Goal: Task Accomplishment & Management: Manage account settings

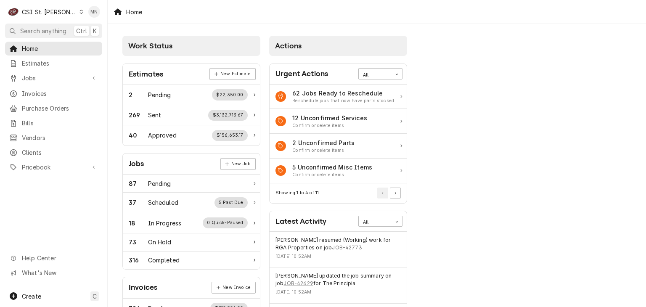
click at [57, 13] on div "CSI St. Louis" at bounding box center [49, 12] width 55 height 9
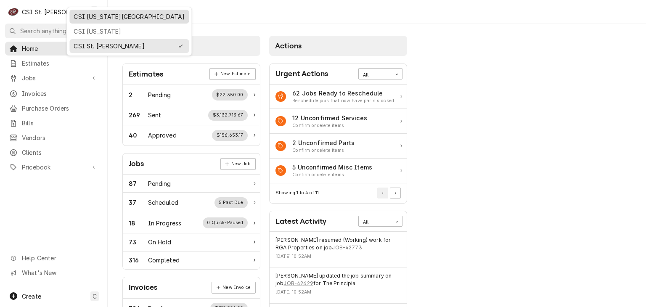
click at [82, 12] on div "CSI [US_STATE][GEOGRAPHIC_DATA]" at bounding box center [129, 16] width 111 height 9
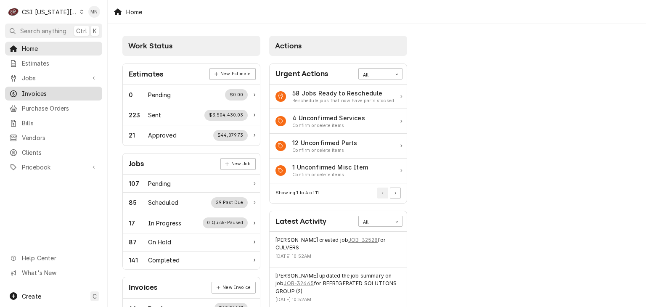
click at [32, 91] on span "Invoices" at bounding box center [60, 93] width 76 height 9
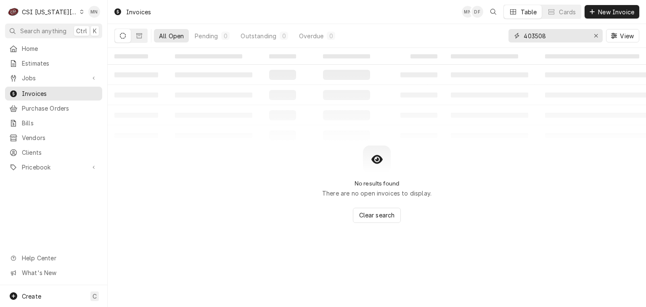
drag, startPoint x: 564, startPoint y: 38, endPoint x: 505, endPoint y: 54, distance: 61.8
click at [505, 53] on div "Invoices MN DF Table Cards New Invoice All Open Pending 0 Outstanding 0 Overdue…" at bounding box center [377, 153] width 538 height 307
type input "303257"
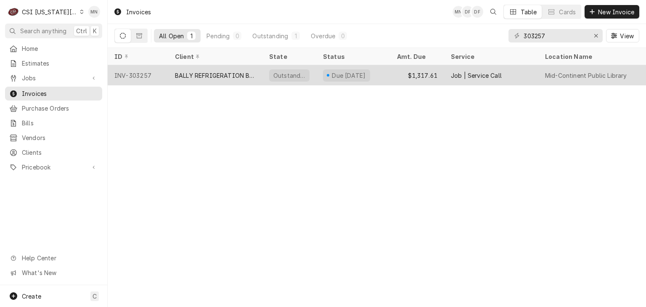
click at [206, 76] on div "BALLY REFRIGERATION BOXES" at bounding box center [215, 75] width 81 height 9
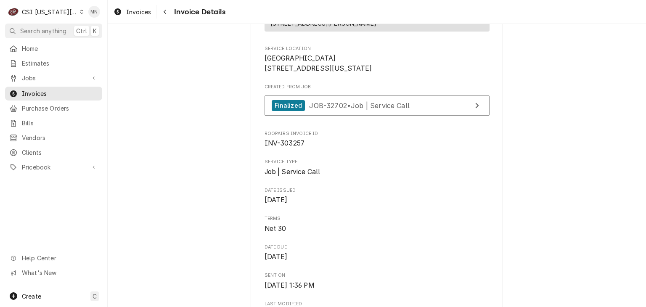
scroll to position [168, 0]
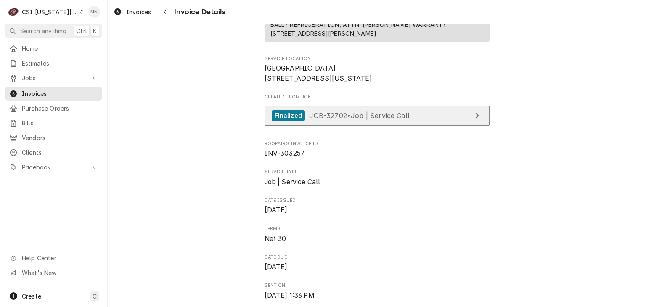
click at [352, 126] on link "Finalized JOB-32702 • Job | Service Call" at bounding box center [377, 116] width 225 height 21
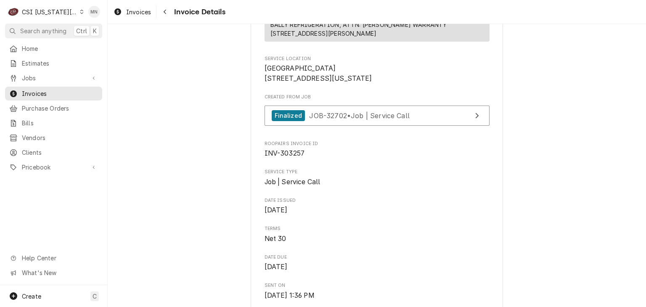
click at [57, 12] on div "CSI [US_STATE][GEOGRAPHIC_DATA]" at bounding box center [50, 12] width 56 height 9
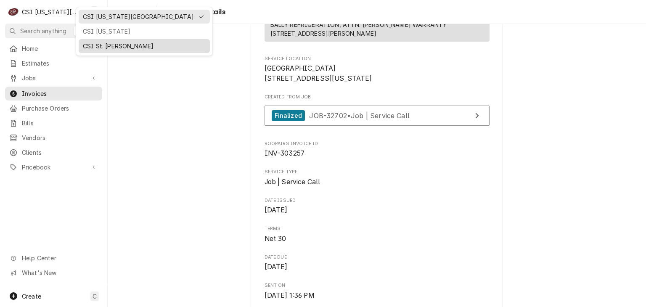
click at [94, 43] on div "CSI St. Louis" at bounding box center [144, 46] width 123 height 9
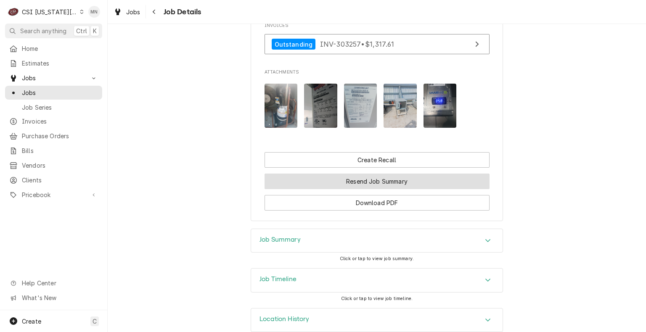
scroll to position [548, 0]
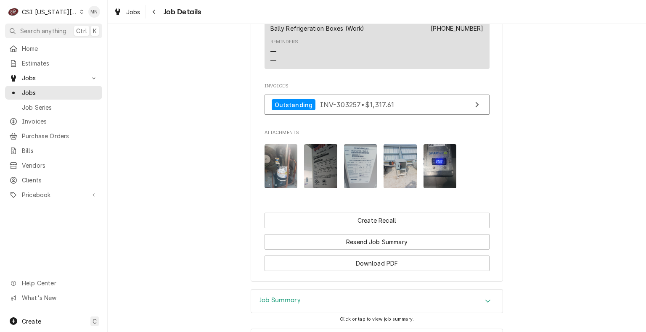
click at [439, 176] on img "Attachments" at bounding box center [439, 166] width 33 height 44
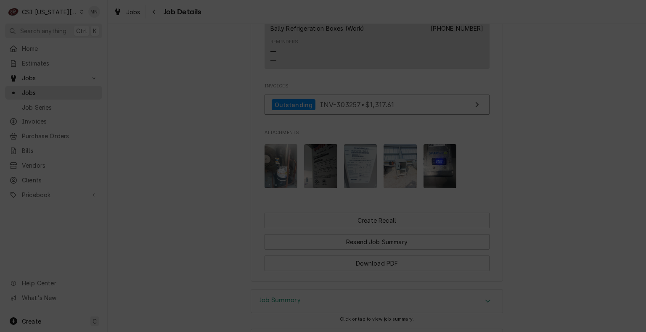
click at [390, 34] on div "button" at bounding box center [393, 38] width 8 height 8
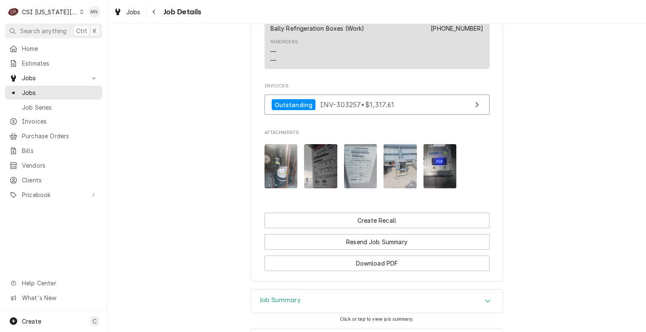
click at [393, 171] on img "Attachments" at bounding box center [400, 166] width 33 height 44
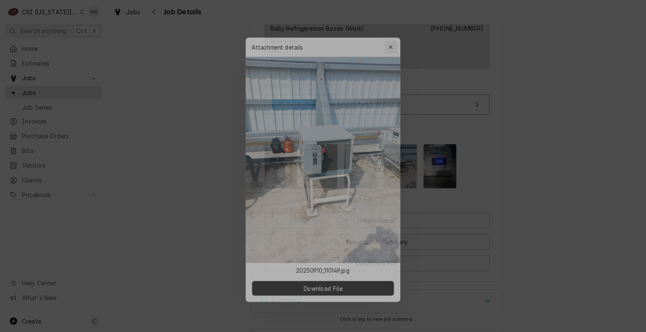
click at [394, 36] on icon "button" at bounding box center [394, 38] width 5 height 6
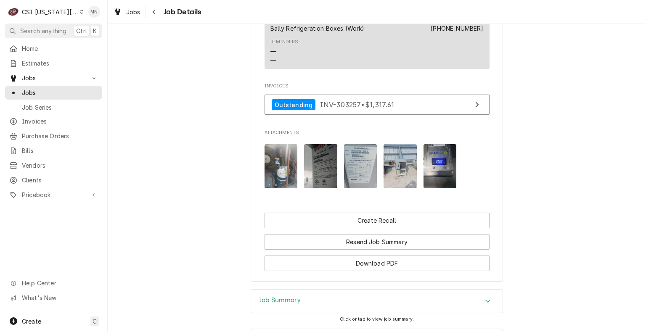
click at [357, 176] on img "Attachments" at bounding box center [360, 166] width 33 height 44
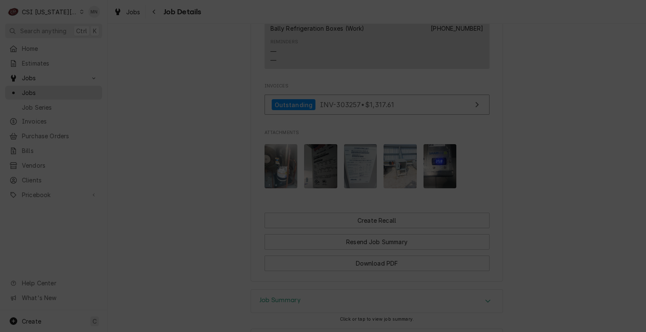
click at [397, 32] on button "button" at bounding box center [393, 38] width 13 height 13
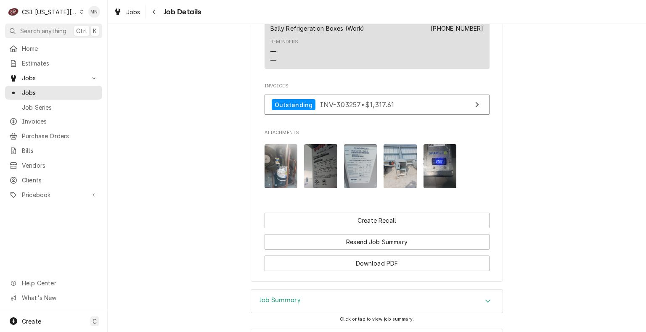
click at [310, 180] on img "Attachments" at bounding box center [320, 166] width 33 height 44
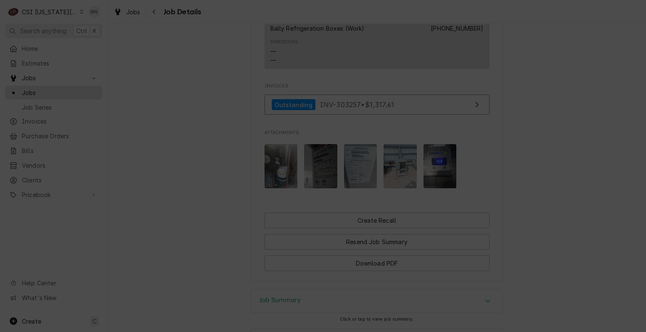
click at [392, 38] on icon "button" at bounding box center [394, 38] width 5 height 6
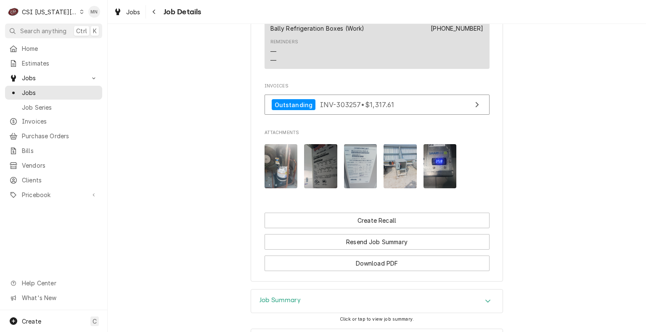
click at [270, 168] on img "Attachments" at bounding box center [281, 166] width 33 height 44
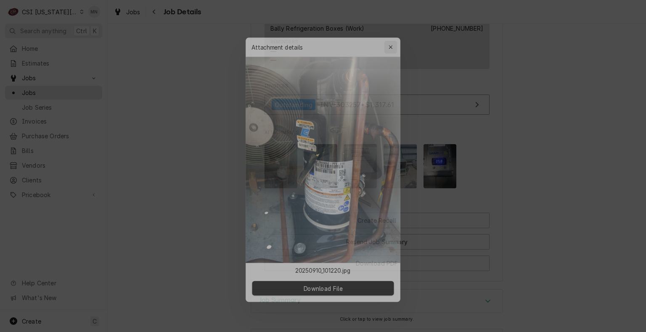
click at [396, 38] on div "button" at bounding box center [393, 38] width 8 height 8
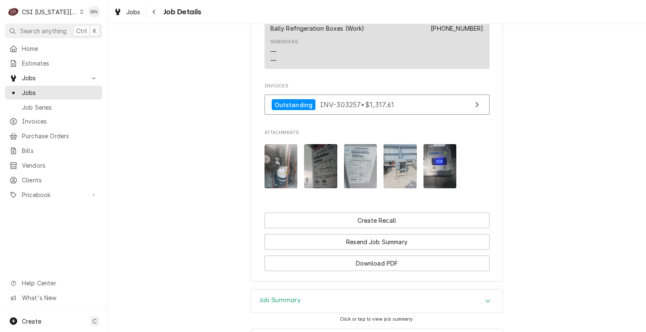
click at [273, 186] on img "Attachments" at bounding box center [281, 166] width 33 height 44
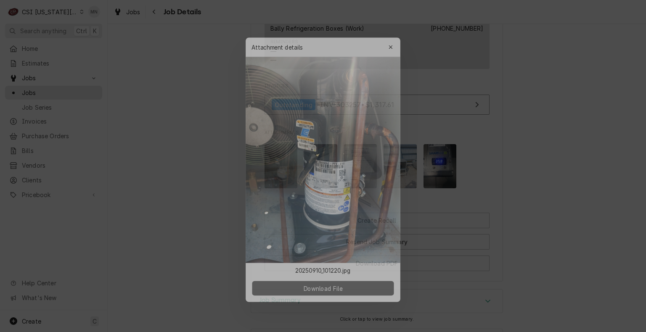
click at [327, 288] on span "Download File" at bounding box center [323, 290] width 44 height 9
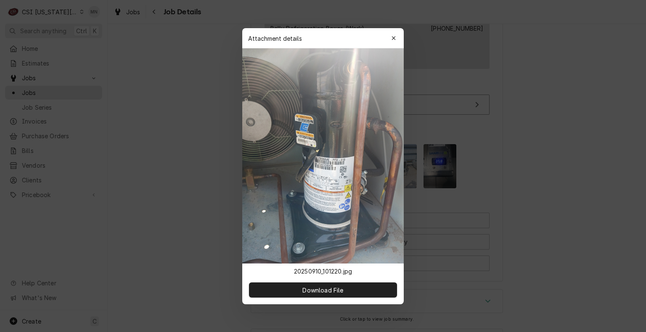
click at [396, 36] on div "button" at bounding box center [393, 38] width 8 height 8
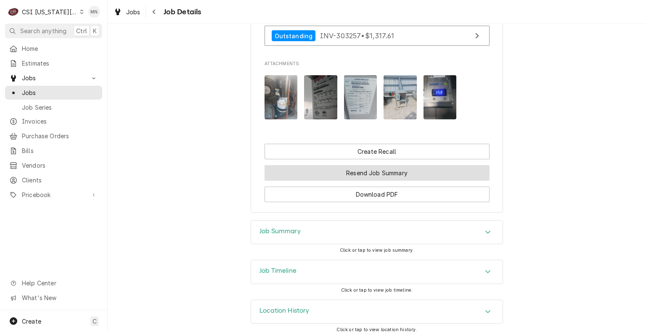
scroll to position [632, 0]
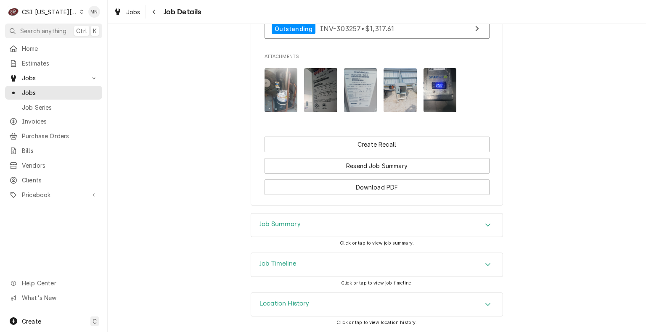
click at [364, 230] on div "Job Summary" at bounding box center [376, 226] width 251 height 24
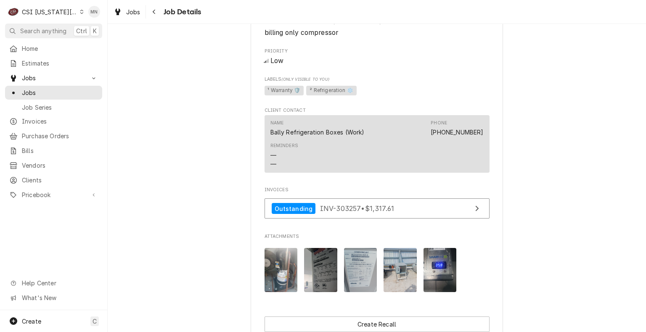
scroll to position [547, 0]
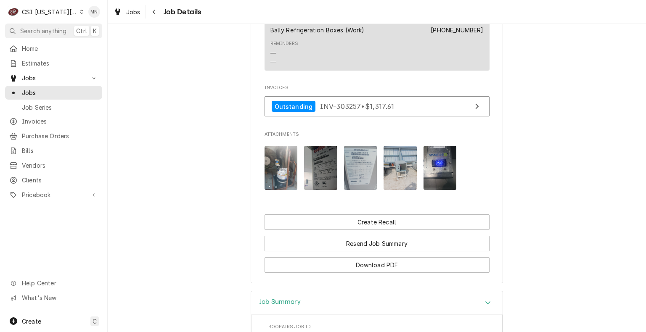
click at [287, 179] on img "Attachments" at bounding box center [281, 168] width 33 height 44
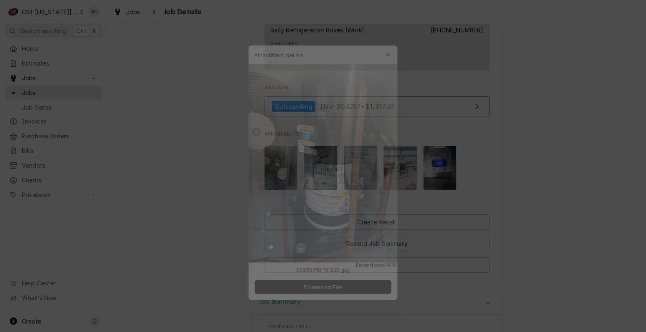
click at [431, 183] on div at bounding box center [323, 166] width 646 height 332
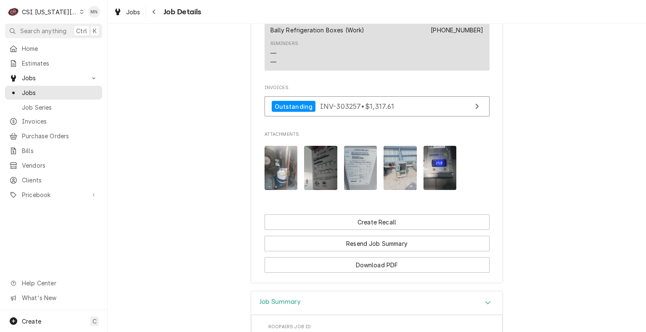
click at [429, 183] on img "Attachments" at bounding box center [439, 168] width 33 height 44
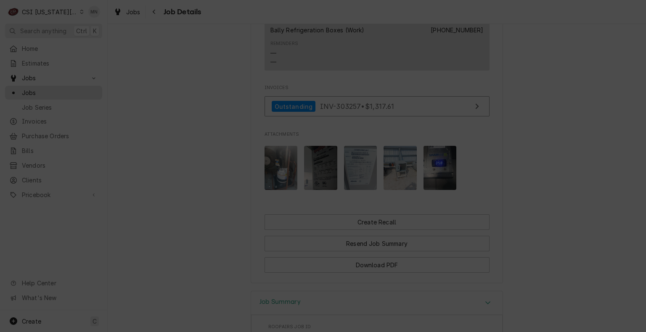
click at [388, 35] on button "button" at bounding box center [393, 38] width 13 height 13
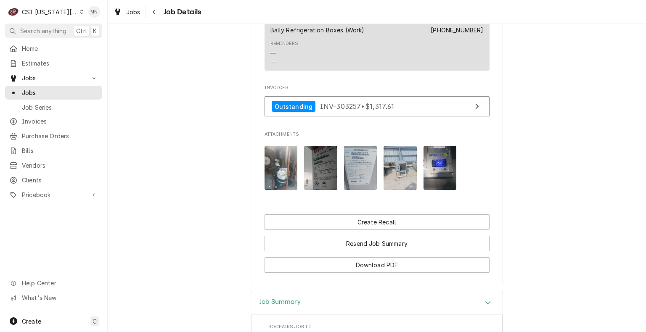
click at [392, 172] on img "Attachments" at bounding box center [400, 168] width 33 height 44
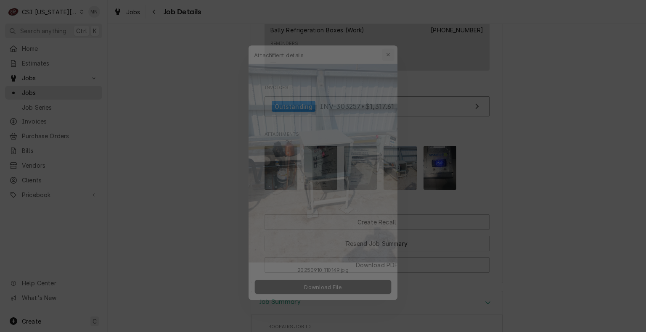
click at [393, 37] on icon "button" at bounding box center [394, 38] width 5 height 6
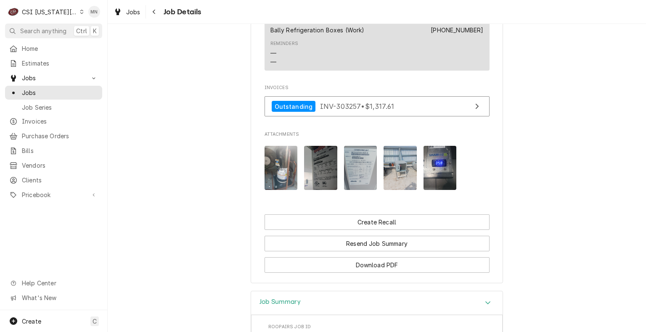
click at [363, 161] on img "Attachments" at bounding box center [360, 168] width 33 height 44
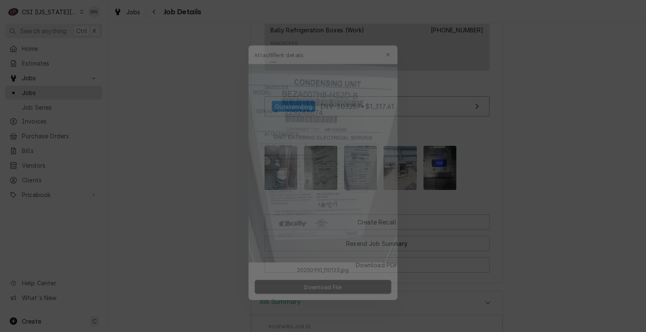
click at [394, 38] on icon "button" at bounding box center [394, 38] width 5 height 6
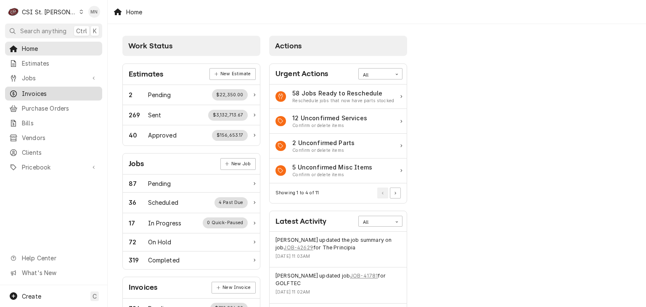
click at [38, 90] on span "Invoices" at bounding box center [60, 93] width 76 height 9
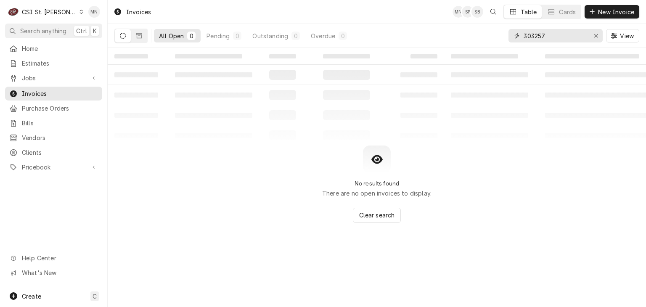
drag, startPoint x: 550, startPoint y: 35, endPoint x: 467, endPoint y: 42, distance: 83.2
click at [467, 42] on div "All Open 0 Pending 0 Outstanding 0 Overdue 0 303257 View" at bounding box center [376, 36] width 525 height 24
type input "403508"
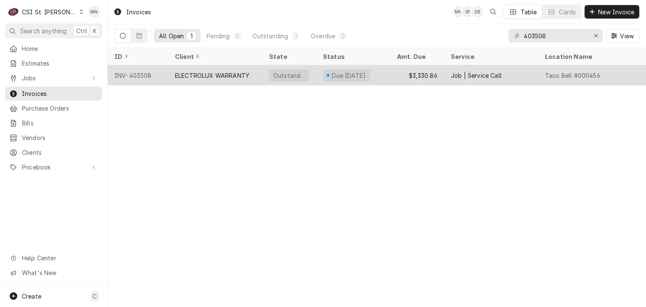
click at [170, 80] on div "ELECTROLUX WARRANTY" at bounding box center [215, 75] width 94 height 20
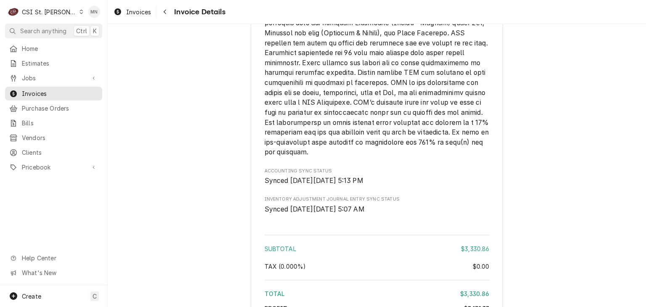
scroll to position [2187, 0]
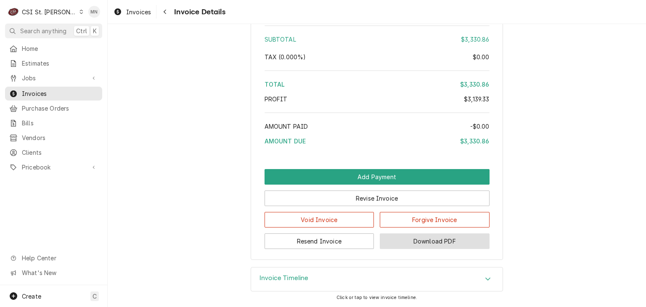
click at [441, 249] on button "Download PDF" at bounding box center [435, 241] width 110 height 16
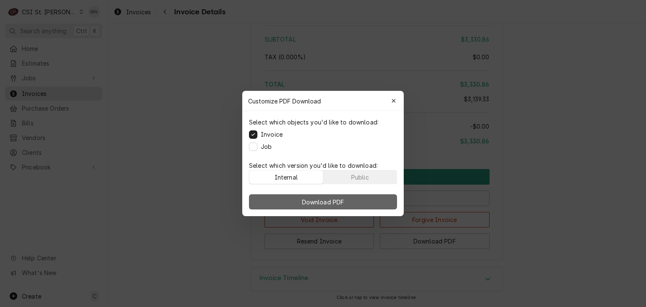
click at [344, 198] on span "Download PDF" at bounding box center [323, 202] width 46 height 9
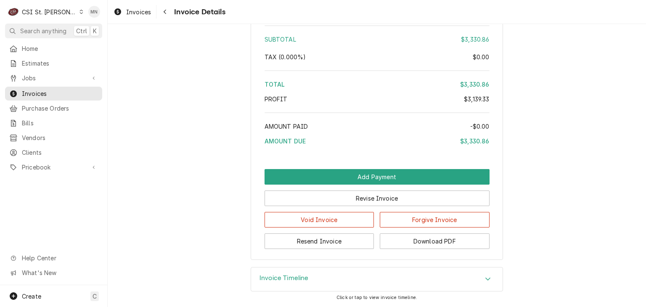
scroll to position [2019, 0]
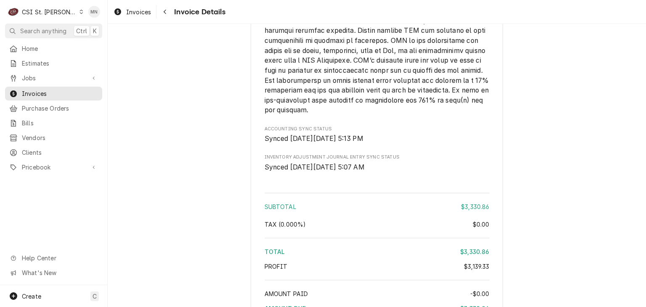
click at [42, 14] on div "CSI St. [PERSON_NAME]" at bounding box center [49, 12] width 55 height 9
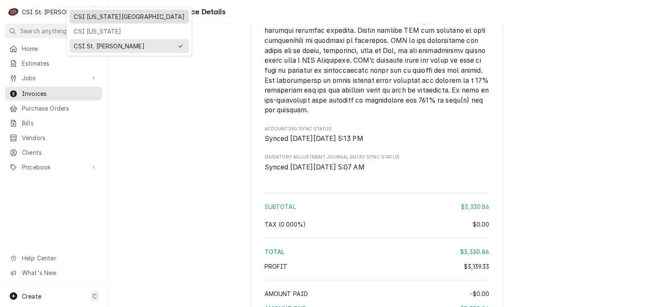
click at [80, 16] on div "CSI [US_STATE][GEOGRAPHIC_DATA]" at bounding box center [129, 16] width 111 height 9
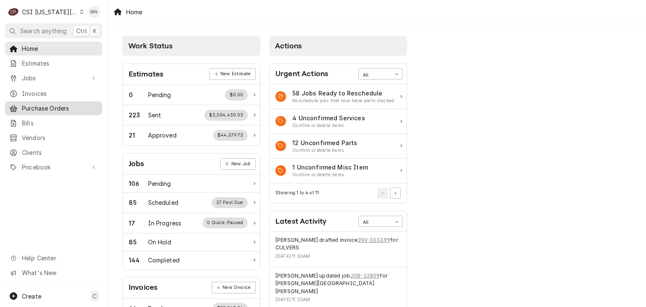
click at [42, 105] on span "Purchase Orders" at bounding box center [60, 108] width 76 height 9
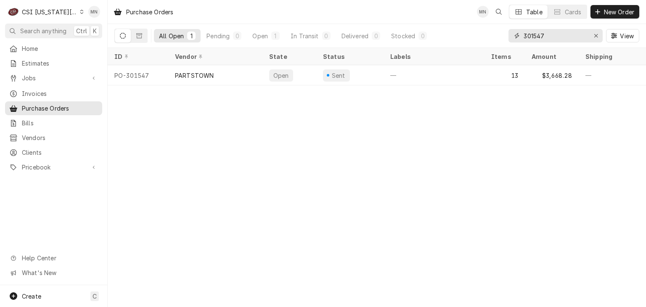
drag, startPoint x: 545, startPoint y: 32, endPoint x: 481, endPoint y: 37, distance: 64.1
click at [483, 37] on div "All Open 1 Pending 0 Open 1 In Transit 0 Delivered 0 Stocked 0 301547 View" at bounding box center [376, 36] width 525 height 24
type input "301532"
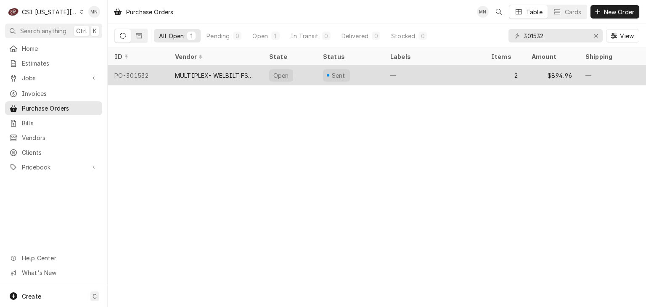
click at [233, 71] on div "MULTIPLEX- WELBILT FSG OPERATIONS" at bounding box center [215, 75] width 81 height 9
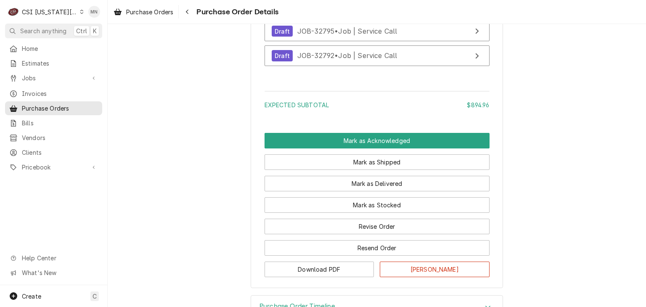
scroll to position [883, 0]
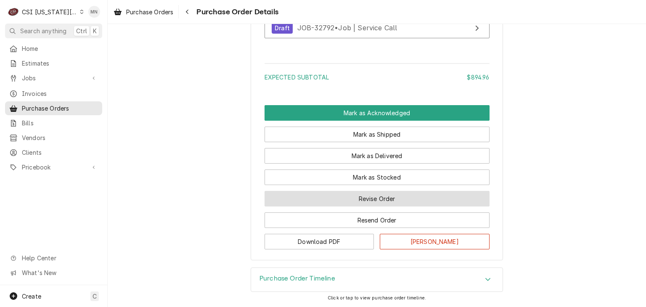
click at [397, 204] on button "Revise Order" at bounding box center [377, 199] width 225 height 16
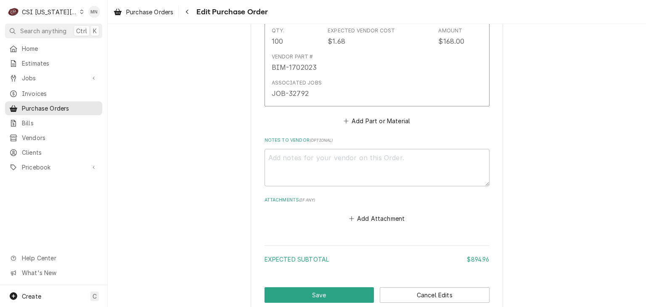
scroll to position [706, 0]
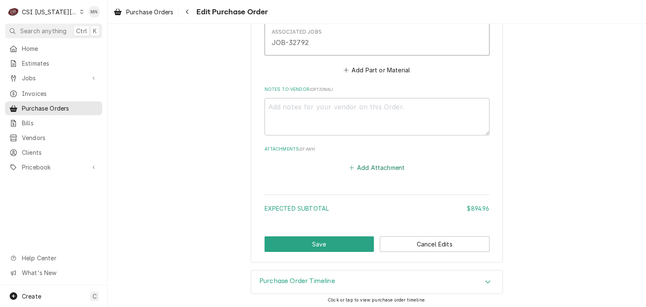
click at [387, 168] on button "Add Attachment" at bounding box center [376, 168] width 59 height 12
type textarea "x"
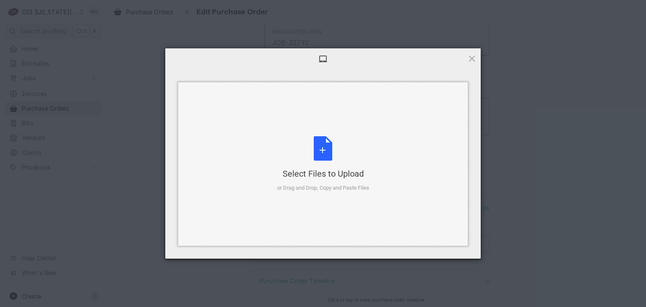
click at [346, 162] on div "Select Files to Upload or Drag and Drop, Copy and Paste Files" at bounding box center [323, 164] width 92 height 56
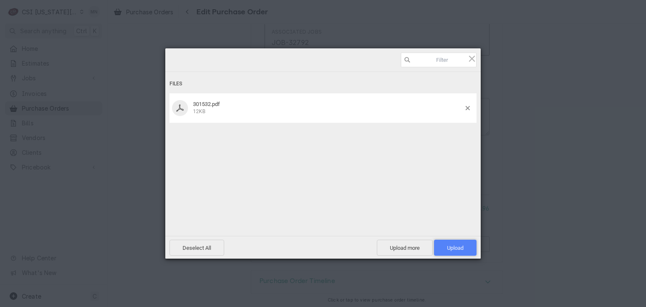
click at [456, 250] on span "Upload 1" at bounding box center [455, 248] width 16 height 6
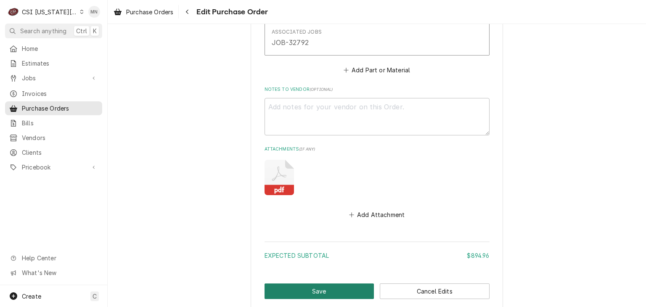
click at [326, 290] on button "Save" at bounding box center [320, 291] width 110 height 16
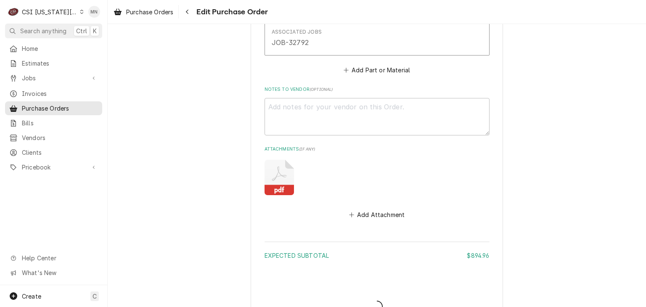
type textarea "x"
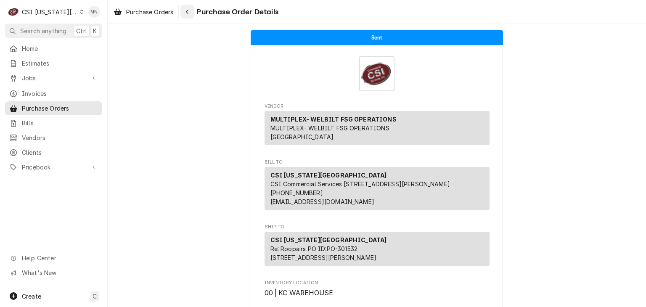
click at [190, 11] on div "Navigate back" at bounding box center [187, 12] width 8 height 8
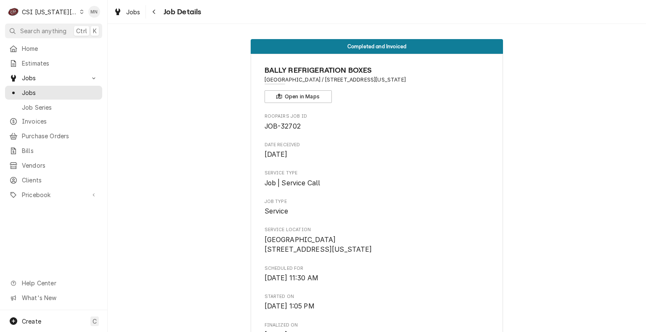
scroll to position [547, 0]
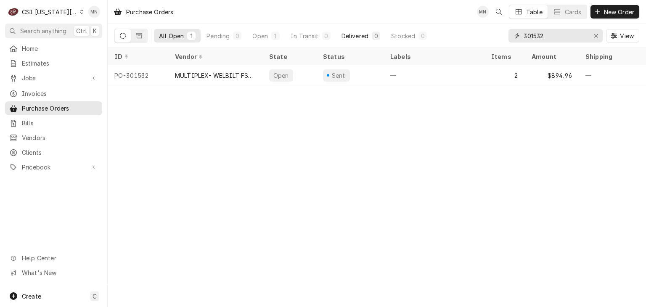
drag, startPoint x: 551, startPoint y: 35, endPoint x: 355, endPoint y: 41, distance: 196.9
click at [362, 41] on div "All Open 1 Pending 0 Open 1 In Transit 0 Delivered 0 Stocked 0 301532 View" at bounding box center [376, 36] width 525 height 24
type input "301558"
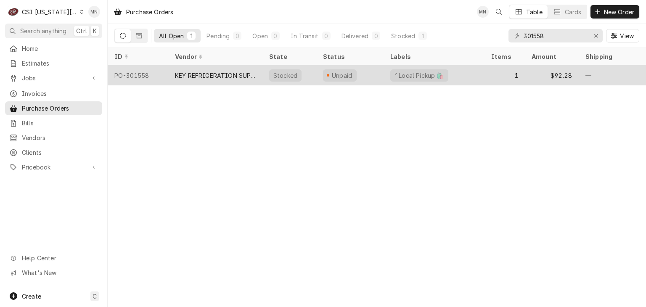
click at [214, 76] on div "KEY REFRIGERATION SUPPLY" at bounding box center [215, 75] width 81 height 9
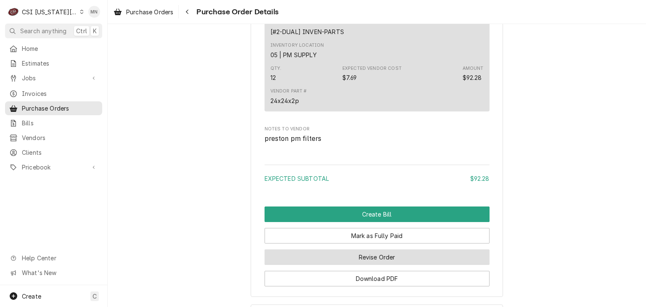
scroll to position [728, 0]
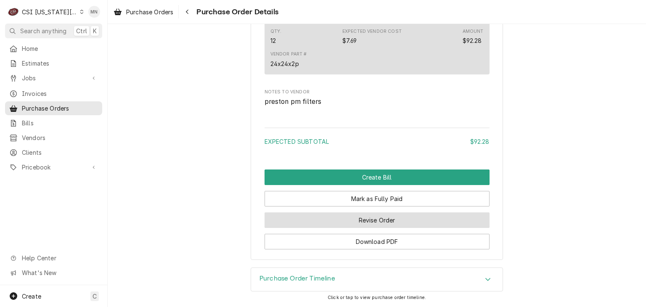
click at [371, 218] on button "Revise Order" at bounding box center [377, 220] width 225 height 16
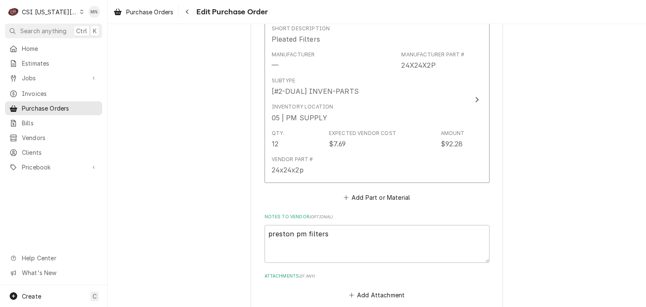
scroll to position [505, 0]
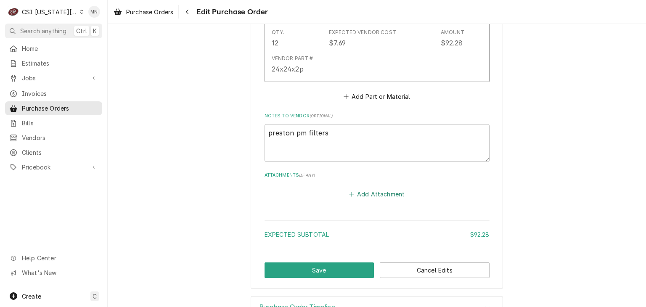
click at [375, 196] on button "Add Attachment" at bounding box center [376, 194] width 59 height 12
type textarea "x"
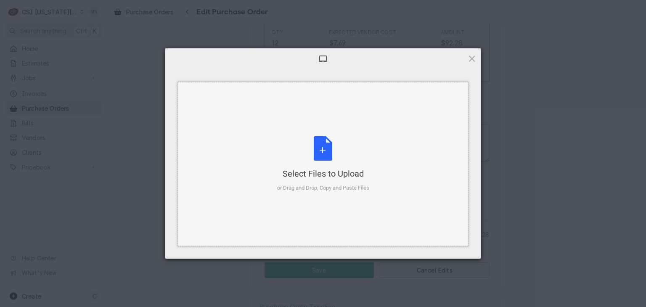
click at [330, 164] on div "Select Files to Upload or Drag and Drop, Copy and Paste Files" at bounding box center [323, 164] width 92 height 56
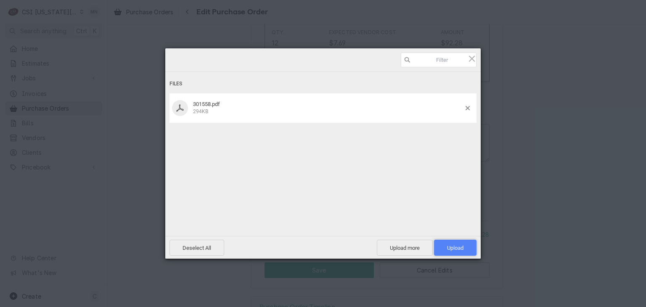
click at [447, 243] on span "Upload 1" at bounding box center [455, 248] width 42 height 16
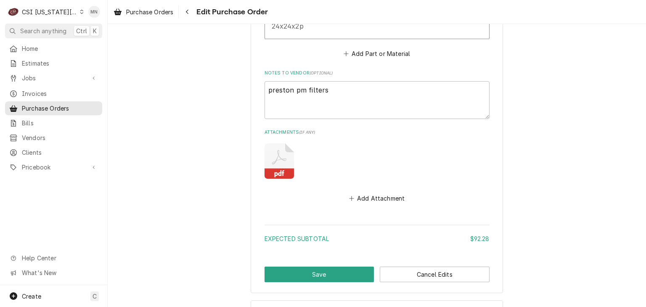
scroll to position [578, 0]
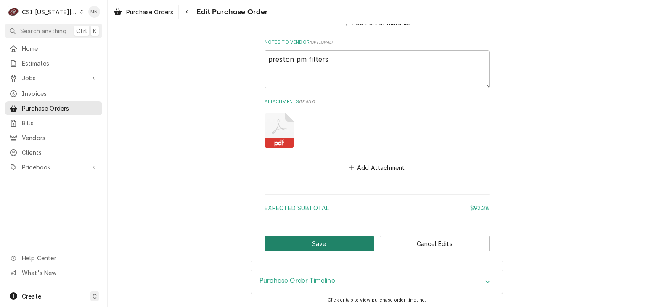
click at [294, 243] on button "Save" at bounding box center [320, 244] width 110 height 16
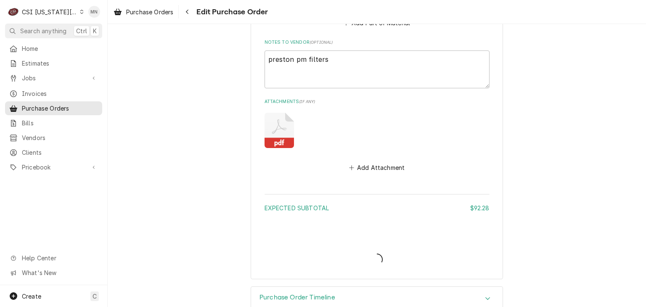
type textarea "x"
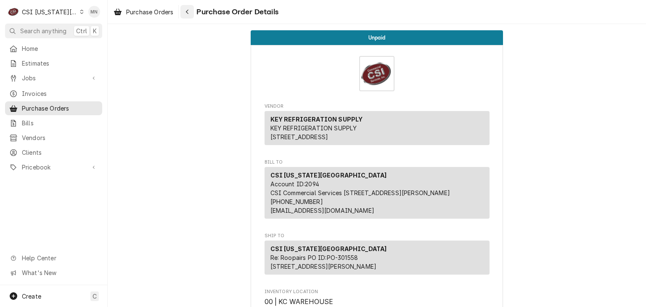
click at [190, 11] on div "Navigate back" at bounding box center [187, 12] width 8 height 8
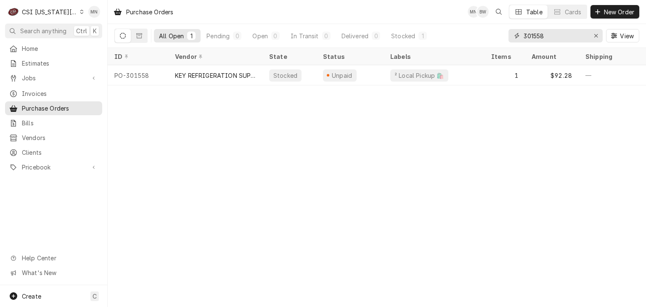
drag, startPoint x: 552, startPoint y: 36, endPoint x: 435, endPoint y: 40, distance: 117.0
click at [442, 40] on div "All Open 1 Pending 0 Open 0 In Transit 0 Delivered 0 Stocked 1 301558 View" at bounding box center [376, 36] width 525 height 24
type input "301557"
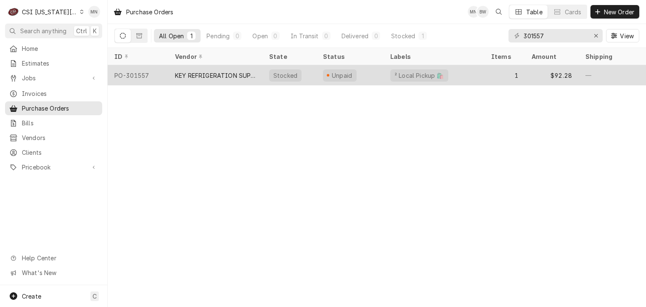
click at [214, 71] on div "KEY REFRIGERATION SUPPLY" at bounding box center [215, 75] width 81 height 9
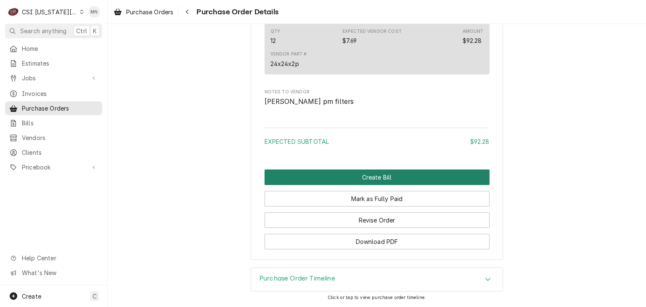
scroll to position [728, 0]
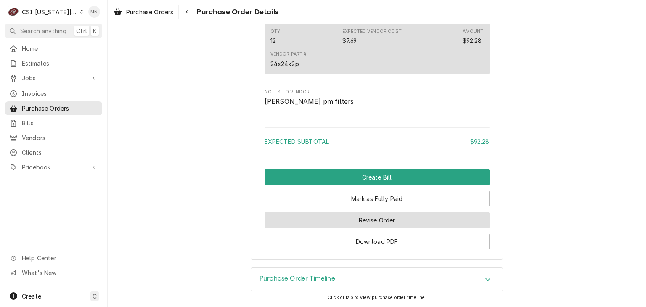
click at [380, 220] on button "Revise Order" at bounding box center [377, 220] width 225 height 16
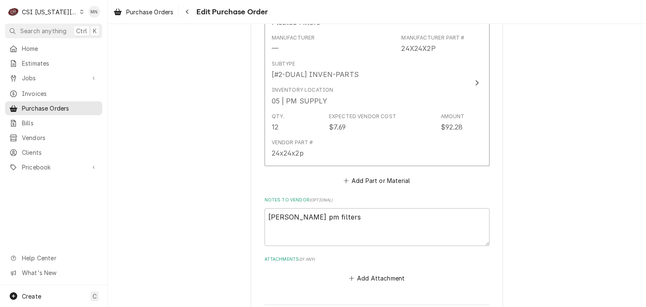
scroll to position [531, 0]
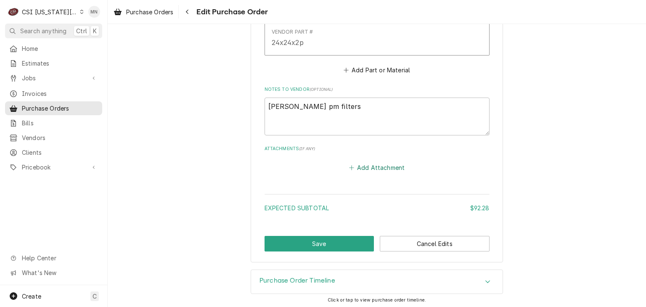
click at [365, 167] on button "Add Attachment" at bounding box center [376, 167] width 59 height 12
type textarea "x"
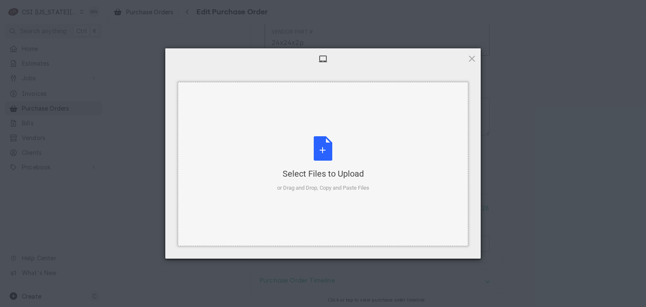
click at [337, 175] on div "Select Files to Upload" at bounding box center [323, 174] width 92 height 12
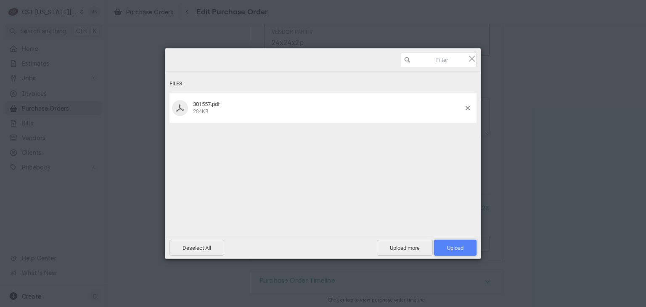
click at [459, 246] on span "Upload 1" at bounding box center [455, 248] width 16 height 6
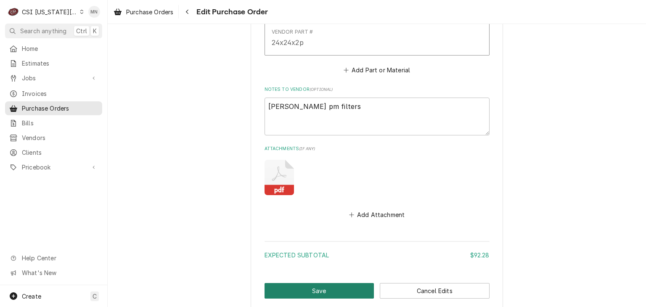
click at [316, 287] on button "Save" at bounding box center [320, 291] width 110 height 16
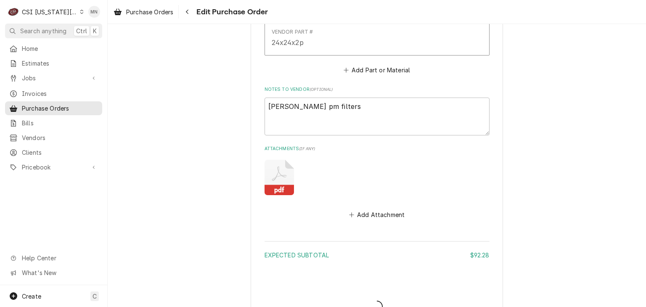
type textarea "x"
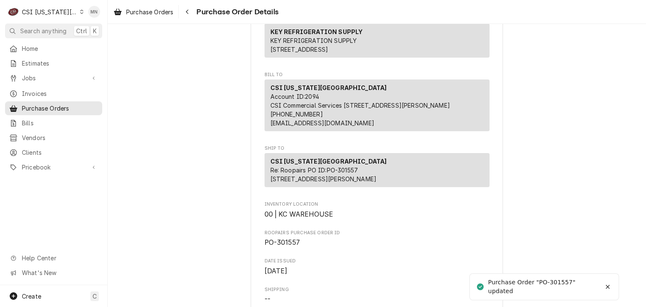
scroll to position [168, 0]
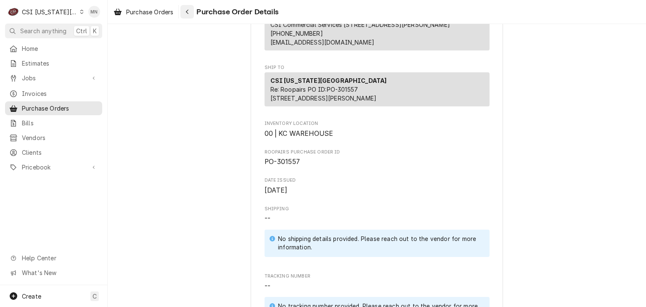
click at [191, 11] on div "Navigate back" at bounding box center [187, 12] width 8 height 8
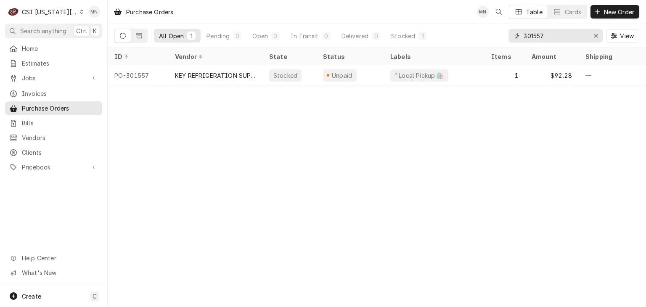
drag, startPoint x: 572, startPoint y: 37, endPoint x: 469, endPoint y: 41, distance: 102.7
click at [476, 41] on div "All Open 1 Pending 0 Open 0 In Transit 0 Delivered 0 Stocked 1 301557 View" at bounding box center [376, 36] width 525 height 24
type input "301502"
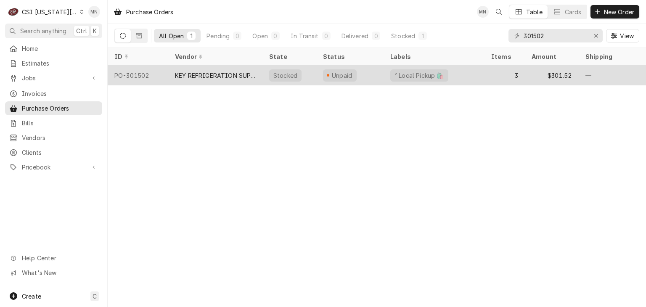
click at [211, 72] on div "KEY REFRIGERATION SUPPLY" at bounding box center [215, 75] width 81 height 9
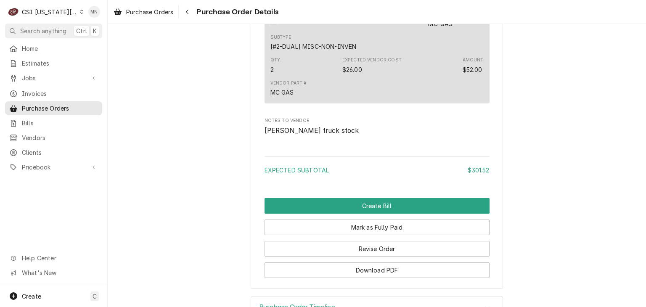
scroll to position [979, 0]
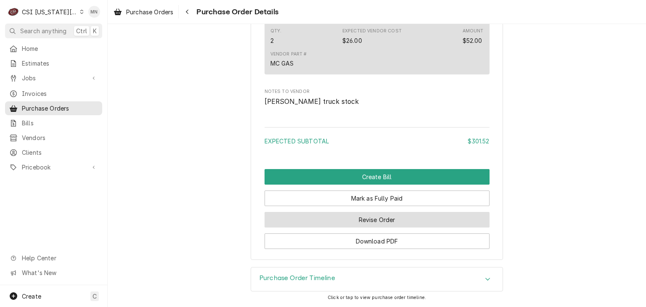
click at [363, 224] on button "Revise Order" at bounding box center [377, 220] width 225 height 16
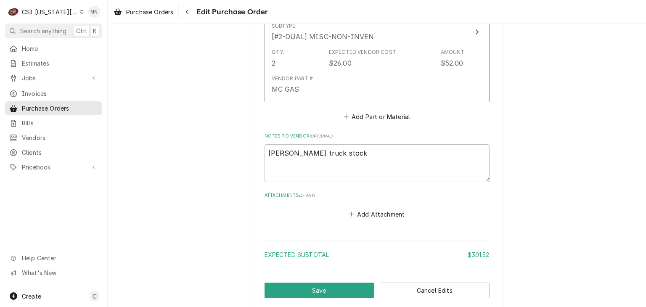
scroll to position [819, 0]
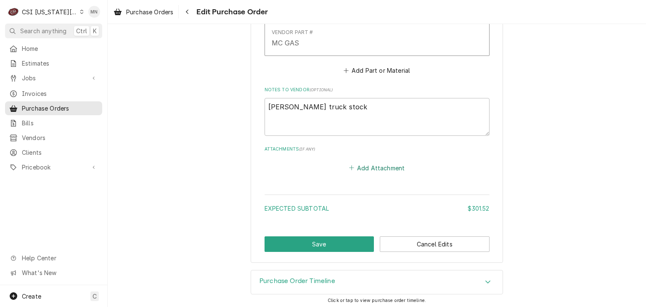
click at [372, 167] on button "Add Attachment" at bounding box center [376, 168] width 59 height 12
type textarea "x"
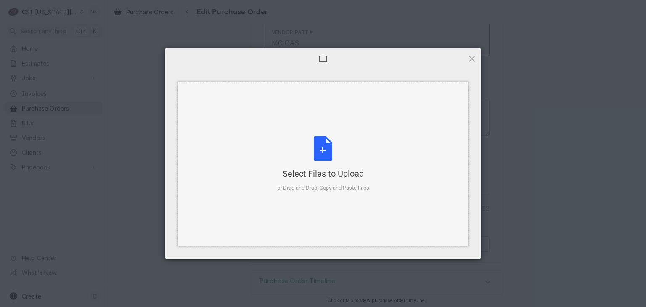
click at [331, 157] on div "Select Files to Upload or Drag and Drop, Copy and Paste Files" at bounding box center [323, 164] width 92 height 56
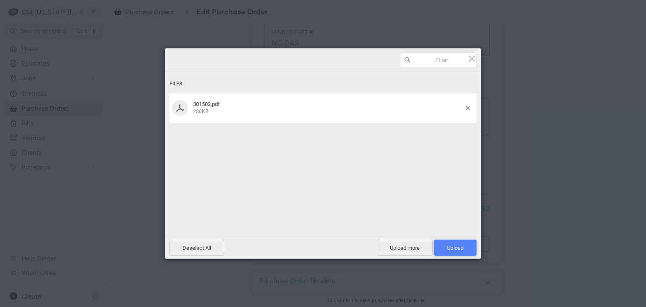
click at [458, 244] on span "Upload 1" at bounding box center [455, 248] width 42 height 16
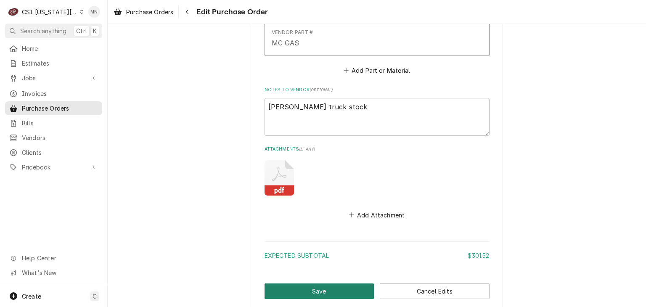
click at [339, 289] on button "Save" at bounding box center [320, 291] width 110 height 16
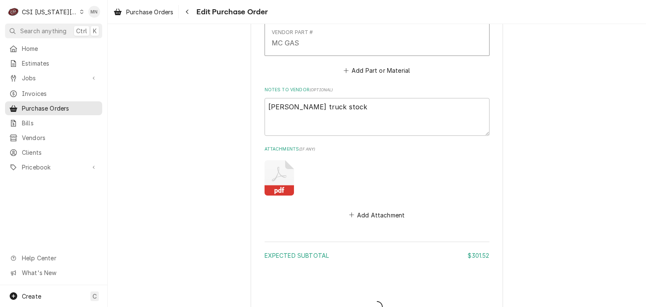
type textarea "x"
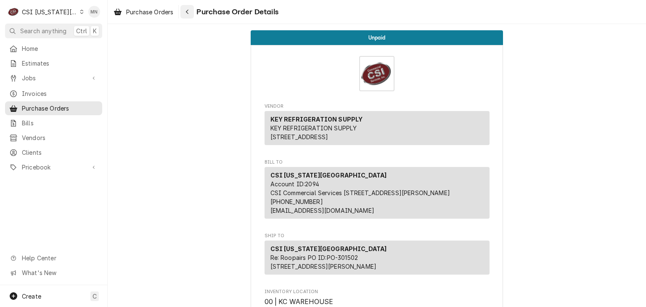
click at [185, 8] on div "Navigate back" at bounding box center [187, 12] width 8 height 8
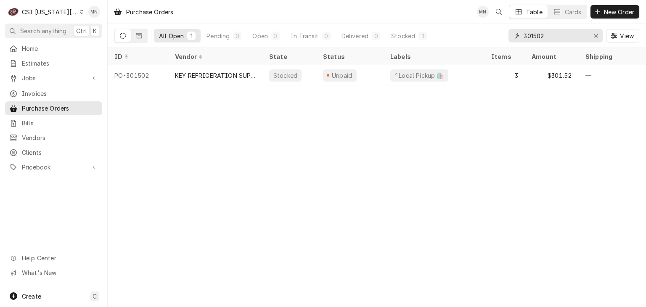
drag, startPoint x: 542, startPoint y: 32, endPoint x: 534, endPoint y: 34, distance: 8.3
click at [533, 34] on input "301502" at bounding box center [555, 35] width 63 height 13
drag, startPoint x: 550, startPoint y: 35, endPoint x: 431, endPoint y: 40, distance: 119.9
click at [431, 40] on div "All Open 1 Pending 0 Open 0 In Transit 0 Delivered 0 Stocked 1 301502 View" at bounding box center [376, 36] width 525 height 24
type input "301547"
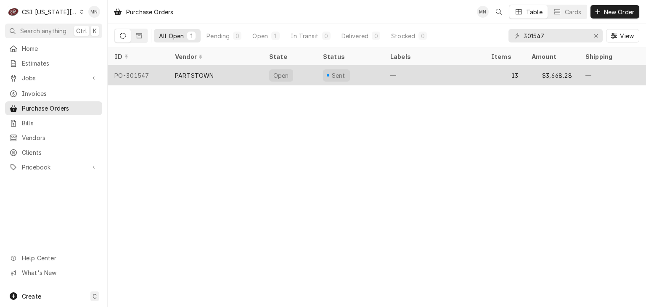
click at [206, 78] on div "PARTSTOWN" at bounding box center [215, 75] width 94 height 20
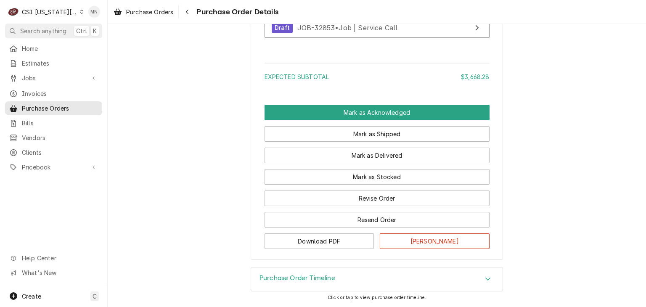
scroll to position [2944, 0]
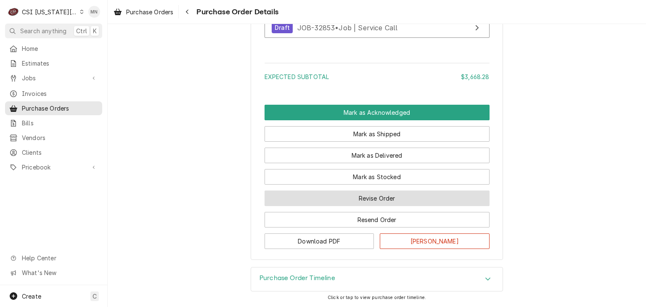
click at [367, 206] on button "Revise Order" at bounding box center [377, 198] width 225 height 16
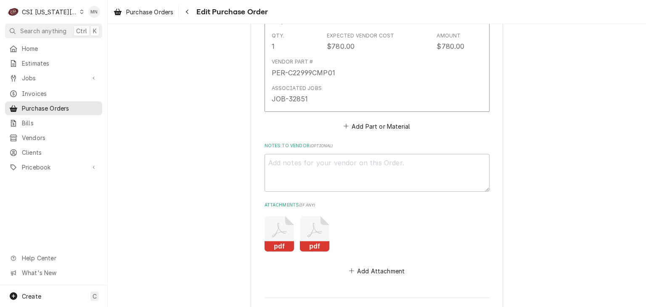
scroll to position [2871, 0]
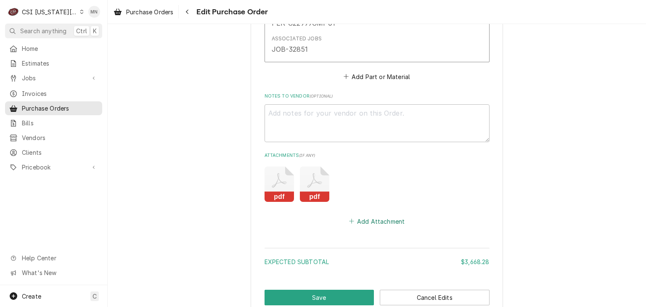
click at [380, 215] on button "Add Attachment" at bounding box center [376, 221] width 59 height 12
type textarea "x"
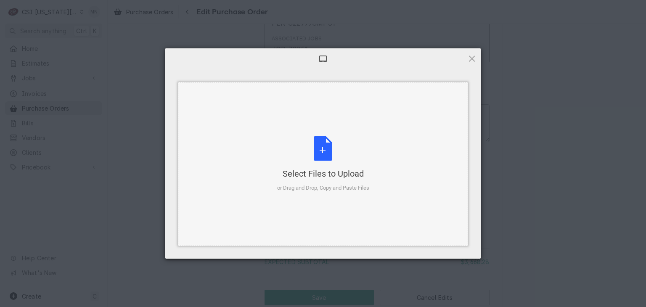
click at [337, 173] on div "Select Files to Upload" at bounding box center [323, 174] width 92 height 12
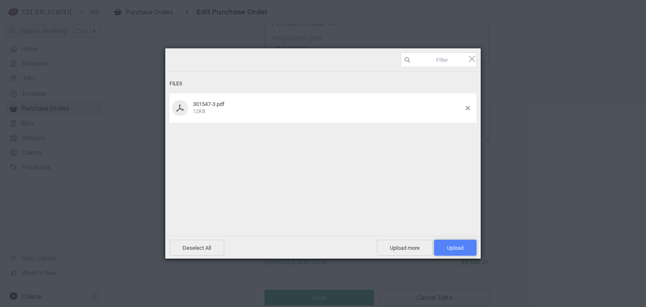
click at [461, 243] on span "Upload 1" at bounding box center [455, 248] width 42 height 16
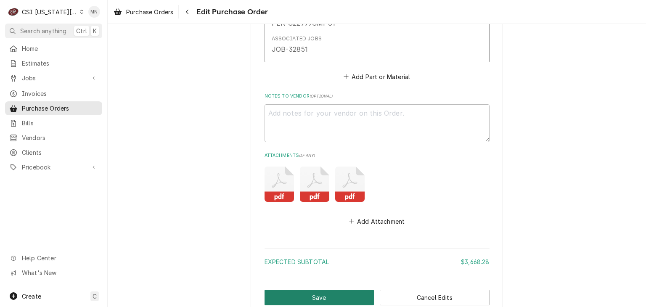
click at [307, 290] on button "Save" at bounding box center [320, 298] width 110 height 16
type textarea "x"
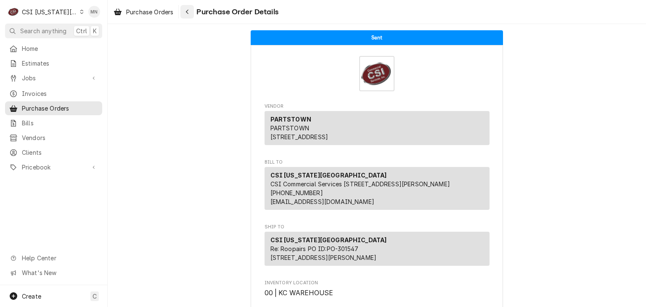
click at [186, 10] on icon "Navigate back" at bounding box center [187, 12] width 4 height 6
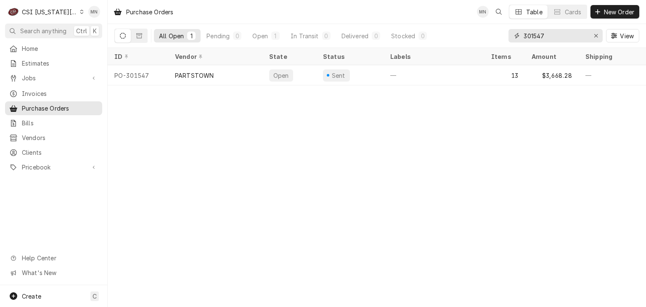
drag, startPoint x: 560, startPoint y: 35, endPoint x: 422, endPoint y: 44, distance: 137.8
click at [422, 44] on div "All Open 1 Pending 0 Open 1 In Transit 0 Delivered 0 Stocked 0 301547 View" at bounding box center [376, 36] width 525 height 24
type input "301551"
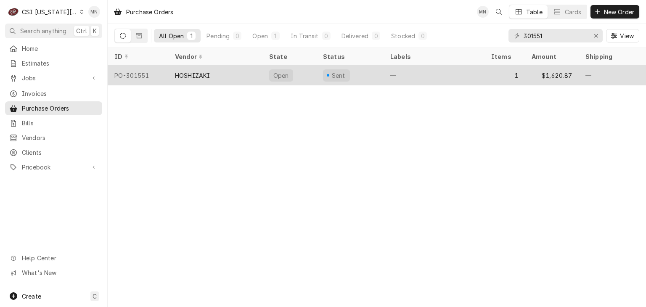
click at [182, 79] on div "HOSHIZAKI" at bounding box center [215, 75] width 94 height 20
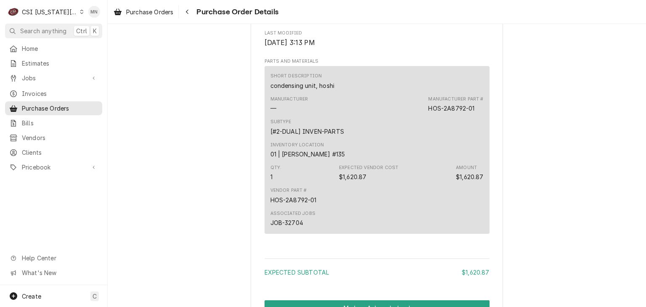
scroll to position [641, 0]
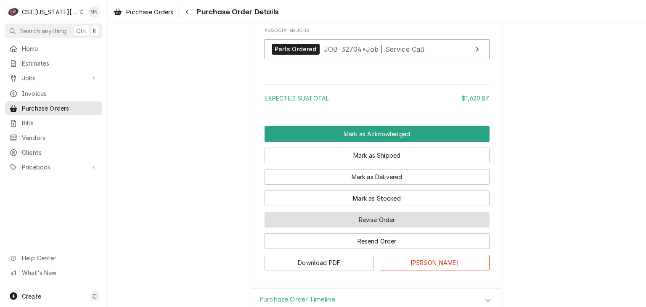
click at [372, 228] on button "Revise Order" at bounding box center [377, 220] width 225 height 16
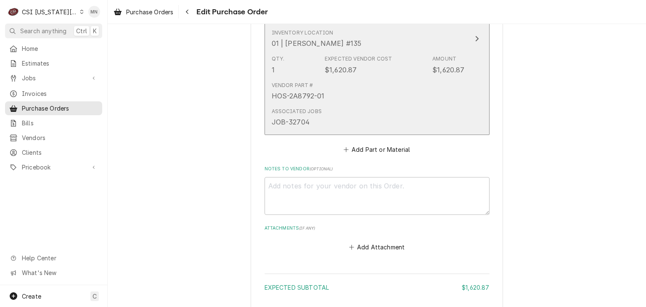
scroll to position [505, 0]
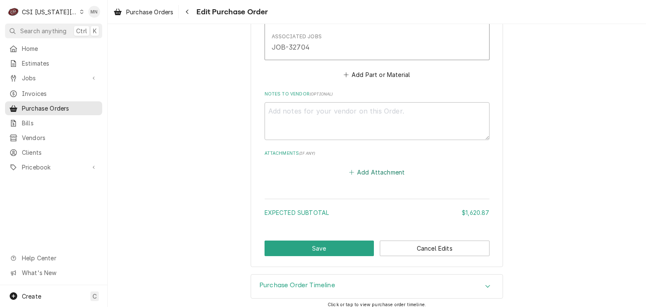
click at [380, 171] on button "Add Attachment" at bounding box center [376, 172] width 59 height 12
type textarea "x"
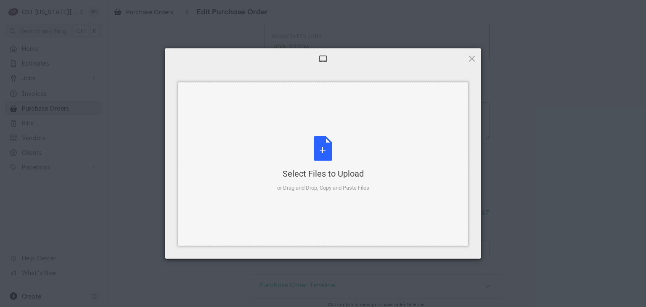
click at [313, 155] on div "Select Files to Upload or Drag and Drop, Copy and Paste Files" at bounding box center [323, 164] width 92 height 56
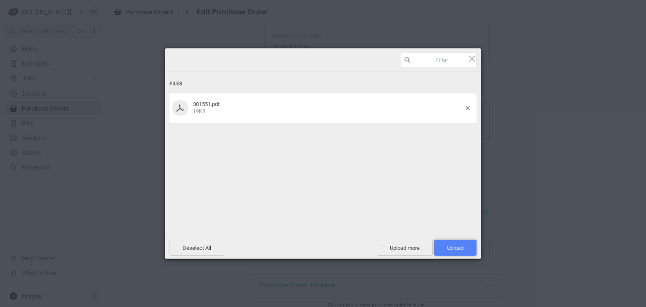
click at [461, 251] on span "Upload 1" at bounding box center [455, 248] width 16 height 6
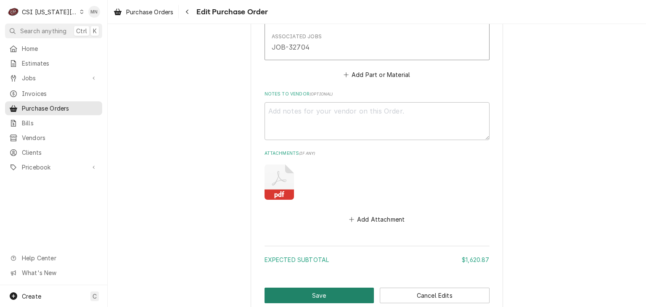
click at [302, 290] on button "Save" at bounding box center [320, 296] width 110 height 16
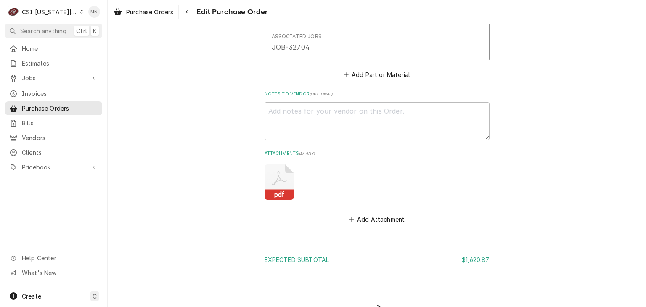
type textarea "x"
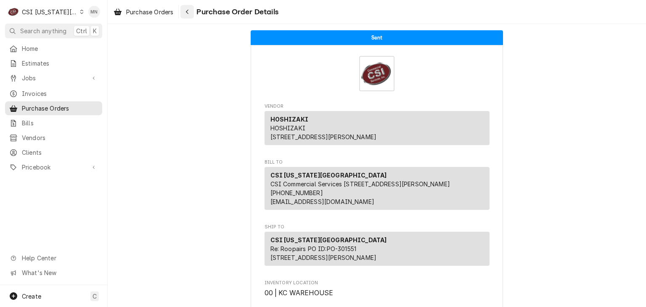
click at [187, 9] on icon "Navigate back" at bounding box center [187, 12] width 4 height 6
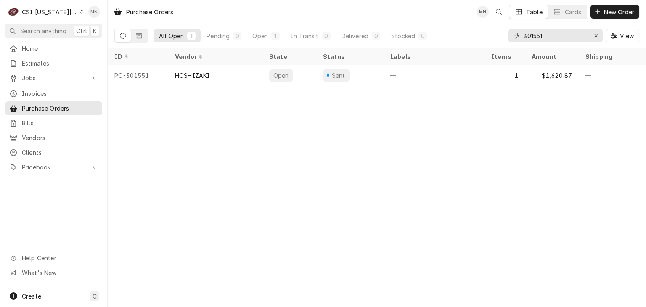
drag, startPoint x: 560, startPoint y: 32, endPoint x: 445, endPoint y: 46, distance: 115.6
click at [445, 46] on div "All Open 1 Pending 0 Open 1 In Transit 0 Delivered 0 Stocked 0 301551 View" at bounding box center [376, 36] width 525 height 24
type input "301511"
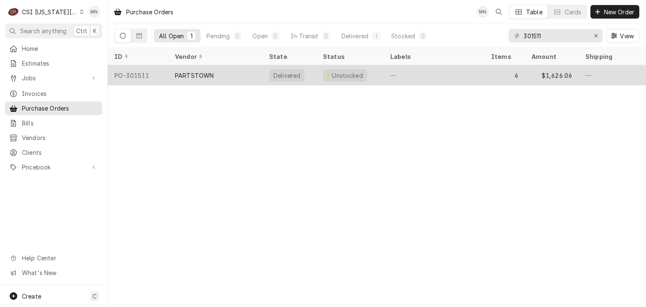
click at [198, 81] on div "PARTSTOWN" at bounding box center [215, 75] width 94 height 20
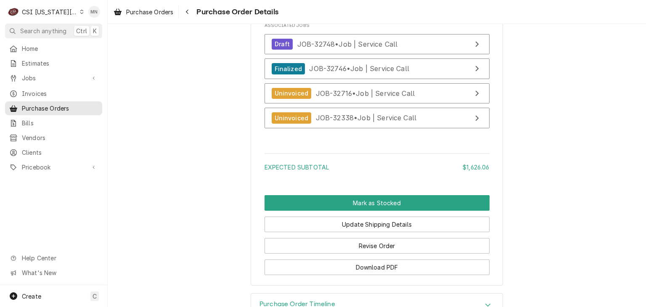
scroll to position [1792, 0]
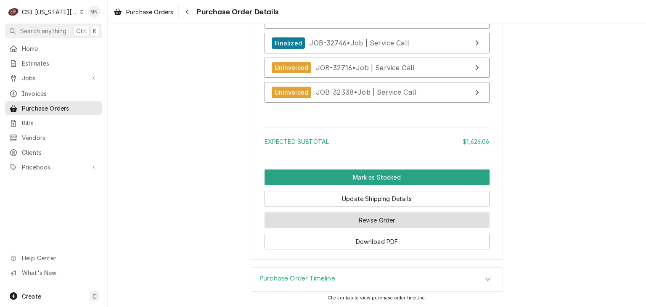
click at [363, 223] on button "Revise Order" at bounding box center [377, 220] width 225 height 16
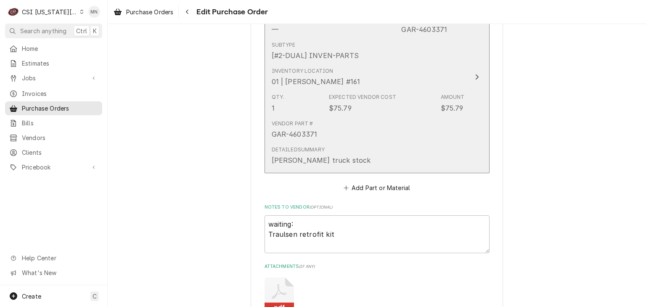
scroll to position [1594, 0]
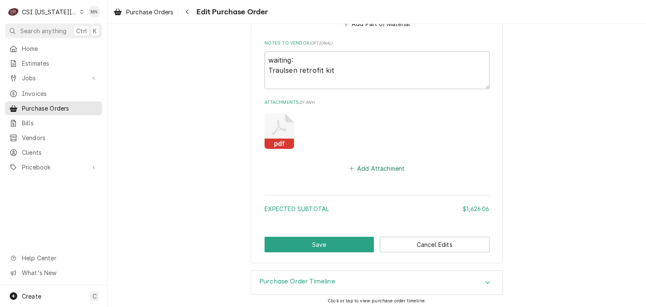
click at [365, 167] on button "Add Attachment" at bounding box center [376, 168] width 59 height 12
type textarea "x"
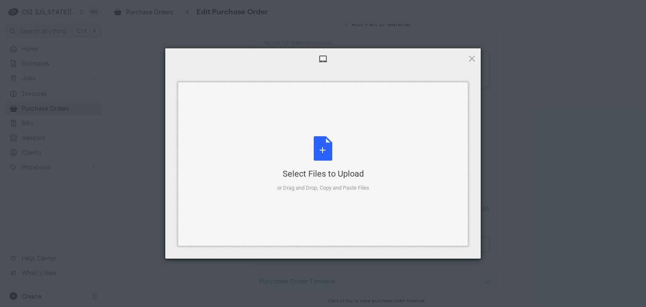
click at [338, 149] on div "Select Files to Upload or Drag and Drop, Copy and Paste Files" at bounding box center [323, 164] width 92 height 56
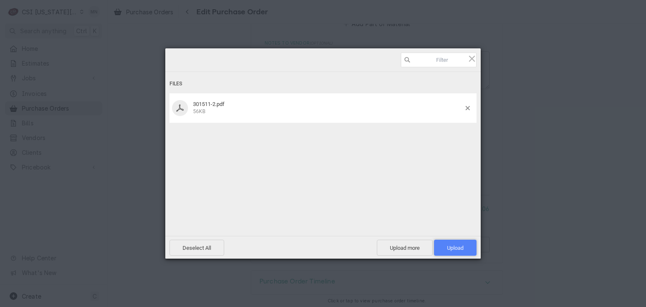
click at [454, 245] on span "Upload 1" at bounding box center [455, 248] width 16 height 6
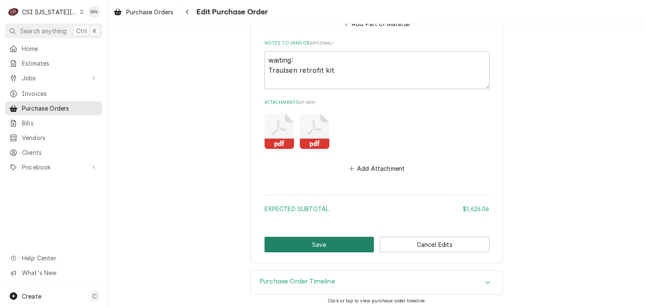
click at [304, 241] on button "Save" at bounding box center [320, 245] width 110 height 16
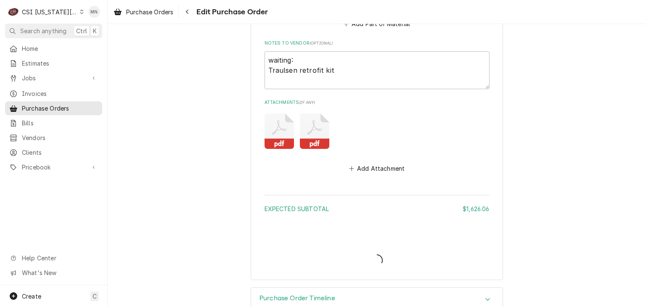
type textarea "x"
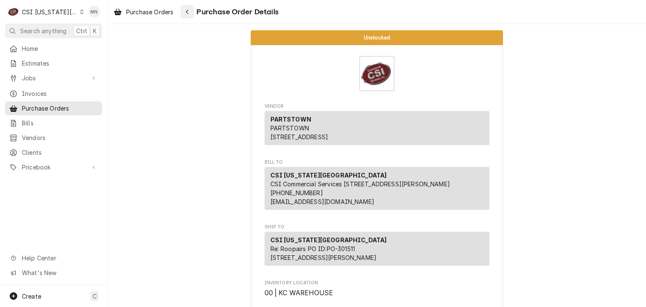
click at [191, 13] on div "Navigate back" at bounding box center [187, 12] width 8 height 8
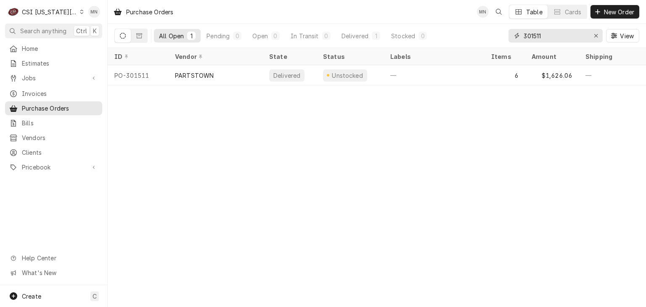
drag, startPoint x: 544, startPoint y: 34, endPoint x: 464, endPoint y: 46, distance: 80.8
click at [467, 45] on div "All Open 1 Pending 0 Open 0 In Transit 0 Delivered 1 Stocked 0 301511 View" at bounding box center [376, 36] width 525 height 24
type input "300832"
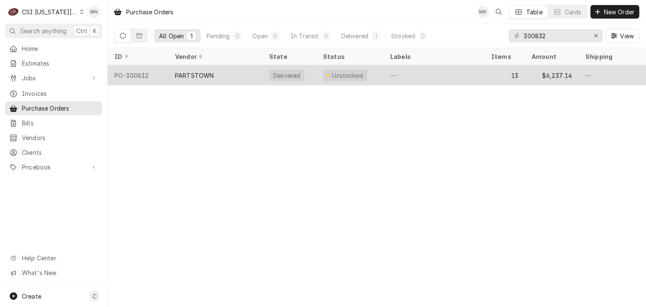
click at [224, 72] on div "PARTSTOWN" at bounding box center [215, 75] width 94 height 20
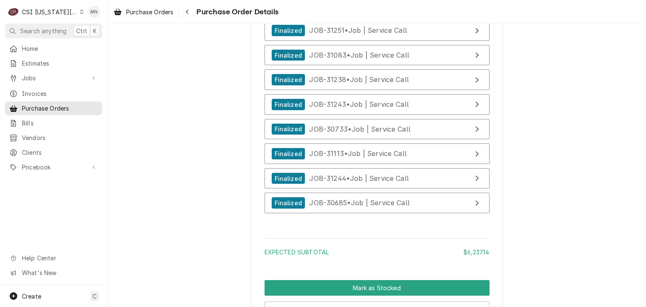
scroll to position [3079, 0]
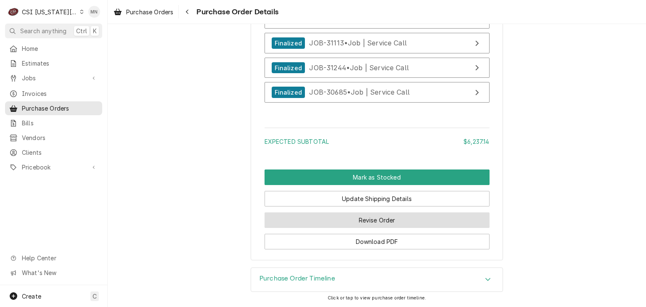
click at [348, 222] on button "Revise Order" at bounding box center [377, 220] width 225 height 16
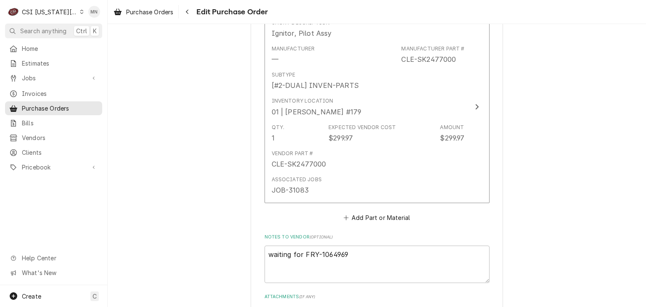
scroll to position [2958, 0]
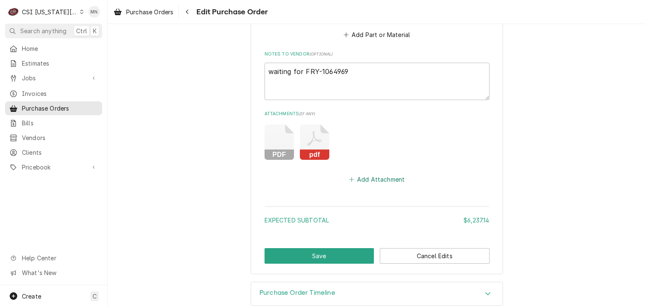
click at [374, 174] on button "Add Attachment" at bounding box center [376, 180] width 59 height 12
type textarea "x"
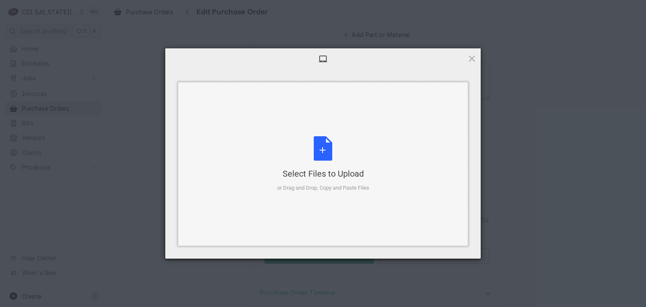
click at [328, 154] on div "Select Files to Upload or Drag and Drop, Copy and Paste Files" at bounding box center [323, 164] width 92 height 56
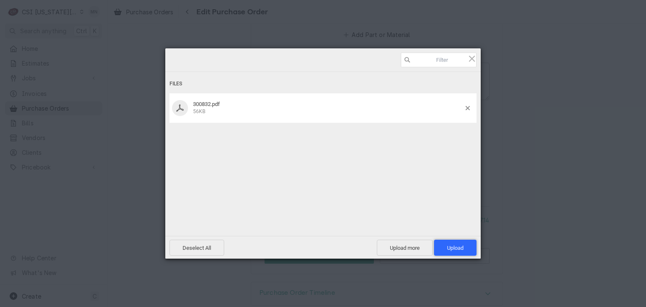
click at [465, 246] on span "Upload 1" at bounding box center [455, 248] width 42 height 16
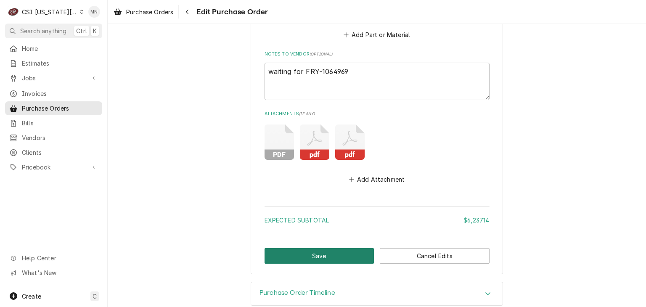
click at [312, 248] on button "Save" at bounding box center [320, 256] width 110 height 16
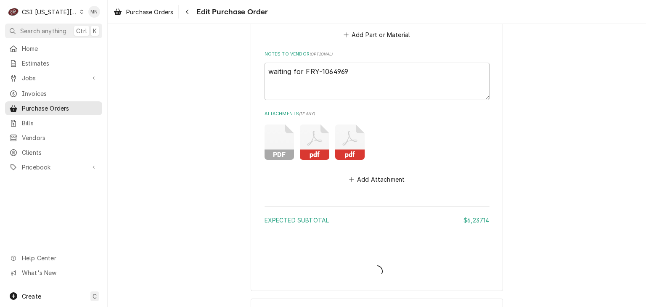
type textarea "x"
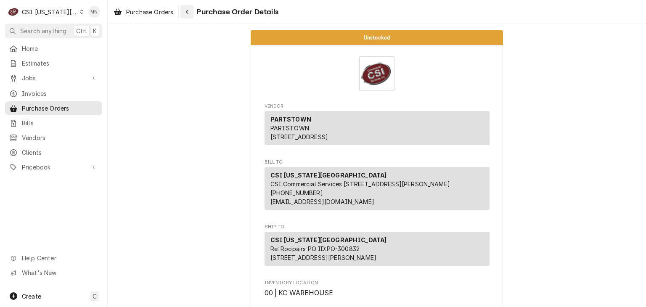
click at [191, 16] on div "Navigate back" at bounding box center [187, 12] width 8 height 8
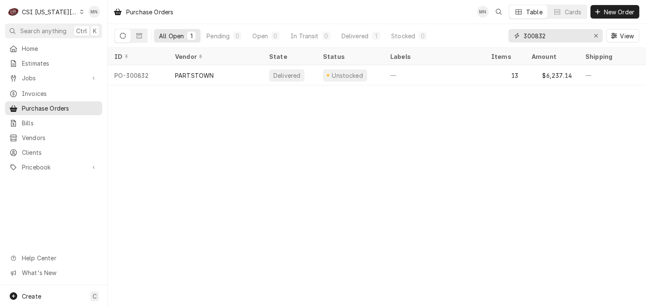
drag, startPoint x: 549, startPoint y: 34, endPoint x: 460, endPoint y: 38, distance: 89.2
click at [468, 37] on div "All Open 1 Pending 0 Open 0 In Transit 0 Delivered 1 Stocked 0 300832 View" at bounding box center [376, 36] width 525 height 24
type input "301562"
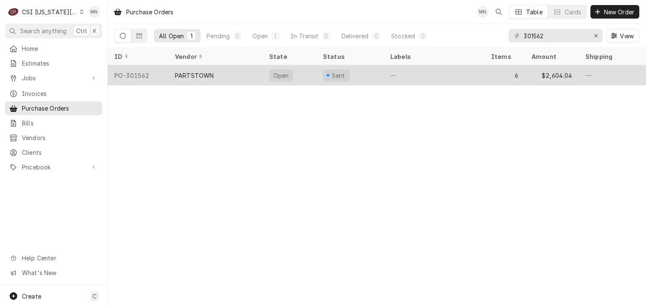
click at [225, 71] on div "PARTSTOWN" at bounding box center [215, 75] width 94 height 20
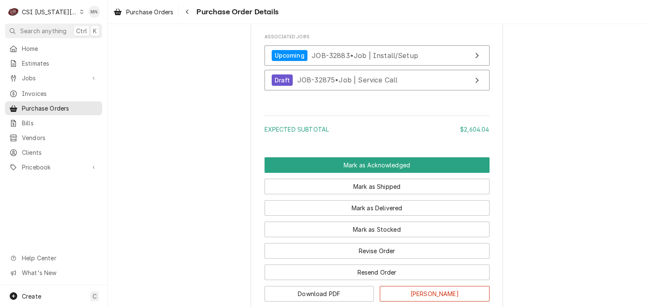
scroll to position [1556, 0]
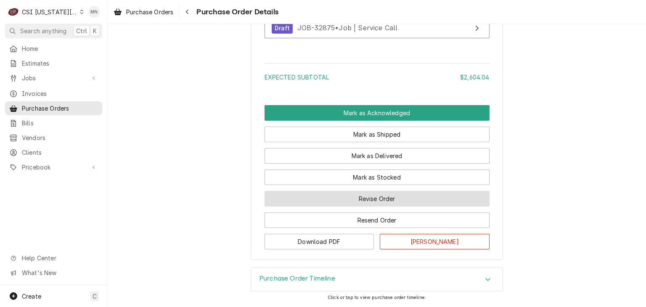
click at [382, 206] on button "Revise Order" at bounding box center [377, 199] width 225 height 16
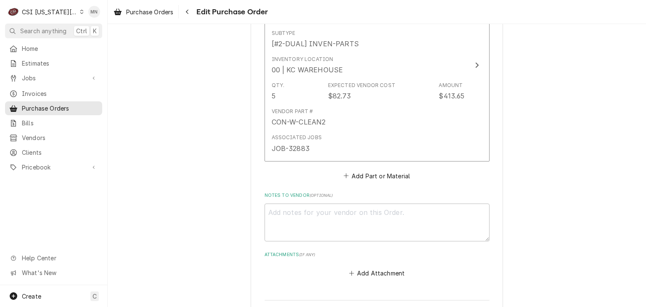
scroll to position [1491, 0]
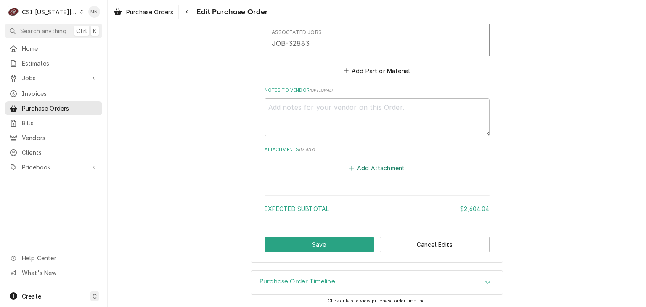
click at [378, 167] on button "Add Attachment" at bounding box center [376, 168] width 59 height 12
type textarea "x"
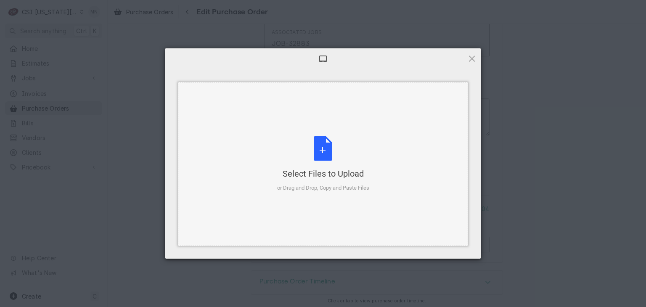
click at [330, 140] on div "Select Files to Upload or Drag and Drop, Copy and Paste Files" at bounding box center [323, 164] width 92 height 56
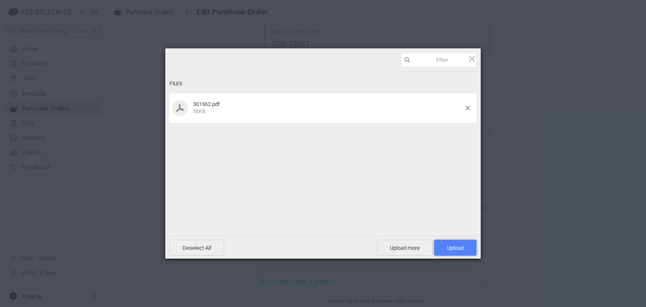
click at [460, 249] on span "Upload 1" at bounding box center [455, 248] width 16 height 6
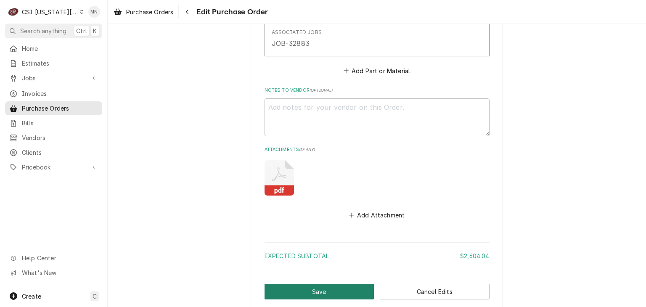
click at [315, 289] on button "Save" at bounding box center [320, 292] width 110 height 16
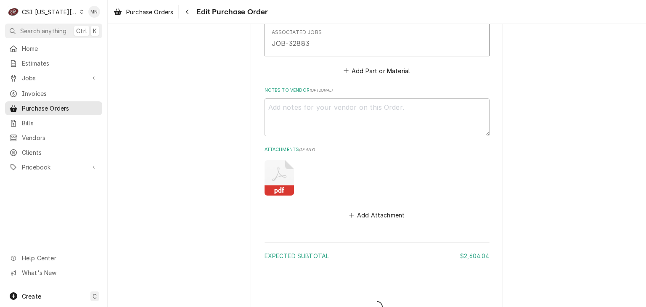
type textarea "x"
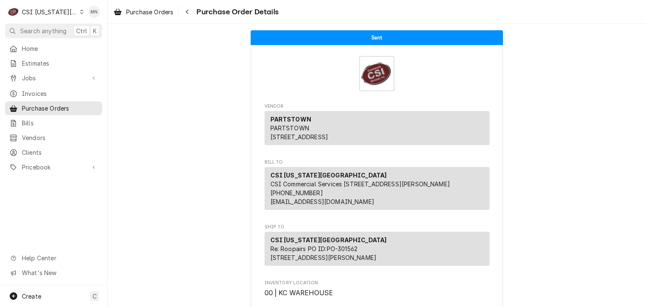
click at [47, 9] on div "CSI [US_STATE][GEOGRAPHIC_DATA]" at bounding box center [50, 12] width 56 height 9
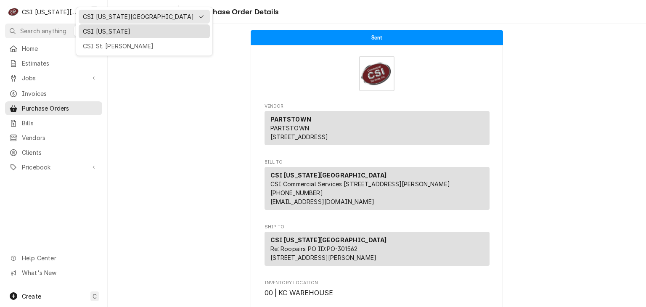
click at [92, 27] on div "CSI [US_STATE]" at bounding box center [144, 31] width 123 height 9
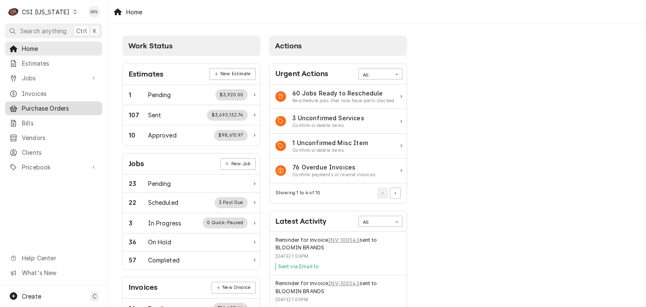
click at [62, 104] on span "Purchase Orders" at bounding box center [60, 108] width 76 height 9
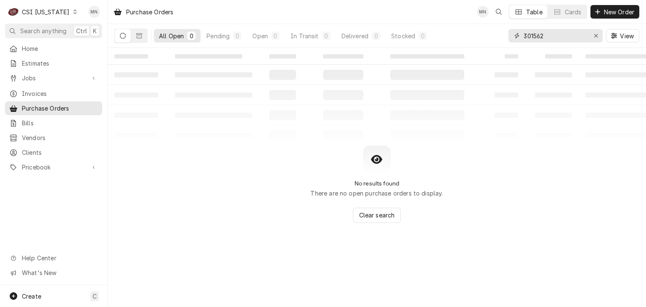
drag, startPoint x: 550, startPoint y: 34, endPoint x: 495, endPoint y: 36, distance: 55.5
click at [495, 36] on div "All Open 0 Pending 0 Open 0 In Transit 0 Delivered 0 Stocked 0 301562 View" at bounding box center [376, 36] width 525 height 24
type input "100397"
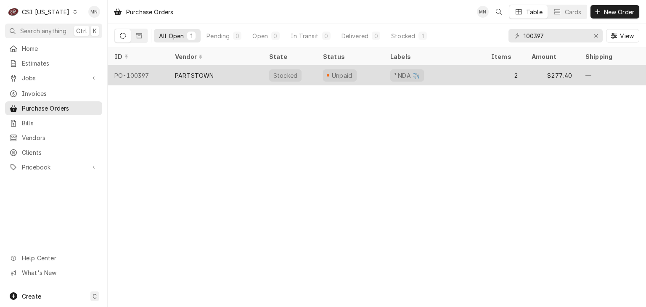
click at [195, 76] on div "PARTSTOWN" at bounding box center [194, 75] width 39 height 9
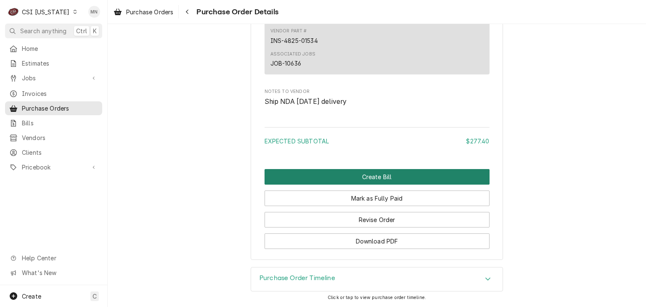
scroll to position [914, 0]
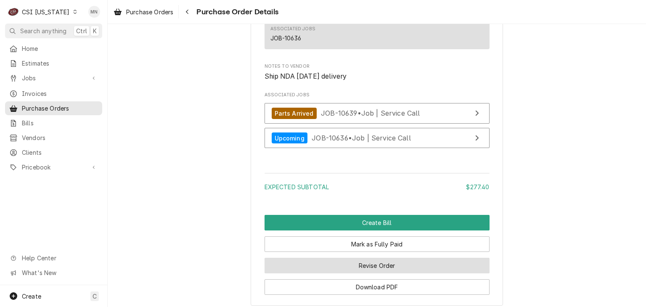
click at [384, 273] on button "Revise Order" at bounding box center [377, 266] width 225 height 16
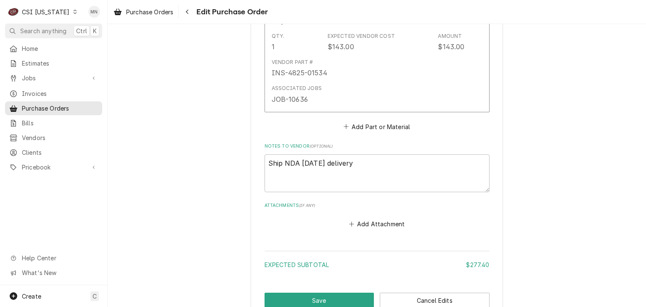
scroll to position [725, 0]
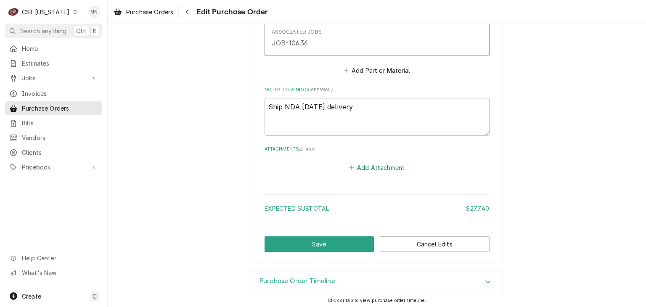
click at [370, 165] on button "Add Attachment" at bounding box center [376, 168] width 59 height 12
type textarea "x"
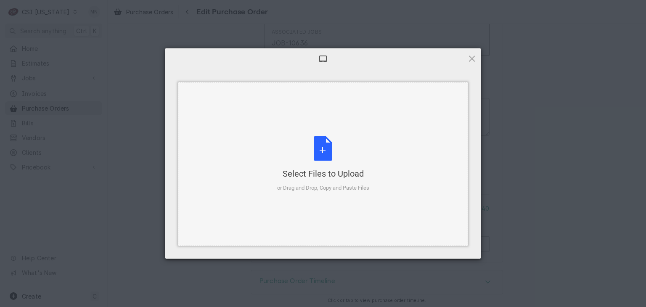
click at [327, 145] on div "Select Files to Upload or Drag and Drop, Copy and Paste Files" at bounding box center [323, 164] width 92 height 56
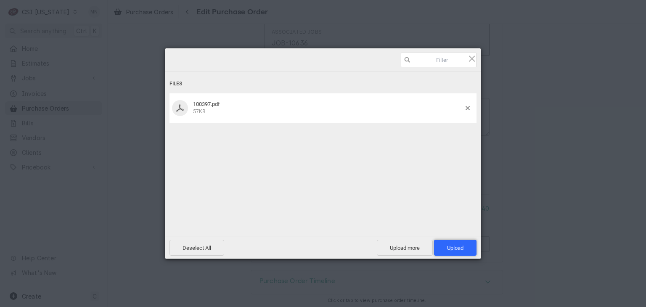
click at [459, 247] on span "Upload 1" at bounding box center [455, 248] width 16 height 6
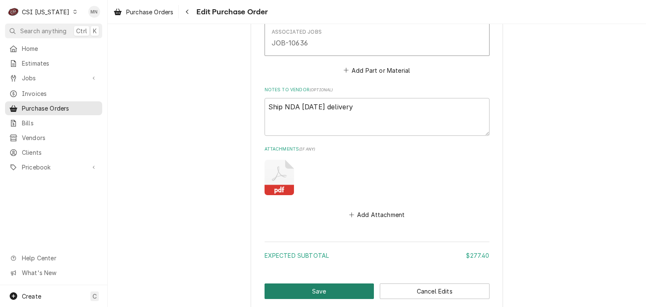
click at [312, 286] on button "Save" at bounding box center [320, 291] width 110 height 16
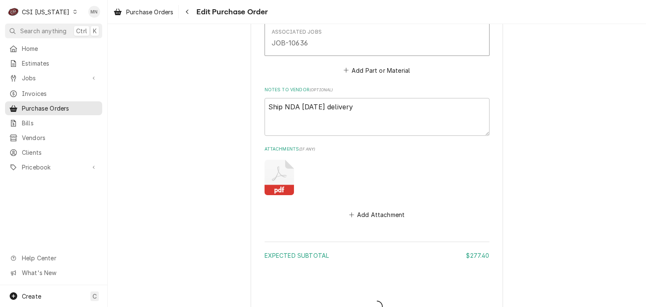
type textarea "x"
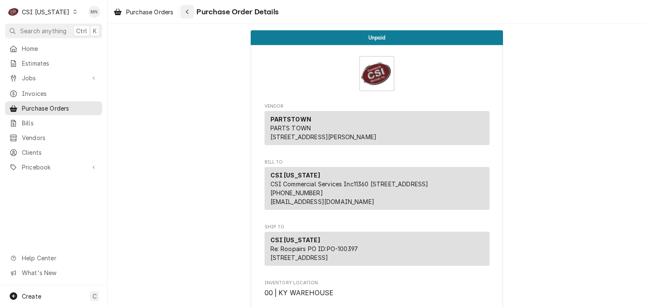
click at [193, 12] on button "Navigate back" at bounding box center [186, 11] width 13 height 13
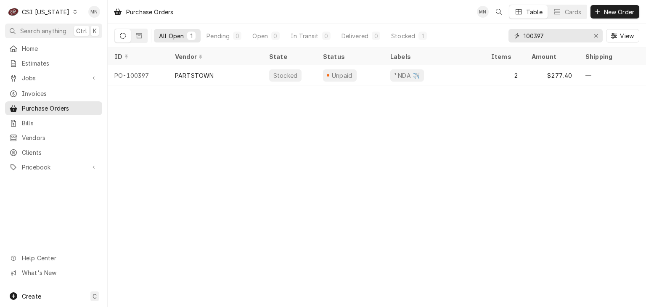
drag, startPoint x: 549, startPoint y: 34, endPoint x: 462, endPoint y: 37, distance: 86.7
click at [462, 37] on div "All Open 1 Pending 0 Open 0 In Transit 0 Delivered 0 Stocked 1 100397 View" at bounding box center [376, 36] width 525 height 24
type input "100398"
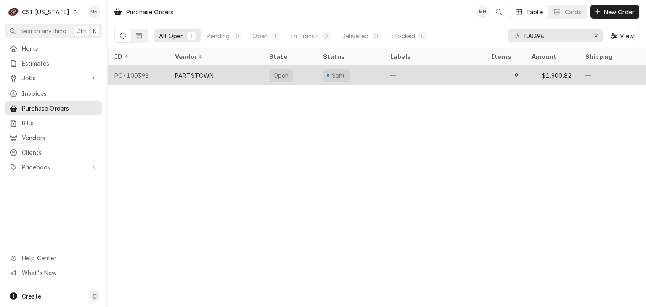
drag, startPoint x: 247, startPoint y: 66, endPoint x: 244, endPoint y: 71, distance: 5.8
click at [246, 66] on div "PARTSTOWN" at bounding box center [215, 75] width 94 height 20
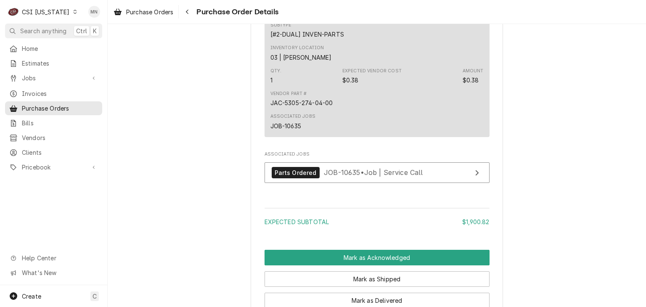
scroll to position [2057, 0]
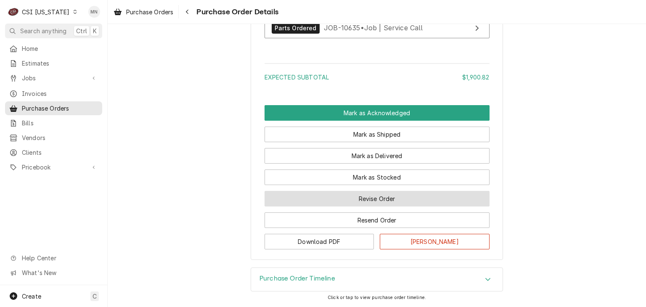
click at [361, 199] on button "Revise Order" at bounding box center [377, 199] width 225 height 16
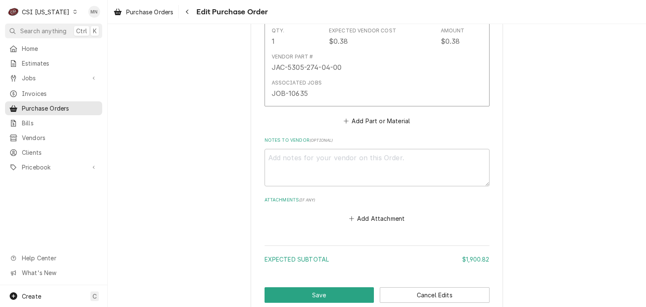
scroll to position [2080, 0]
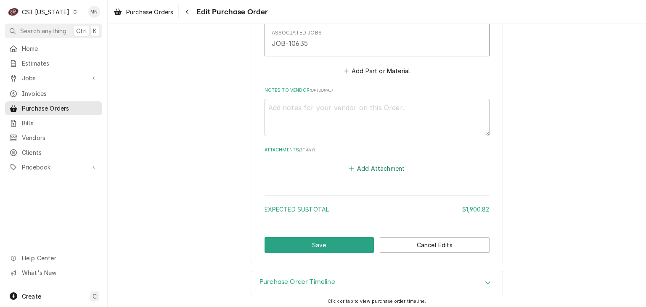
click at [355, 163] on button "Add Attachment" at bounding box center [376, 169] width 59 height 12
type textarea "x"
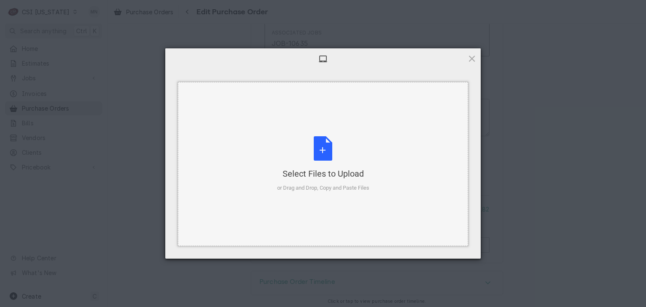
click at [335, 153] on div "Select Files to Upload or Drag and Drop, Copy and Paste Files" at bounding box center [323, 164] width 92 height 56
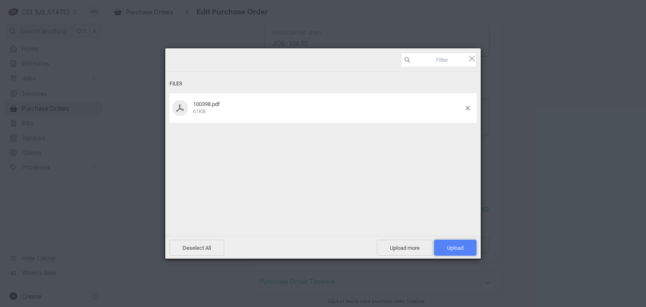
click at [461, 251] on span "Upload 1" at bounding box center [455, 248] width 42 height 16
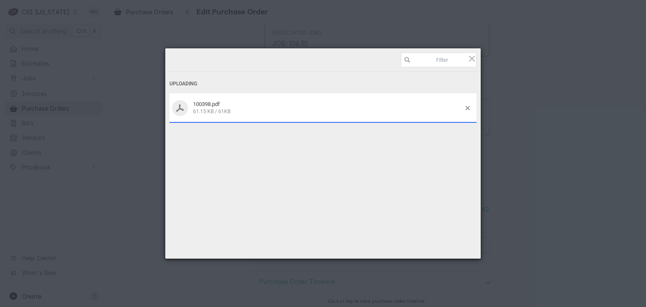
type textarea "x"
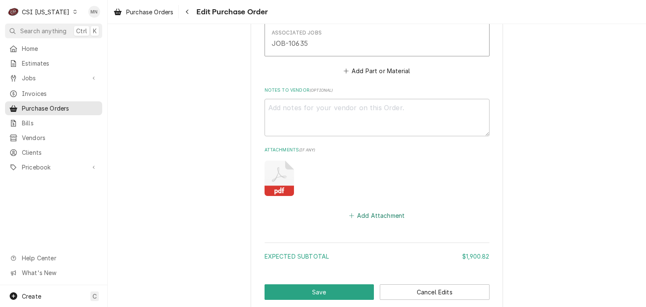
click at [376, 214] on button "Add Attachment" at bounding box center [376, 216] width 59 height 12
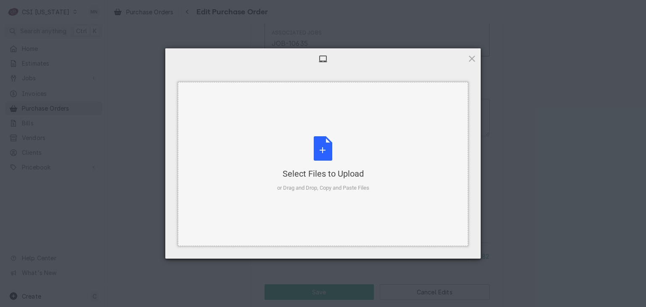
click at [321, 162] on div "Select Files to Upload or Drag and Drop, Copy and Paste Files" at bounding box center [323, 164] width 92 height 56
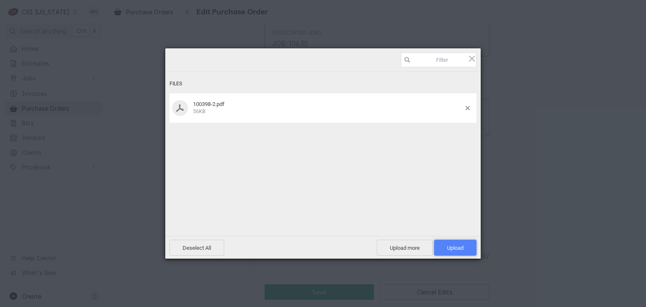
click at [447, 251] on span "Upload 1" at bounding box center [455, 248] width 16 height 6
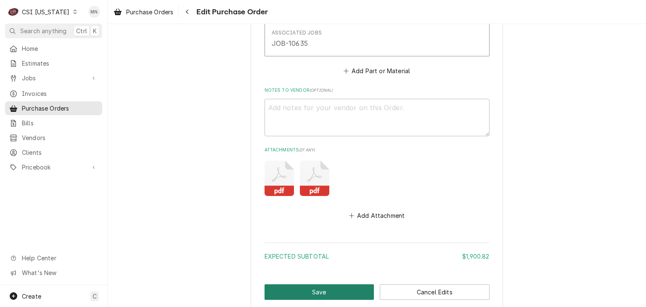
click at [323, 286] on button "Save" at bounding box center [320, 292] width 110 height 16
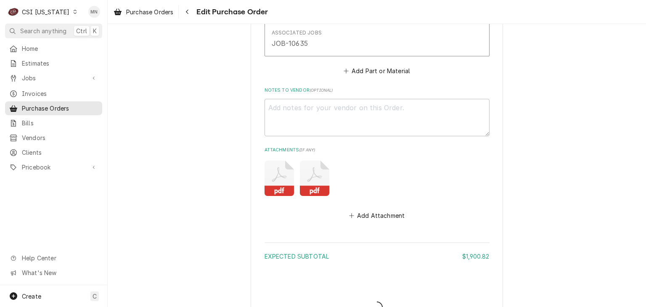
type textarea "x"
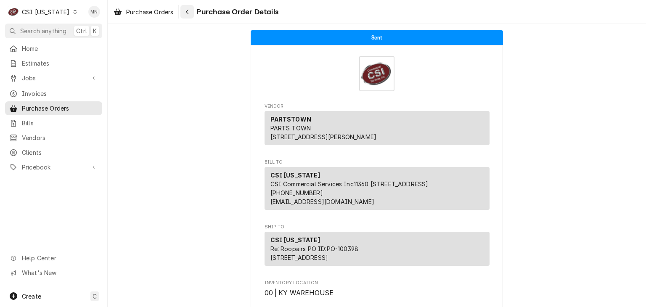
click at [194, 13] on button "Navigate back" at bounding box center [186, 11] width 13 height 13
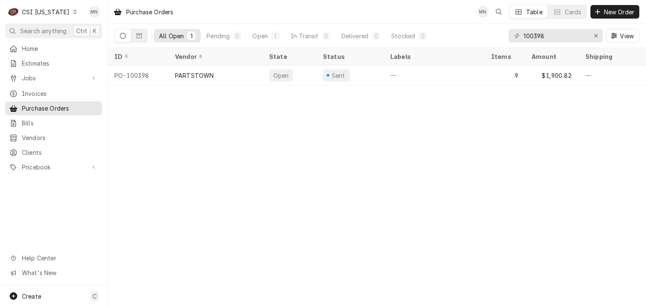
click at [41, 10] on div "CSI [US_STATE]" at bounding box center [46, 12] width 48 height 9
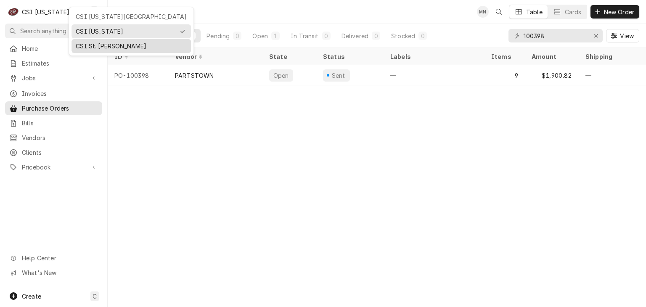
click at [85, 42] on div "CSI St. [PERSON_NAME]" at bounding box center [131, 46] width 111 height 9
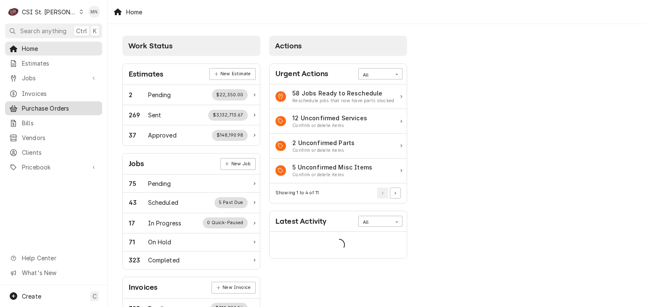
click at [48, 106] on span "Purchase Orders" at bounding box center [60, 108] width 76 height 9
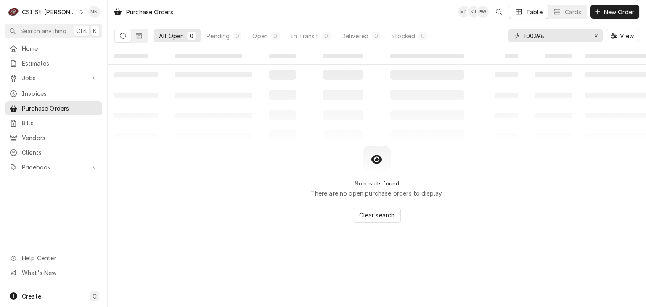
drag, startPoint x: 548, startPoint y: 41, endPoint x: 487, endPoint y: 42, distance: 61.8
click at [488, 41] on div "All Open 0 Pending 0 Open 0 In Transit 0 Delivered 0 Stocked 0 100398 View" at bounding box center [376, 36] width 525 height 24
type input "401296"
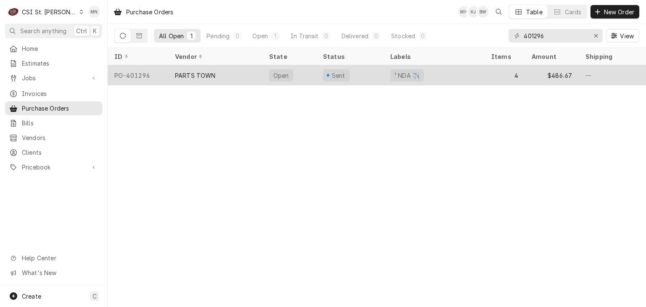
click at [209, 78] on div "PARTS TOWN" at bounding box center [195, 75] width 41 height 9
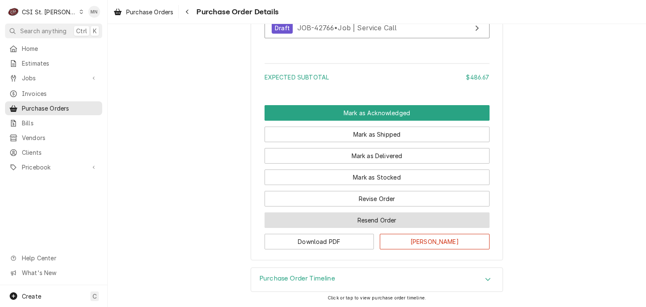
scroll to position [1317, 0]
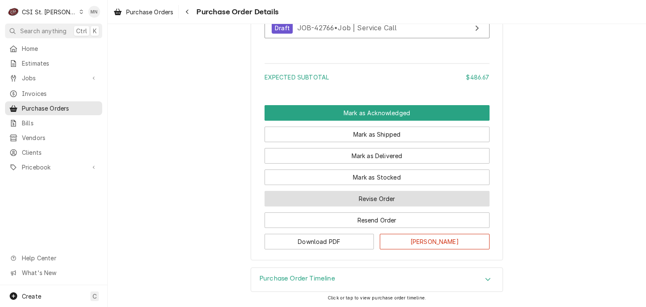
click at [385, 199] on button "Revise Order" at bounding box center [377, 199] width 225 height 16
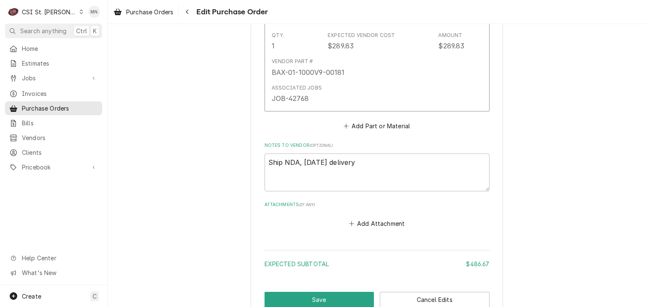
scroll to position [1127, 0]
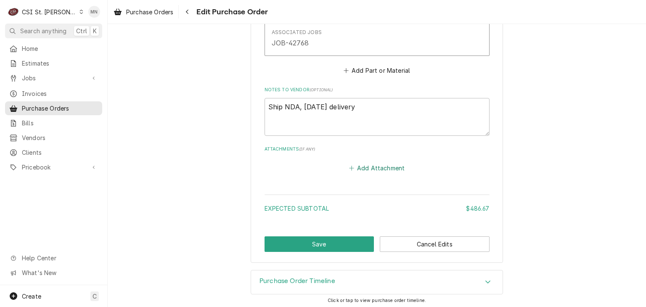
click at [375, 167] on button "Add Attachment" at bounding box center [376, 168] width 59 height 12
type textarea "x"
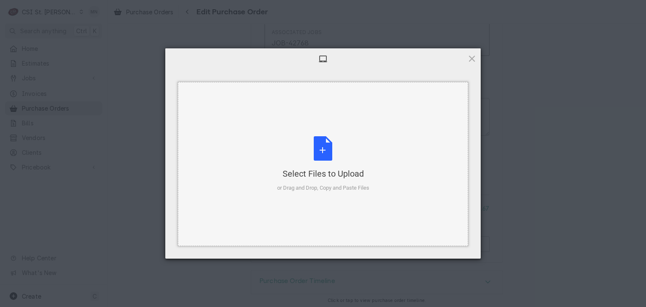
click at [323, 165] on div "Select Files to Upload or Drag and Drop, Copy and Paste Files" at bounding box center [323, 164] width 92 height 56
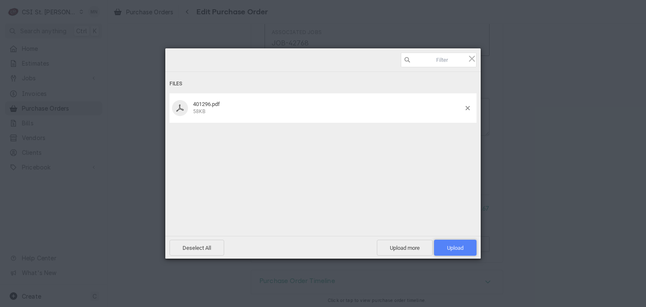
click at [459, 245] on span "Upload 1" at bounding box center [455, 248] width 16 height 6
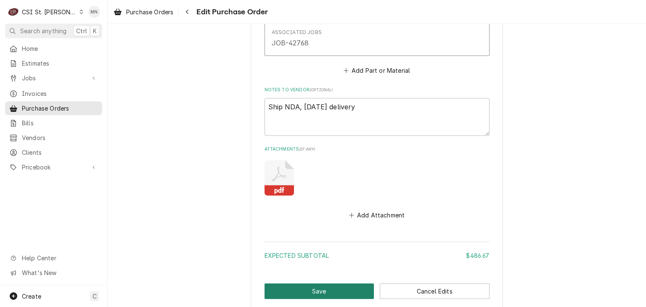
click at [332, 288] on button "Save" at bounding box center [320, 291] width 110 height 16
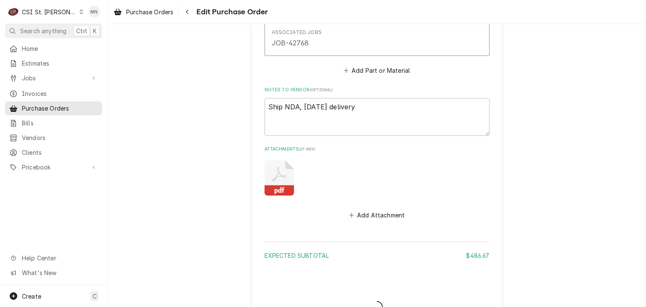
type textarea "x"
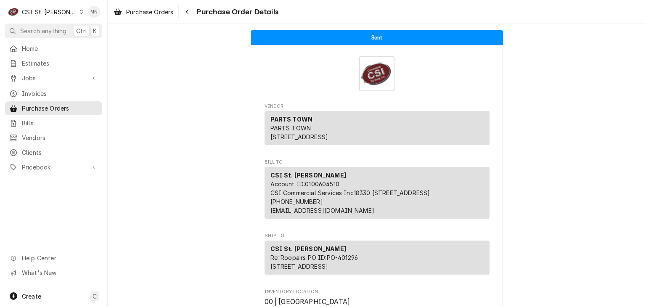
click at [40, 12] on div "CSI St. Louis" at bounding box center [49, 12] width 55 height 9
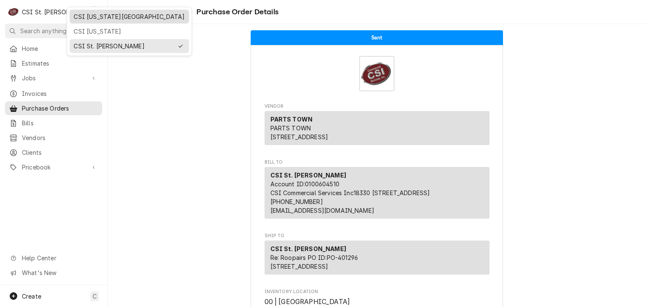
click at [90, 16] on div "CSI [US_STATE][GEOGRAPHIC_DATA]" at bounding box center [129, 16] width 111 height 9
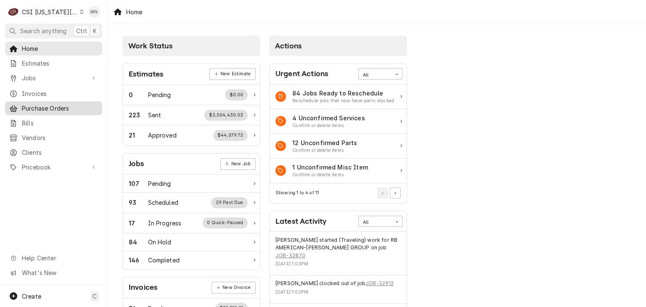
click at [44, 106] on span "Purchase Orders" at bounding box center [60, 108] width 76 height 9
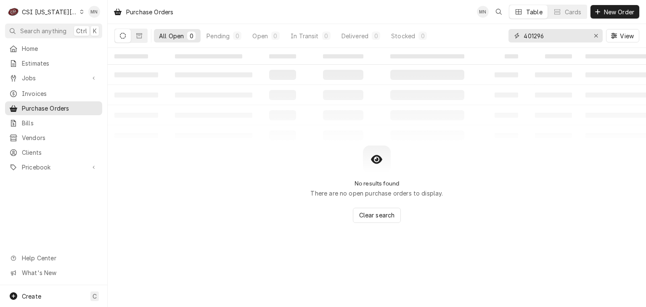
click at [450, 37] on div "All Open 0 Pending 0 Open 0 In Transit 0 Delivered 0 Stocked 0 401296 View" at bounding box center [376, 36] width 525 height 24
type input "301562"
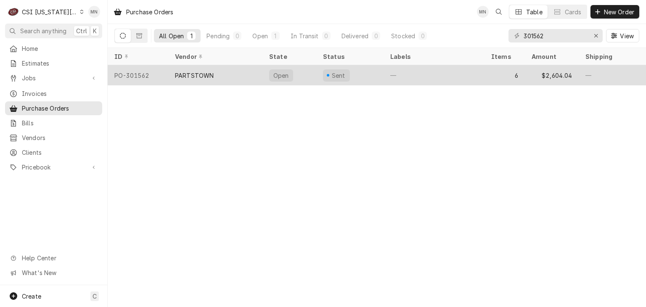
click at [157, 78] on div "PO-301562" at bounding box center [138, 75] width 61 height 20
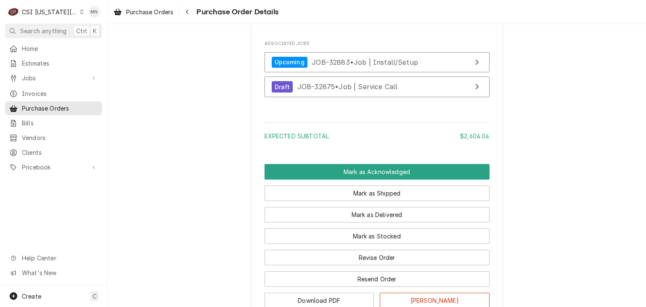
scroll to position [1556, 0]
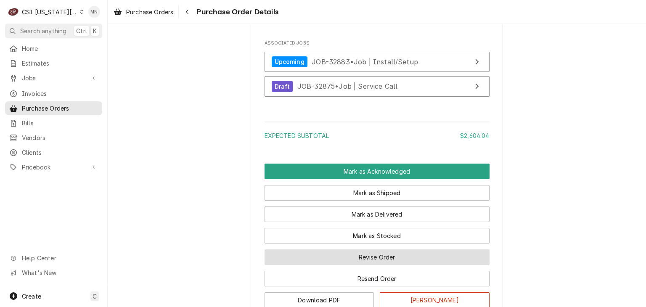
click at [399, 265] on button "Revise Order" at bounding box center [377, 257] width 225 height 16
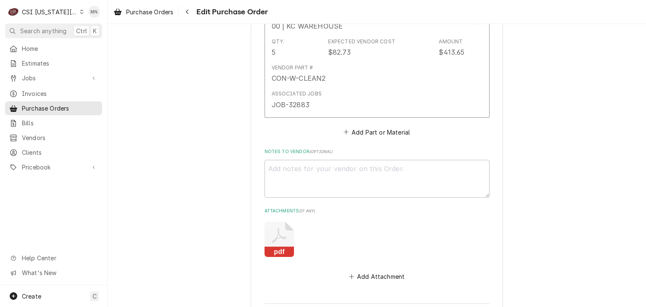
scroll to position [1538, 0]
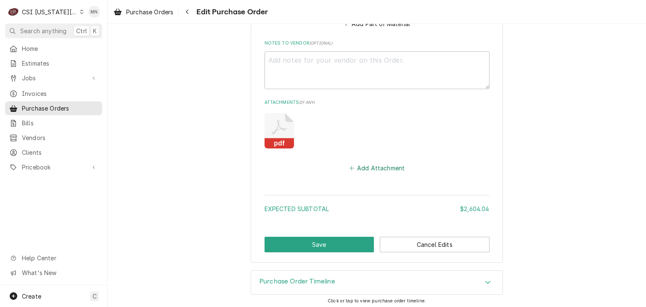
click at [378, 167] on button "Add Attachment" at bounding box center [376, 168] width 59 height 12
type textarea "x"
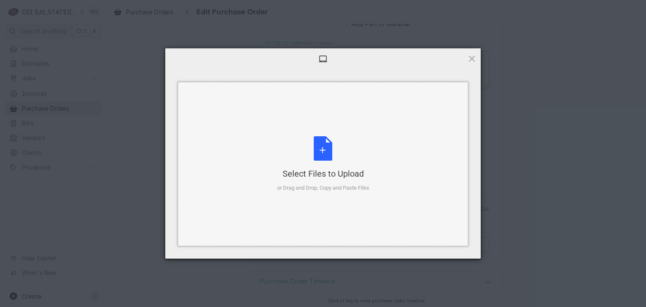
click at [337, 162] on div "Select Files to Upload or Drag and Drop, Copy and Paste Files" at bounding box center [323, 164] width 92 height 56
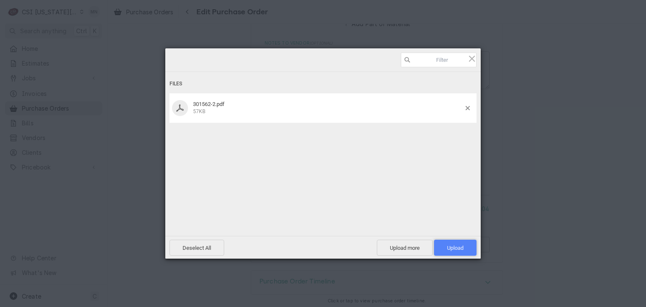
click at [471, 247] on span "Upload 1" at bounding box center [455, 248] width 42 height 16
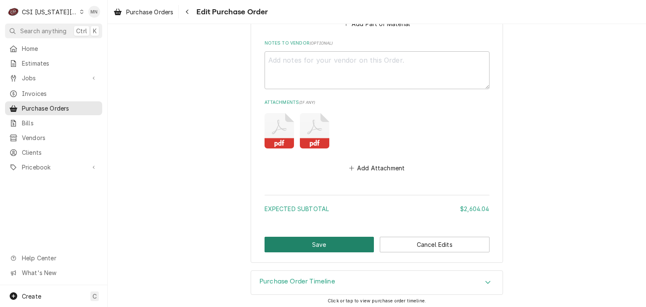
click at [317, 241] on button "Save" at bounding box center [320, 245] width 110 height 16
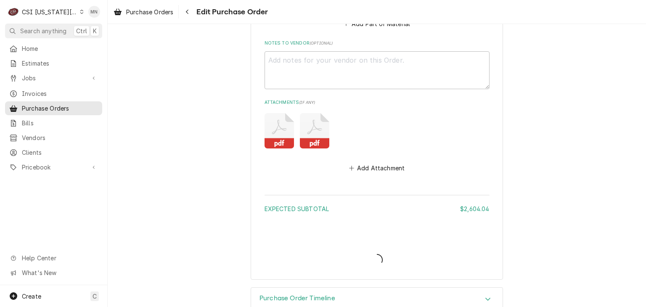
type textarea "x"
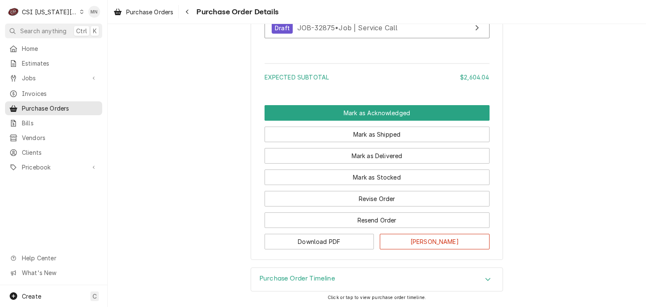
scroll to position [1513, 0]
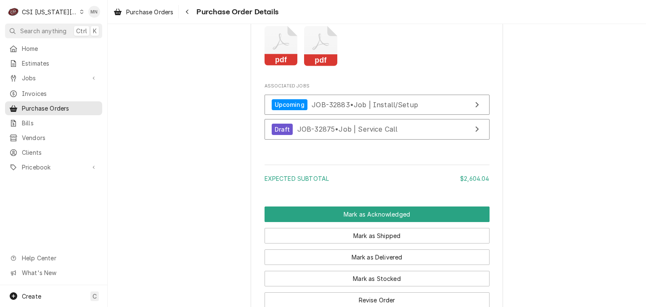
click at [281, 66] on icon "Attachments" at bounding box center [281, 46] width 33 height 40
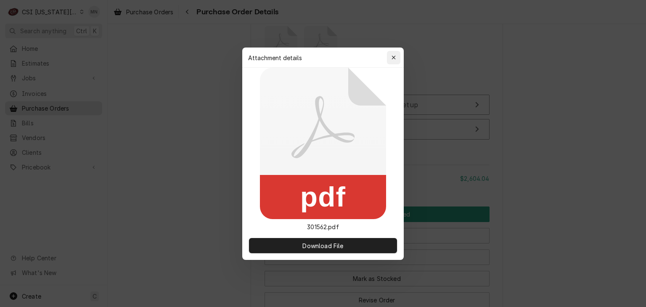
click at [393, 58] on icon "button" at bounding box center [394, 58] width 4 height 4
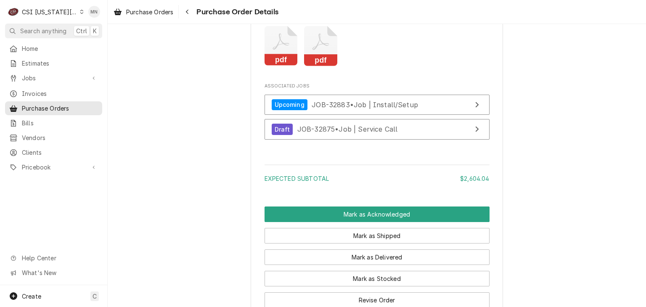
click at [326, 66] on icon "Attachments" at bounding box center [320, 46] width 33 height 40
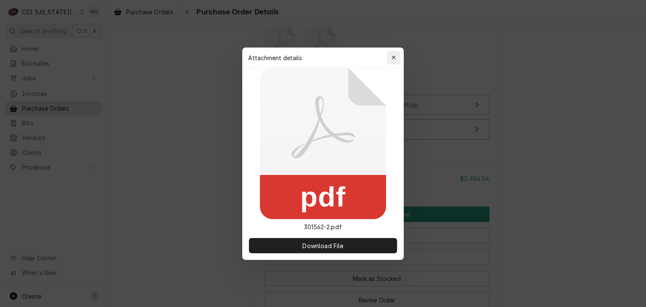
click at [392, 55] on icon "button" at bounding box center [394, 58] width 5 height 6
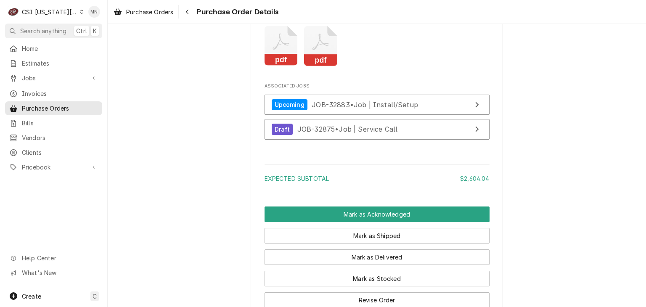
click at [61, 9] on div "CSI [US_STATE][GEOGRAPHIC_DATA]" at bounding box center [50, 12] width 56 height 9
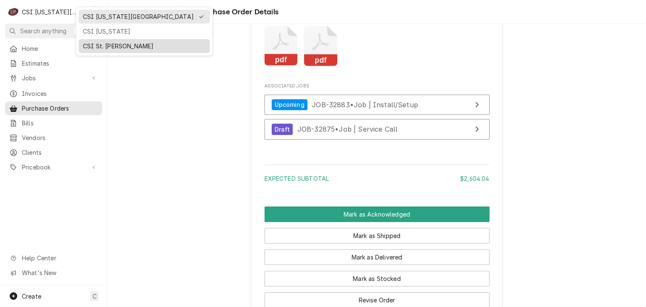
click at [89, 42] on div "CSI St. [PERSON_NAME]" at bounding box center [144, 46] width 123 height 9
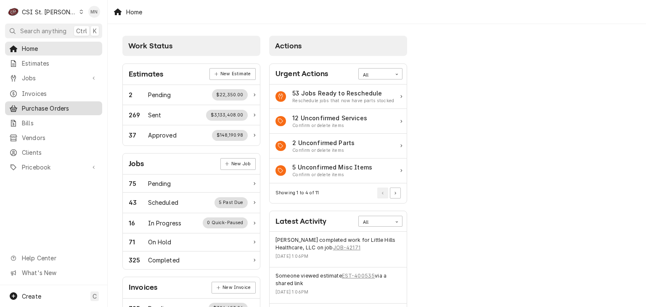
click at [55, 104] on span "Purchase Orders" at bounding box center [60, 108] width 76 height 9
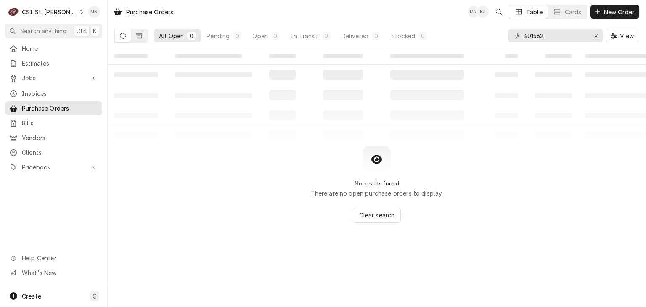
drag, startPoint x: 507, startPoint y: 39, endPoint x: 463, endPoint y: 41, distance: 44.2
click at [464, 41] on div "All Open 0 Pending 0 Open 0 In Transit 0 Delivered 0 Stocked 0 301562 View" at bounding box center [376, 36] width 525 height 24
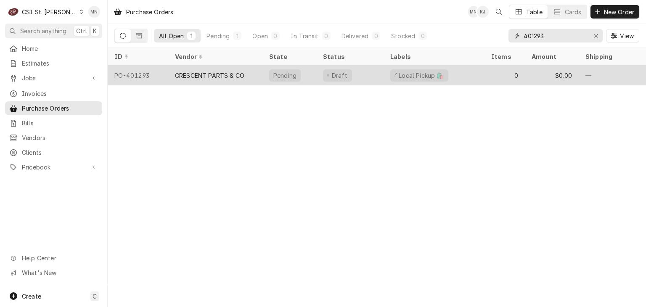
type input "401293"
click at [174, 76] on div "CRESCENT PARTS & CO" at bounding box center [215, 75] width 94 height 20
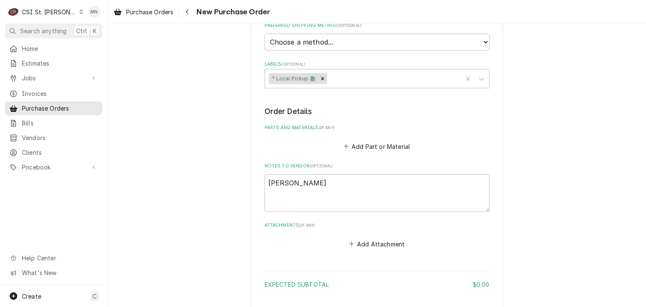
scroll to position [515, 0]
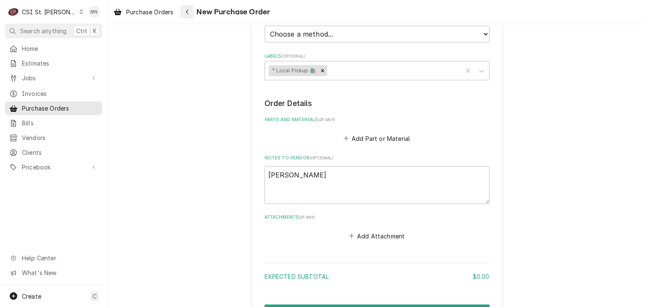
click at [189, 14] on icon "Navigate back" at bounding box center [187, 12] width 4 height 6
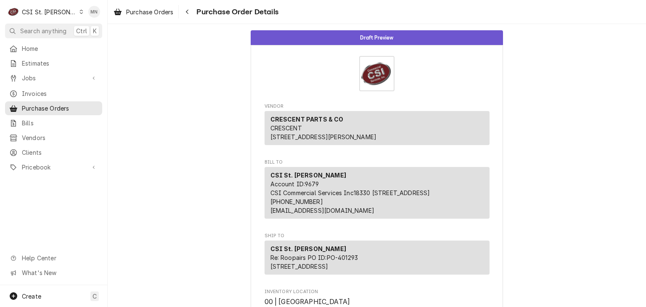
click at [196, 13] on span "Purchase Order Details" at bounding box center [236, 11] width 85 height 11
click at [188, 8] on div "Navigate back" at bounding box center [187, 12] width 8 height 8
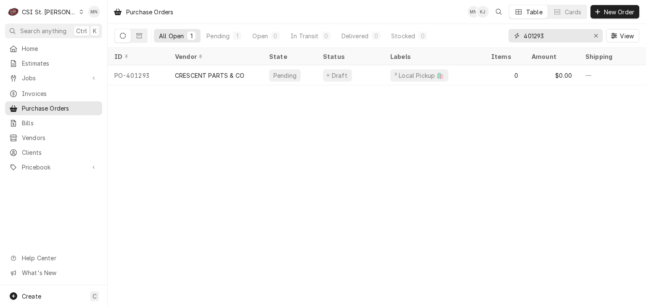
click at [549, 35] on input "401293" at bounding box center [555, 35] width 63 height 13
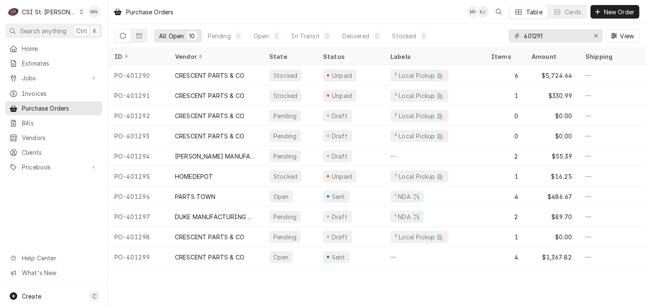
type input "401291"
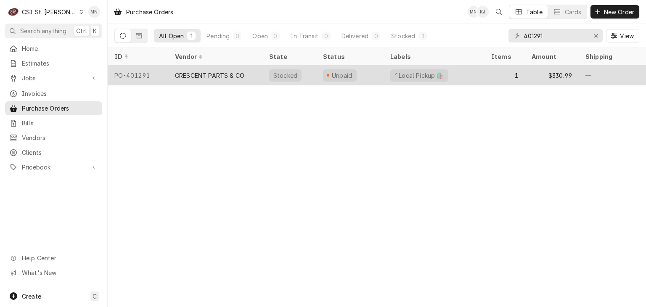
click at [228, 69] on div "CRESCENT PARTS & CO" at bounding box center [215, 75] width 94 height 20
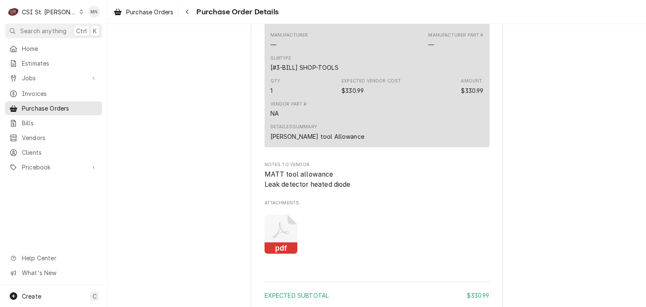
scroll to position [631, 0]
click at [187, 12] on icon "Navigate back" at bounding box center [187, 12] width 4 height 6
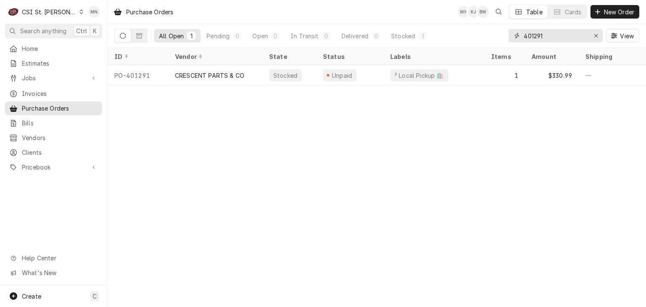
click at [548, 32] on input "401291" at bounding box center [555, 35] width 63 height 13
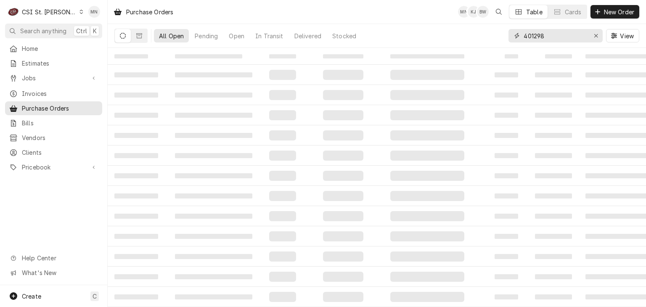
type input "401298"
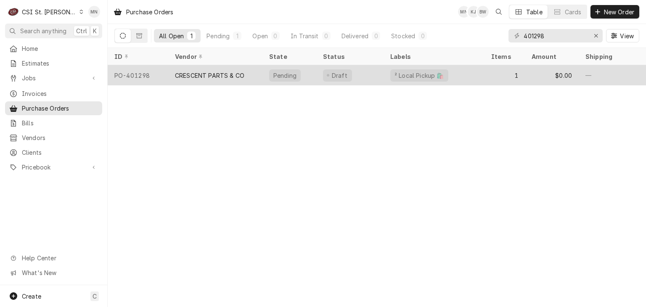
click at [183, 71] on div "CRESCENT PARTS & CO" at bounding box center [209, 75] width 69 height 9
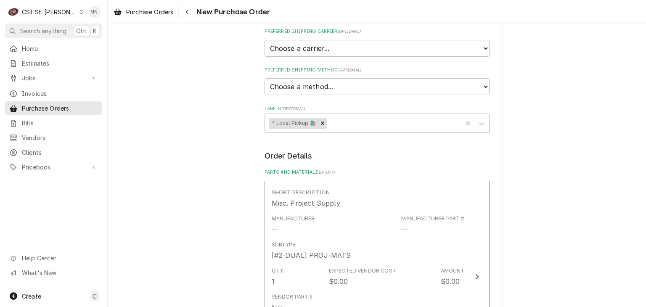
scroll to position [712, 0]
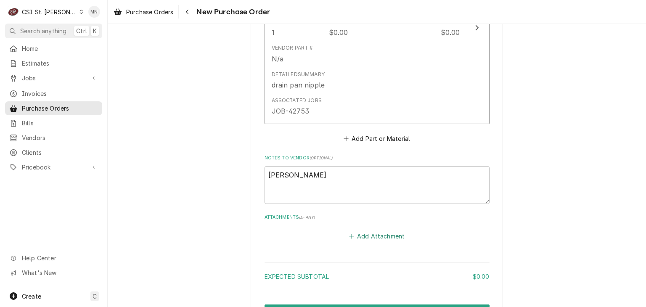
click at [377, 230] on button "Add Attachment" at bounding box center [376, 236] width 59 height 12
type textarea "x"
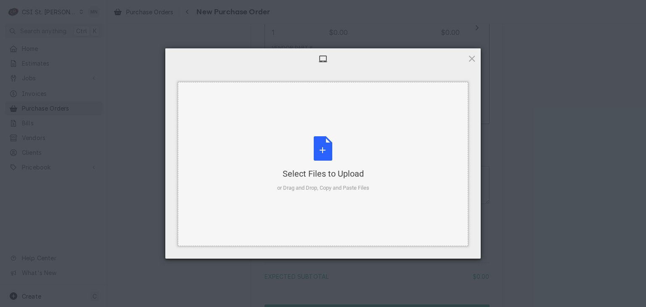
click at [338, 148] on div "Select Files to Upload or Drag and Drop, Copy and Paste Files" at bounding box center [323, 164] width 92 height 56
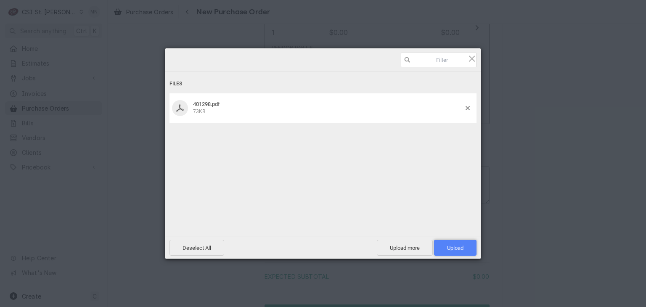
click at [453, 244] on span "Upload 1" at bounding box center [455, 248] width 42 height 16
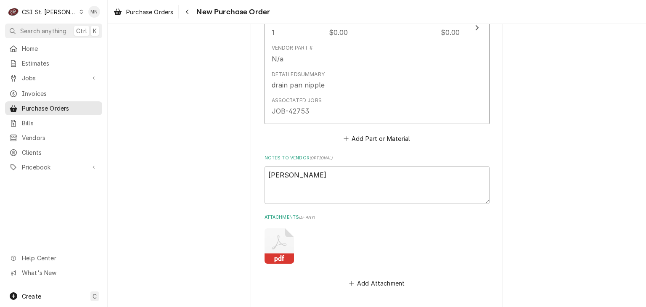
type textarea "x"
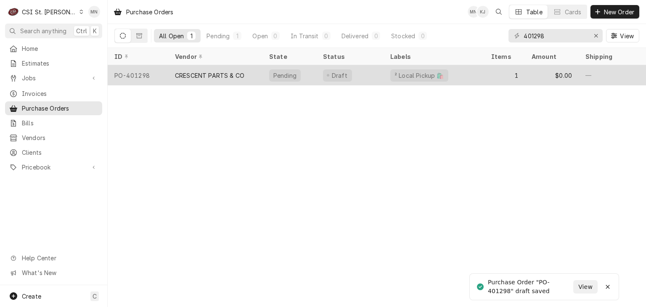
click at [223, 77] on div "CRESCENT PARTS & CO" at bounding box center [209, 75] width 69 height 9
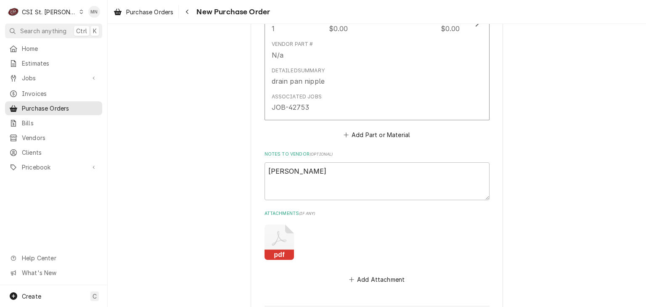
scroll to position [759, 0]
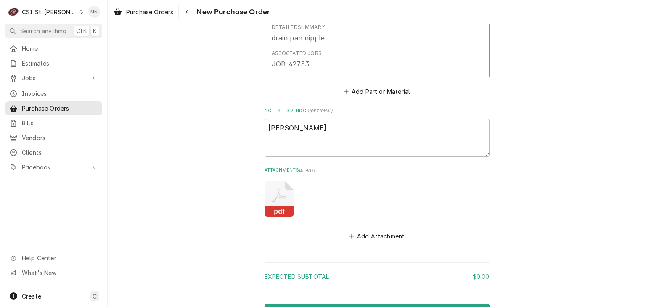
drag, startPoint x: 288, startPoint y: 236, endPoint x: 264, endPoint y: 214, distance: 32.5
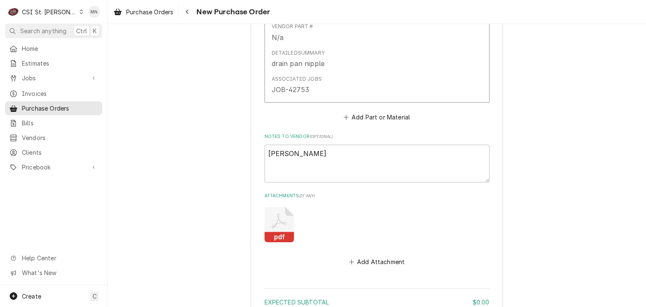
type textarea "x"
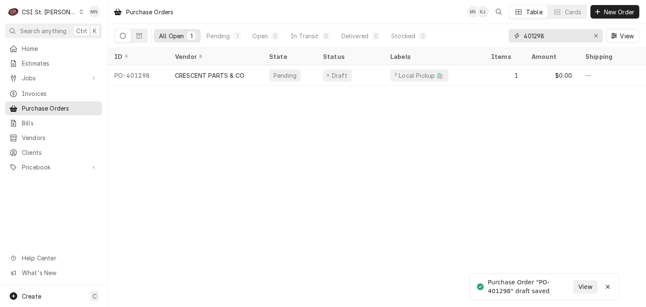
drag, startPoint x: 552, startPoint y: 37, endPoint x: 479, endPoint y: 42, distance: 73.0
click at [479, 42] on div "All Open 1 Pending 1 Open 0 In Transit 0 Delivered 0 Stocked 0 401298 View" at bounding box center [376, 36] width 525 height 24
type input "401303"
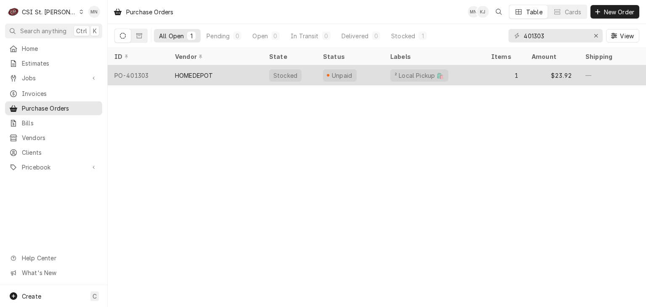
click at [225, 77] on div "HOMEDEPOT" at bounding box center [215, 75] width 94 height 20
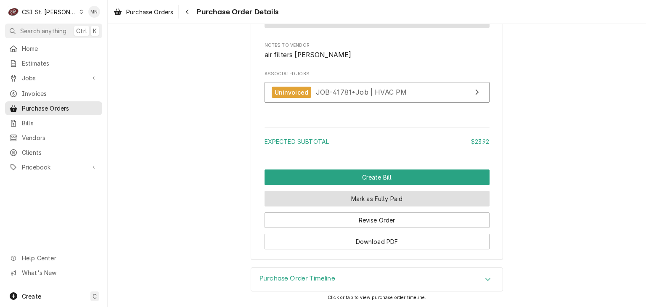
scroll to position [789, 0]
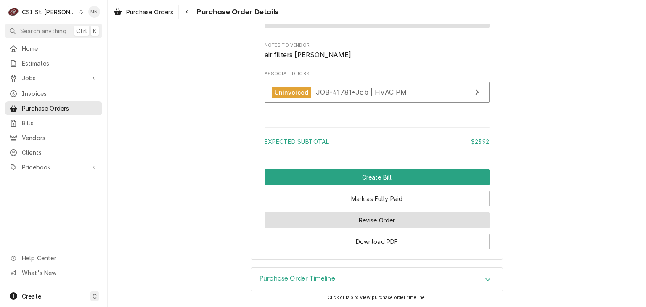
click at [387, 224] on button "Revise Order" at bounding box center [377, 220] width 225 height 16
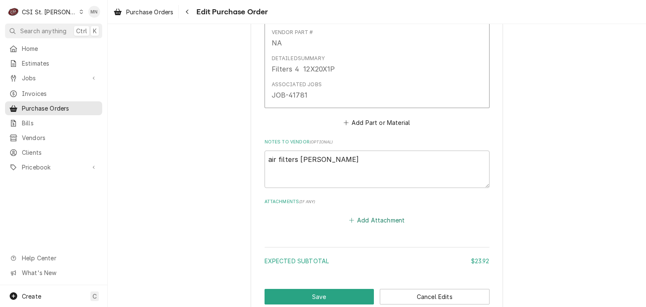
scroll to position [557, 0]
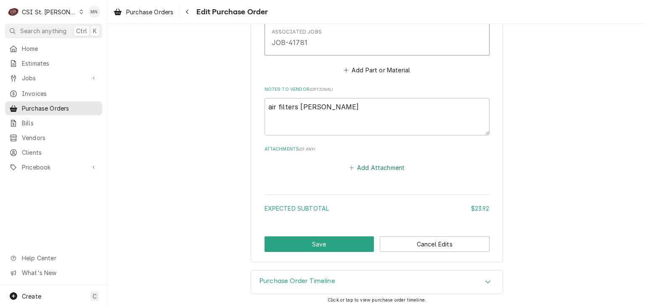
click at [389, 162] on button "Add Attachment" at bounding box center [376, 168] width 59 height 12
type textarea "x"
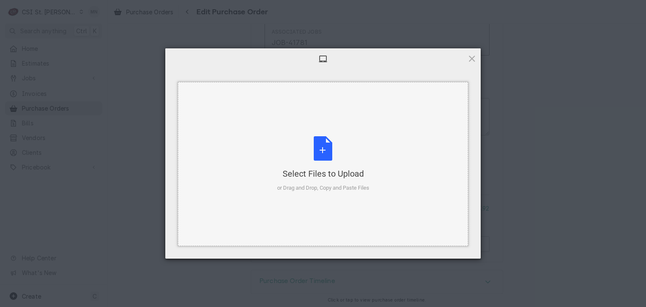
click at [323, 169] on div "Select Files to Upload" at bounding box center [323, 174] width 92 height 12
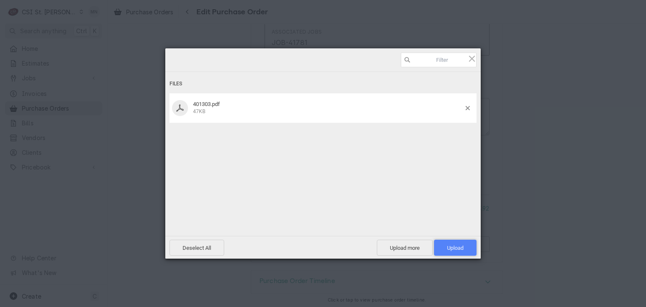
click at [450, 245] on span "Upload 1" at bounding box center [455, 248] width 16 height 6
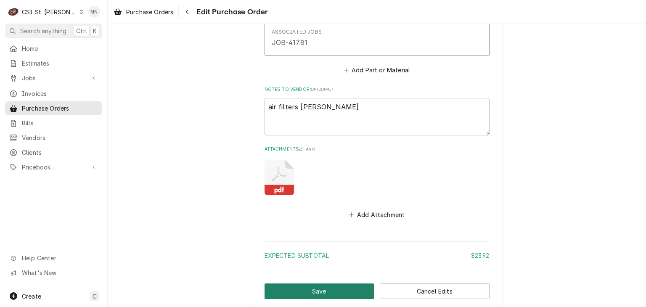
click at [304, 289] on button "Save" at bounding box center [320, 291] width 110 height 16
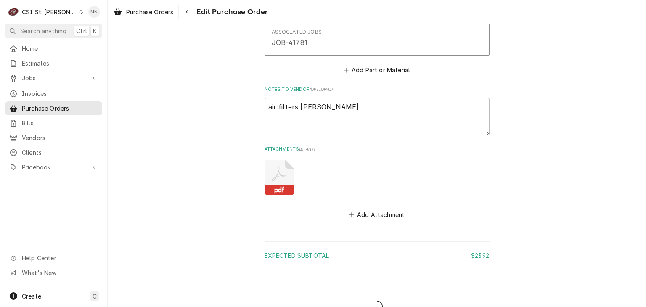
type textarea "x"
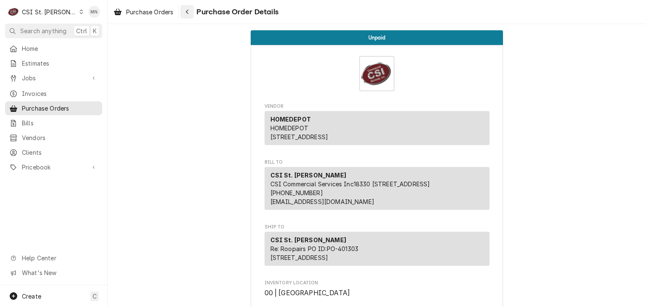
click at [187, 11] on icon "Navigate back" at bounding box center [187, 12] width 3 height 5
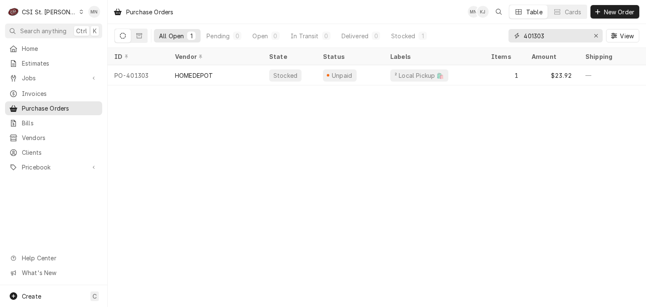
drag, startPoint x: 513, startPoint y: 37, endPoint x: 452, endPoint y: 42, distance: 61.2
click at [452, 42] on div "All Open 1 Pending 0 Open 0 In Transit 0 Delivered 0 Stocked 1 401303 View" at bounding box center [376, 36] width 525 height 24
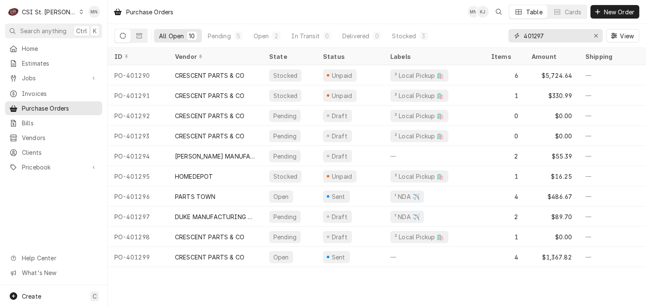
type input "401297"
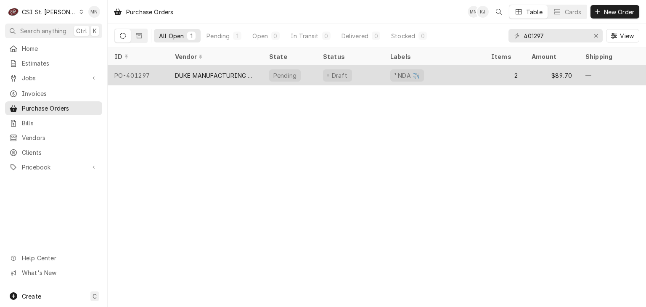
drag, startPoint x: 234, startPoint y: 81, endPoint x: 194, endPoint y: 82, distance: 40.4
click at [194, 83] on tr "PO-401297 DUKE MANUFACTURING CO. Pending Draft ¹ NDA ✈️ 2 $89.70 — — [DATE] JOB…" at bounding box center [559, 75] width 902 height 20
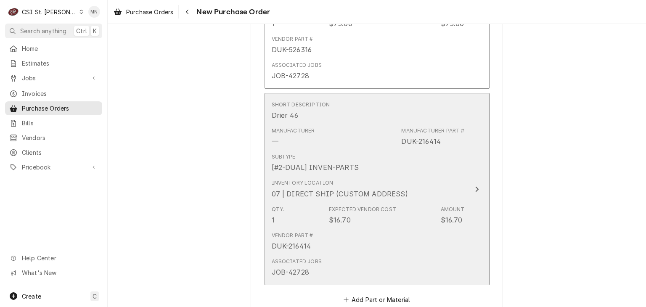
scroll to position [757, 0]
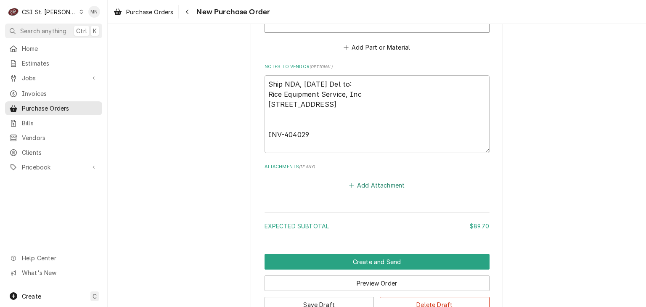
click at [376, 183] on button "Add Attachment" at bounding box center [376, 186] width 59 height 12
type textarea "x"
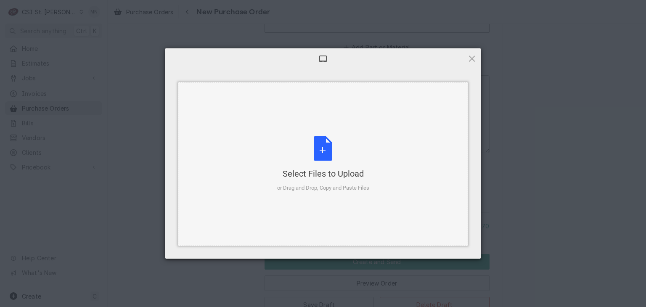
click at [305, 140] on div "Select Files to Upload or Drag and Drop, Copy and Paste Files" at bounding box center [323, 164] width 92 height 56
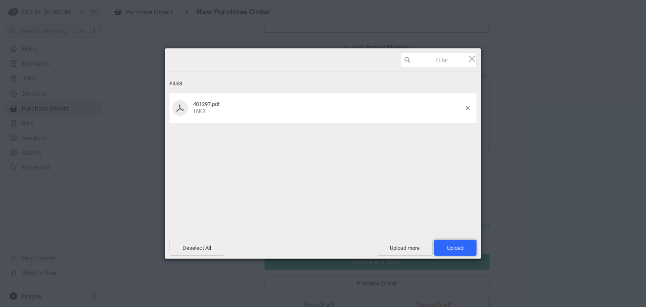
click at [461, 248] on span "Upload 1" at bounding box center [455, 248] width 16 height 6
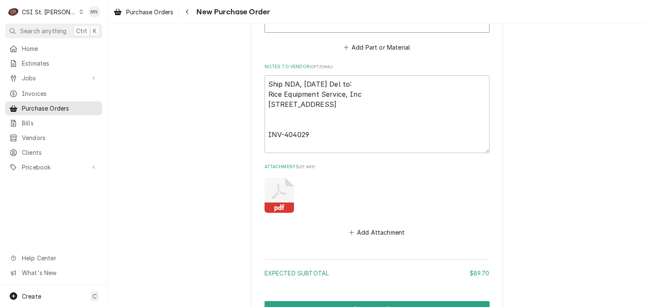
scroll to position [864, 0]
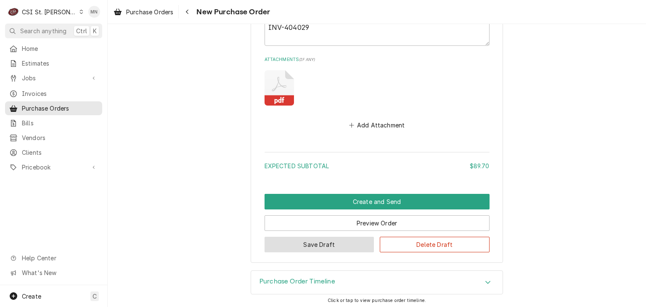
click at [289, 245] on button "Save Draft" at bounding box center [320, 245] width 110 height 16
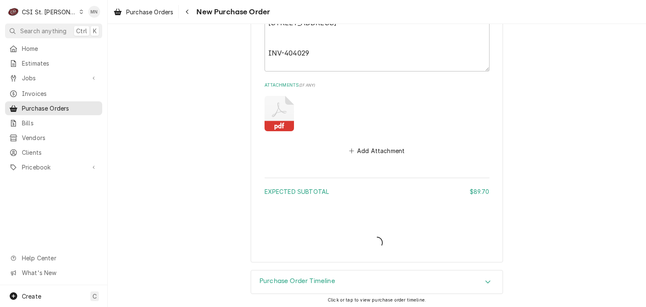
type textarea "x"
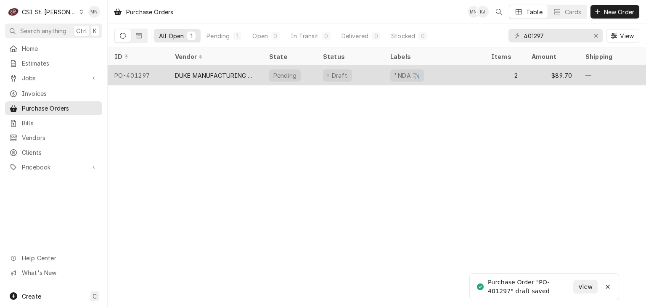
click at [230, 74] on div "DUKE MANUFACTURING CO." at bounding box center [215, 75] width 81 height 9
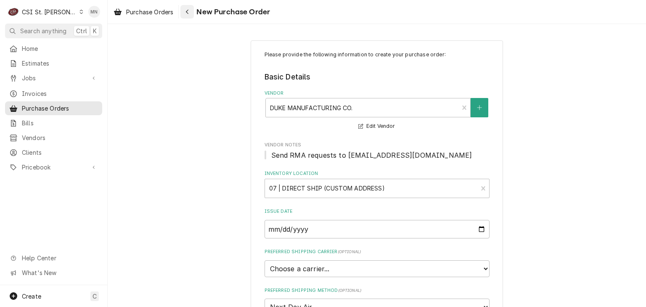
click at [191, 11] on div "Navigate back" at bounding box center [187, 12] width 8 height 8
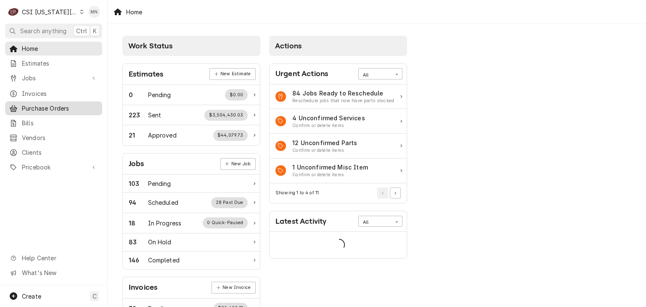
click at [39, 106] on span "Purchase Orders" at bounding box center [60, 108] width 76 height 9
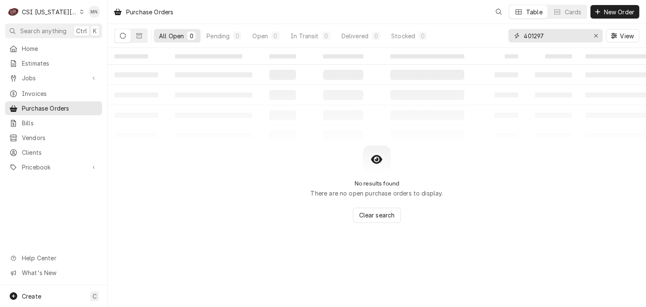
drag, startPoint x: 556, startPoint y: 39, endPoint x: 441, endPoint y: 36, distance: 115.3
click at [441, 35] on div "All Open 0 Pending 0 Open 0 In Transit 0 Delivered 0 Stocked 0 401297 View" at bounding box center [376, 36] width 525 height 24
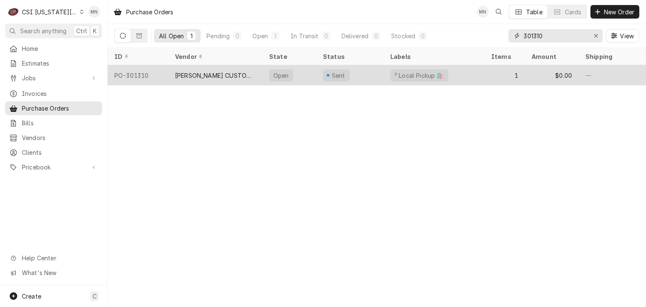
type input "301310"
click at [211, 77] on div "[PERSON_NAME] CUSTOM STAINLESS" at bounding box center [215, 75] width 81 height 9
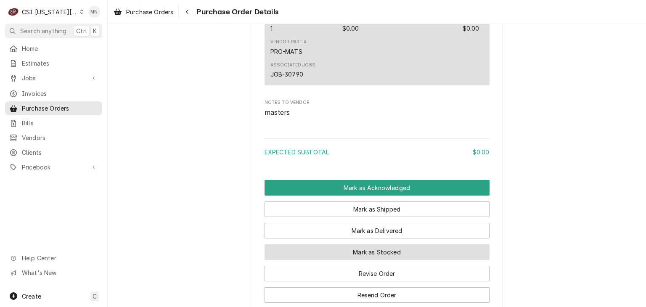
scroll to position [677, 0]
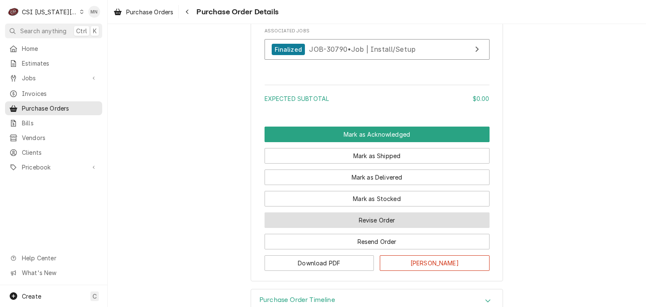
click at [373, 228] on button "Revise Order" at bounding box center [377, 220] width 225 height 16
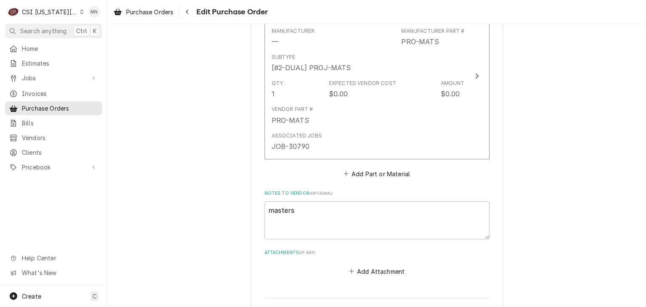
scroll to position [511, 0]
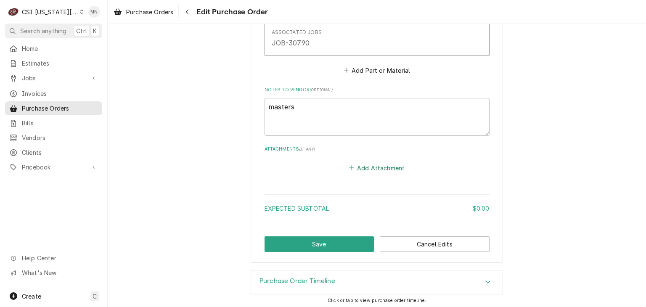
click at [379, 164] on button "Add Attachment" at bounding box center [376, 168] width 59 height 12
type textarea "x"
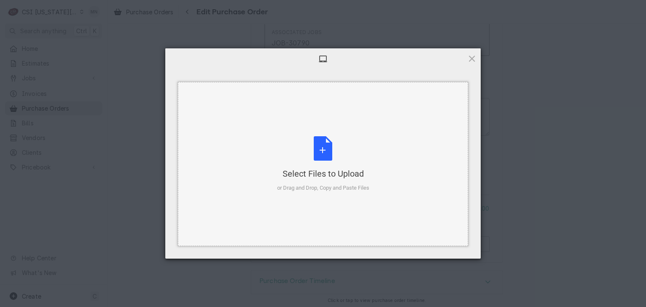
click at [329, 147] on div "Select Files to Upload or Drag and Drop, Copy and Paste Files" at bounding box center [323, 164] width 92 height 56
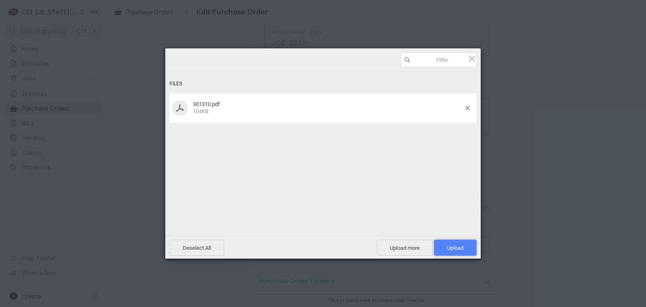
click at [461, 252] on span "Upload 1" at bounding box center [455, 248] width 42 height 16
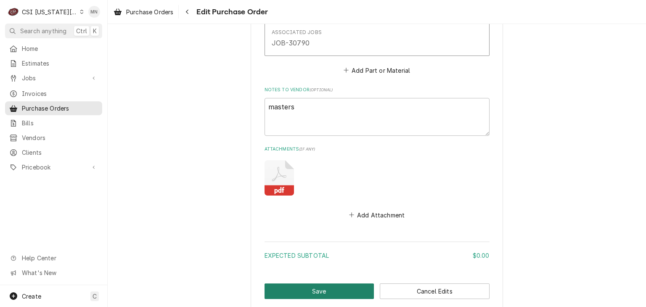
click at [277, 290] on button "Save" at bounding box center [320, 291] width 110 height 16
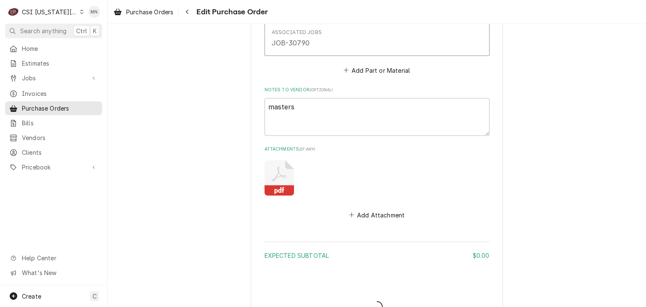
type textarea "x"
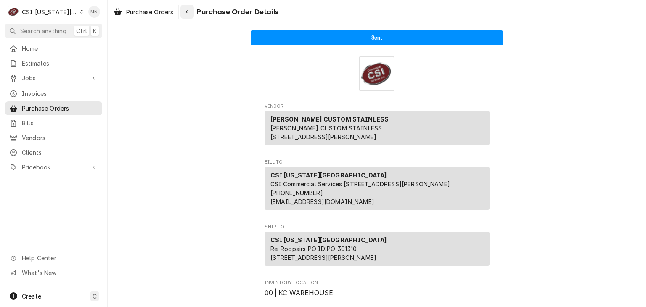
click at [188, 14] on icon "Navigate back" at bounding box center [187, 12] width 4 height 6
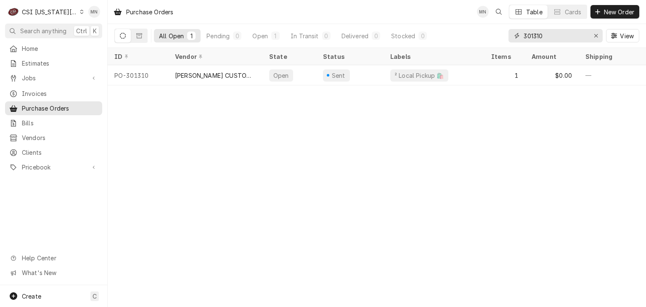
drag, startPoint x: 548, startPoint y: 37, endPoint x: 481, endPoint y: 36, distance: 66.4
click at [483, 36] on div "All Open 1 Pending 0 Open 1 In Transit 0 Delivered 0 Stocked 0 301310 View" at bounding box center [376, 36] width 525 height 24
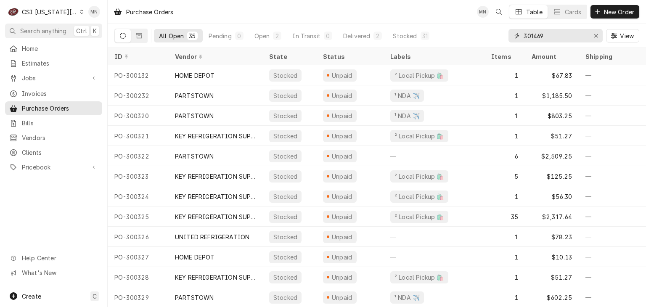
type input "301469"
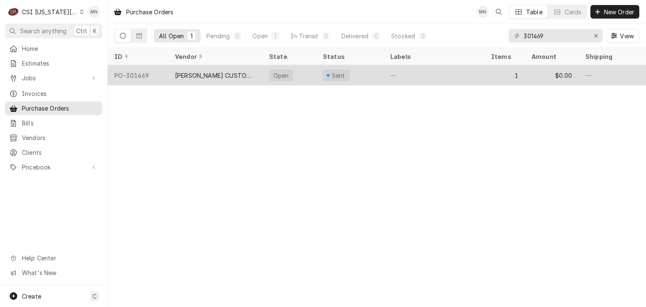
drag, startPoint x: 219, startPoint y: 73, endPoint x: 187, endPoint y: 77, distance: 32.6
click at [187, 77] on div "[PERSON_NAME] CUSTOM STAINLESS" at bounding box center [215, 75] width 81 height 9
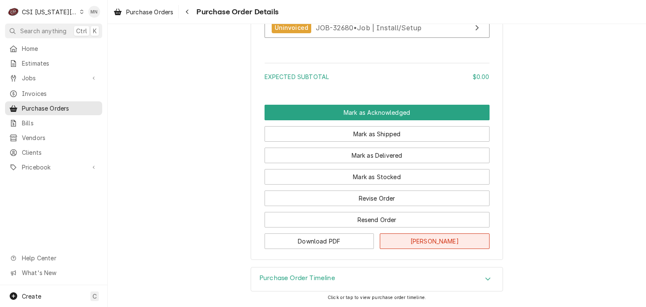
scroll to position [687, 0]
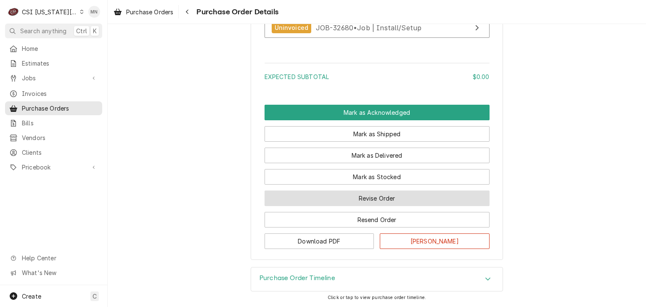
click at [383, 199] on button "Revise Order" at bounding box center [377, 198] width 225 height 16
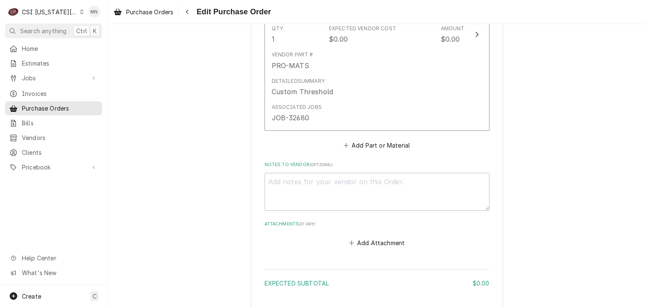
scroll to position [538, 0]
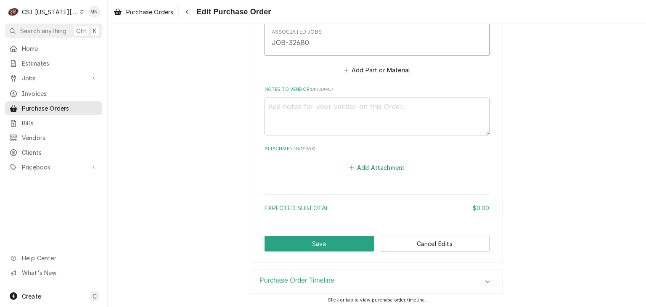
click at [375, 166] on button "Add Attachment" at bounding box center [376, 167] width 59 height 12
type textarea "x"
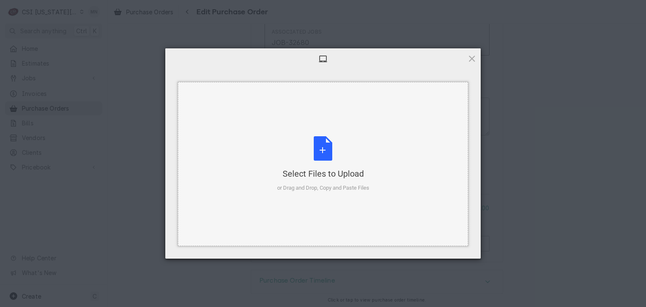
click at [345, 165] on div "Select Files to Upload or Drag and Drop, Copy and Paste Files" at bounding box center [323, 164] width 92 height 56
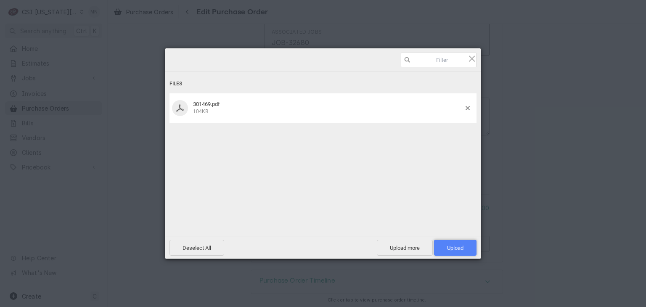
click at [458, 244] on span "Upload 1" at bounding box center [455, 248] width 42 height 16
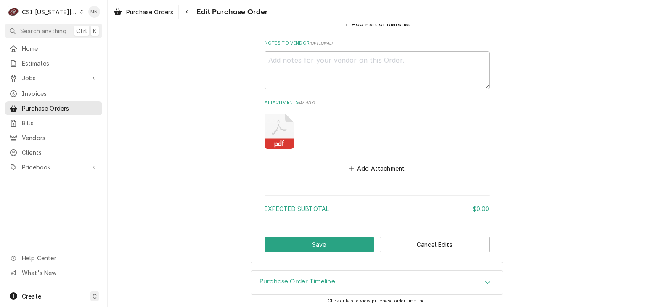
scroll to position [585, 0]
click at [326, 242] on button "Save" at bounding box center [320, 244] width 110 height 16
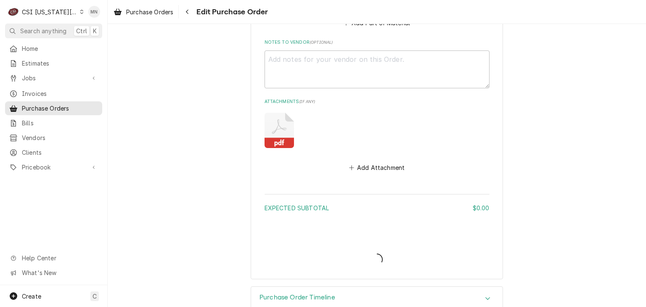
type textarea "x"
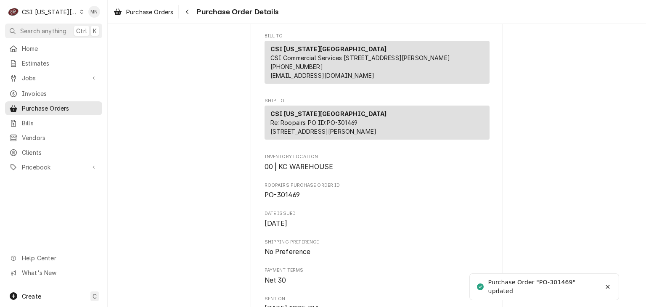
scroll to position [336, 0]
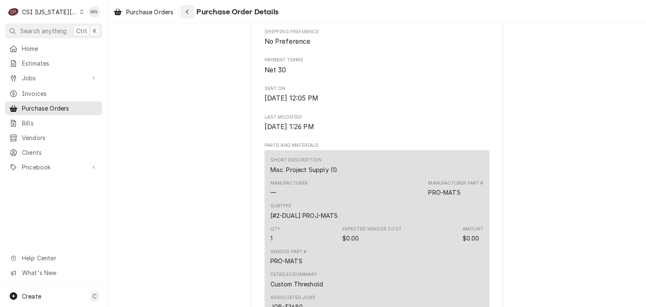
click at [190, 11] on div "Navigate back" at bounding box center [187, 12] width 8 height 8
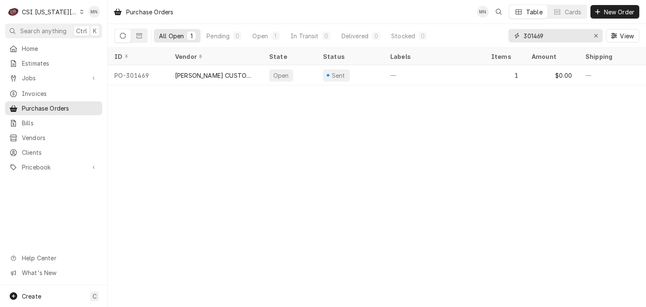
drag, startPoint x: 558, startPoint y: 34, endPoint x: 448, endPoint y: 27, distance: 110.8
click at [448, 27] on div "All Open 1 Pending 0 Open 1 In Transit 0 Delivered 0 Stocked 0 301469 View" at bounding box center [376, 36] width 525 height 24
type input "301259"
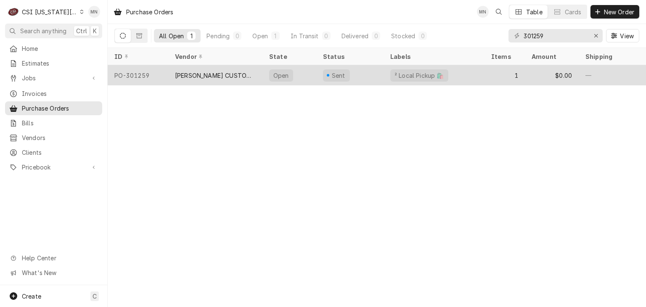
click at [242, 76] on div "[PERSON_NAME] CUSTOM STAINLESS" at bounding box center [215, 75] width 81 height 9
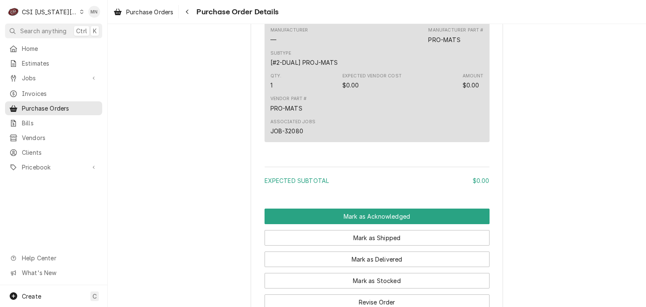
scroll to position [648, 0]
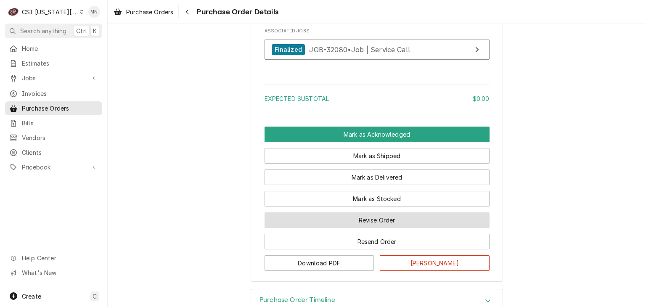
click at [377, 228] on button "Revise Order" at bounding box center [377, 220] width 225 height 16
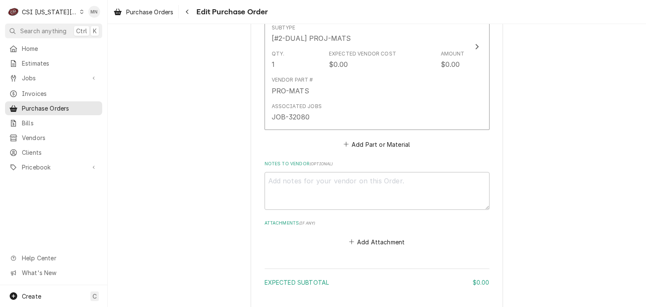
scroll to position [511, 0]
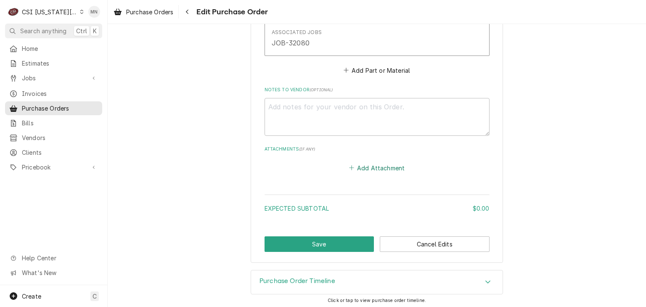
click at [368, 162] on button "Add Attachment" at bounding box center [376, 168] width 59 height 12
type textarea "x"
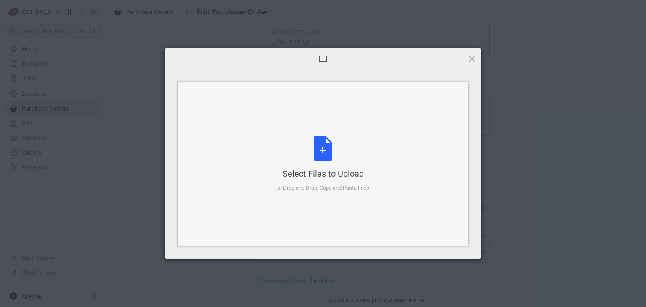
click at [319, 145] on div "Select Files to Upload or Drag and Drop, Copy and Paste Files" at bounding box center [323, 164] width 92 height 56
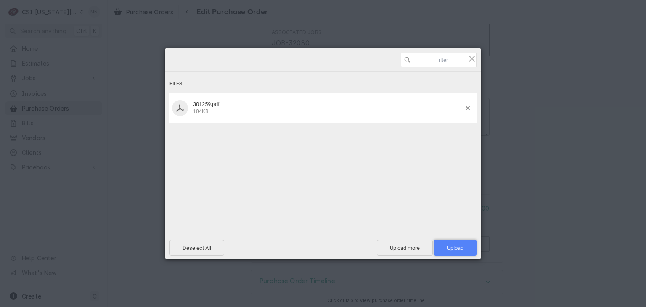
click at [460, 250] on span "Upload 1" at bounding box center [455, 248] width 16 height 6
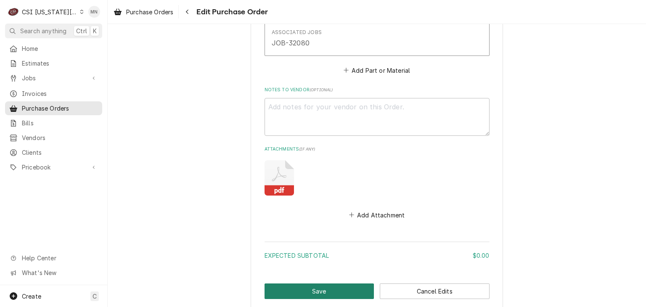
click at [302, 283] on button "Save" at bounding box center [320, 291] width 110 height 16
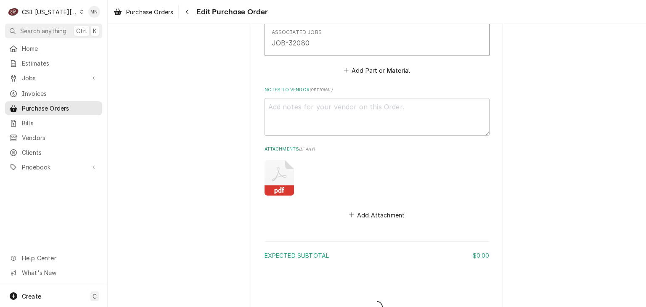
type textarea "x"
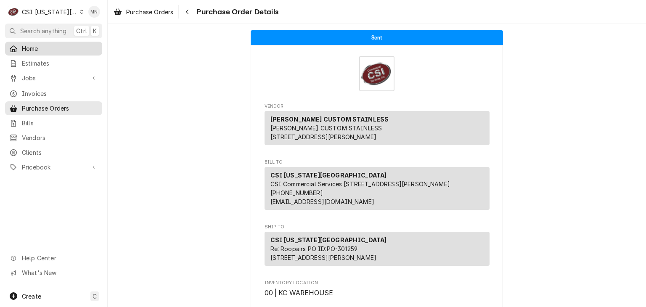
click at [30, 44] on span "Home" at bounding box center [60, 48] width 76 height 9
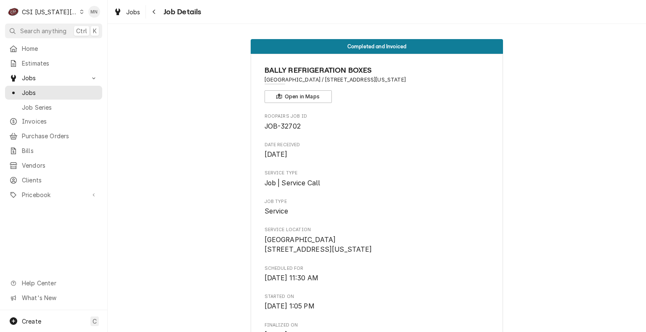
scroll to position [547, 0]
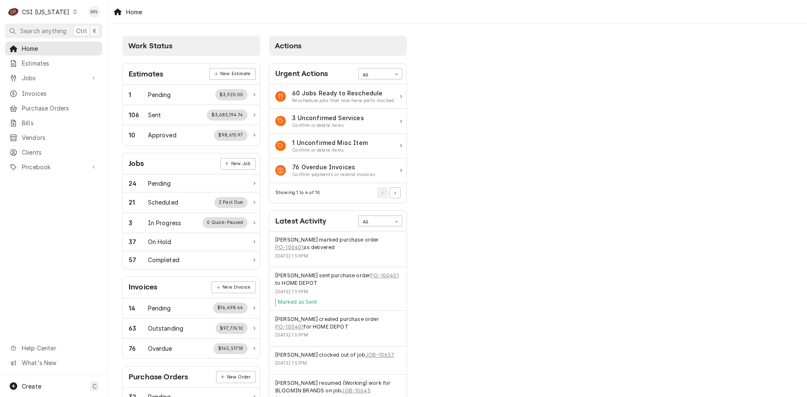
click at [72, 12] on div "Dynamic Content Wrapper" at bounding box center [75, 12] width 6 height 6
click at [90, 42] on div "CSI St. [PERSON_NAME]" at bounding box center [131, 46] width 111 height 9
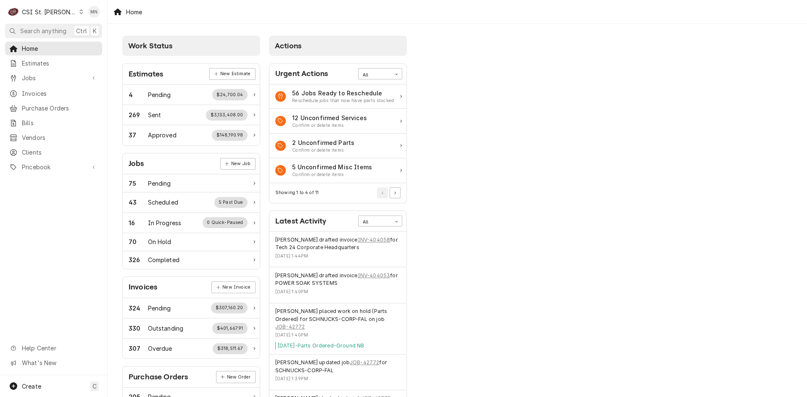
click at [51, 8] on div "CSI St. [PERSON_NAME]" at bounding box center [49, 12] width 55 height 9
click at [94, 16] on div "CSI [US_STATE][GEOGRAPHIC_DATA]" at bounding box center [129, 16] width 111 height 9
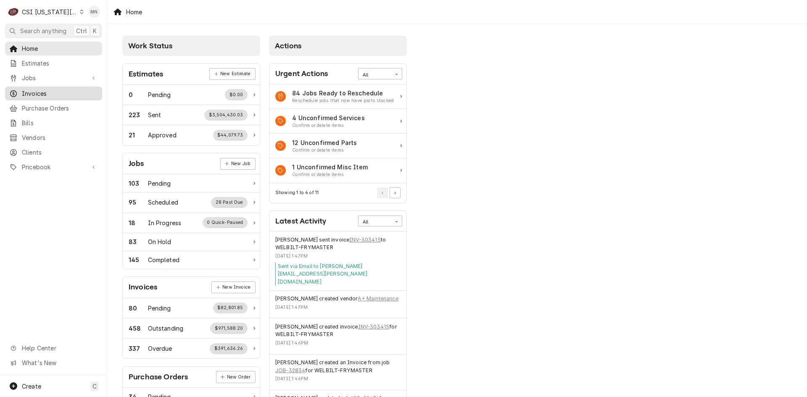
click at [39, 89] on span "Invoices" at bounding box center [60, 93] width 76 height 9
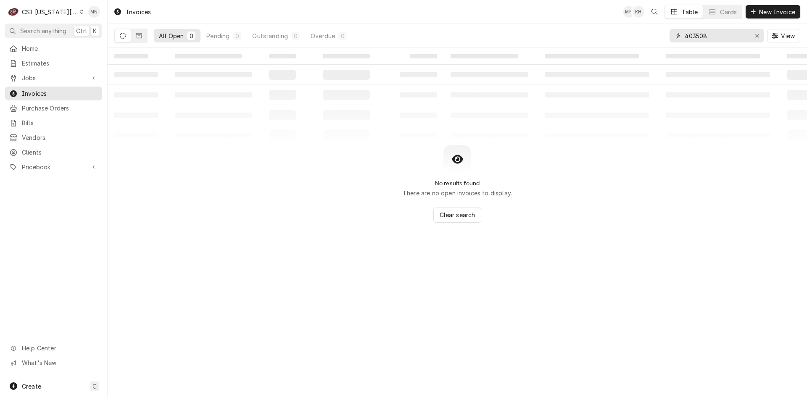
drag, startPoint x: 720, startPoint y: 35, endPoint x: 618, endPoint y: 36, distance: 102.2
click at [618, 36] on div "All Open 0 Pending 0 Outstanding 0 Overdue 0 403508 View" at bounding box center [457, 36] width 686 height 24
type input "303248"
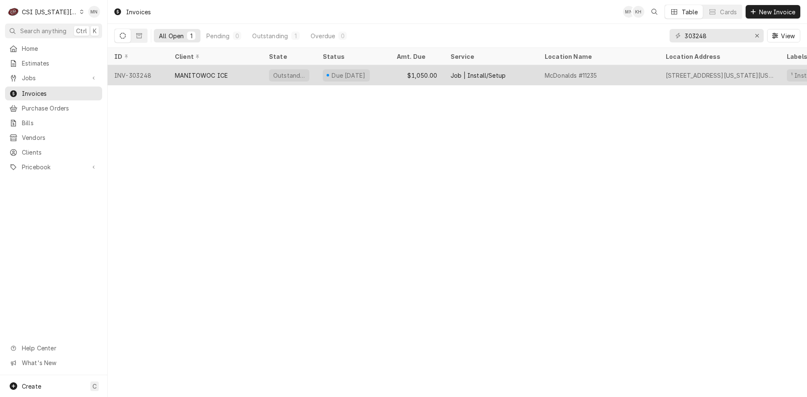
click at [198, 76] on div "MANITOWOC ICE" at bounding box center [201, 75] width 53 height 9
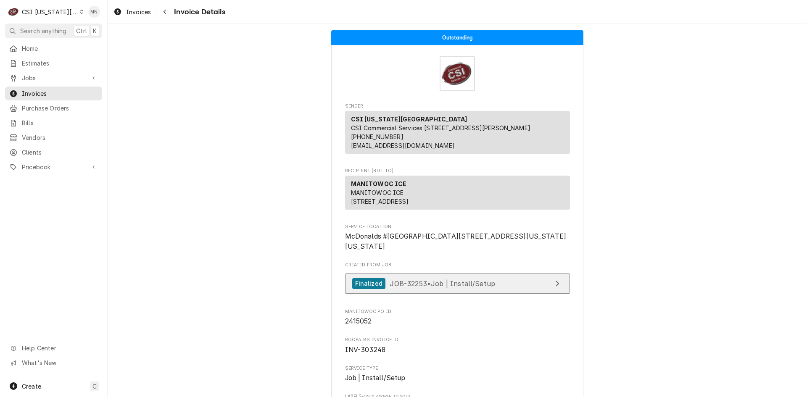
click at [437, 288] on span "JOB-32253 • Job | Install/Setup" at bounding box center [443, 283] width 106 height 8
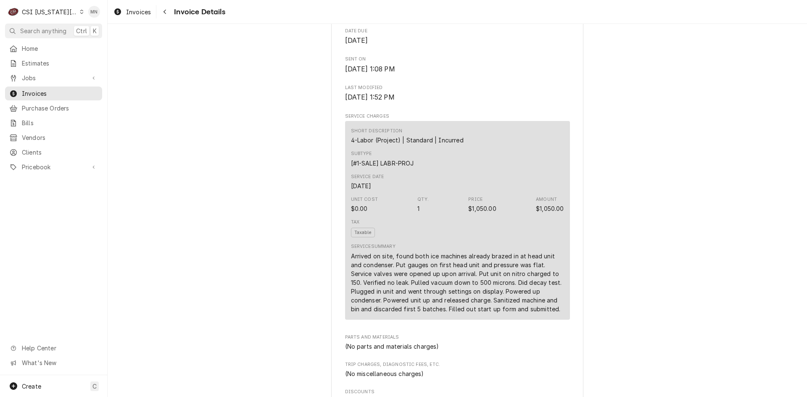
scroll to position [505, 0]
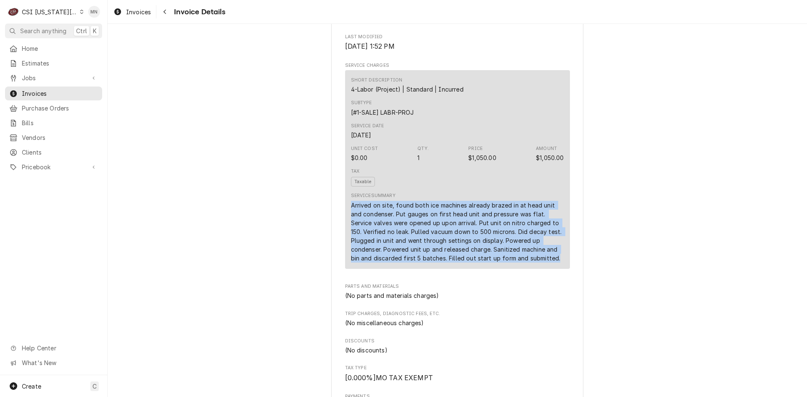
drag, startPoint x: 347, startPoint y: 233, endPoint x: 517, endPoint y: 278, distance: 175.7
click at [557, 269] on div "Short Description 4-Labor (Project) | Standard | Incurred Subtype [#1-SALE] LAB…" at bounding box center [457, 169] width 225 height 199
copy div "Arrived on site, found both ice machines already brazed in at head unit and con…"
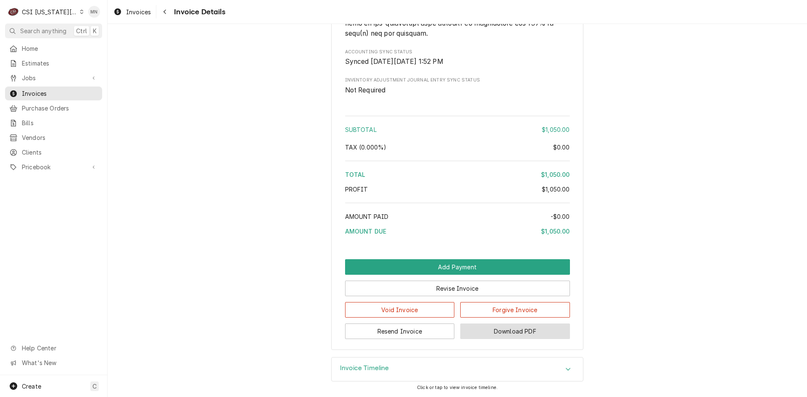
scroll to position [1309, 0]
click at [531, 331] on button "Download PDF" at bounding box center [515, 332] width 110 height 16
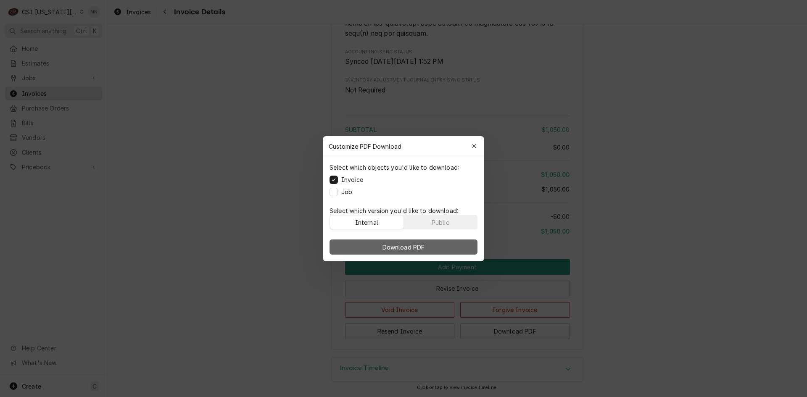
click at [409, 248] on span "Download PDF" at bounding box center [404, 247] width 46 height 9
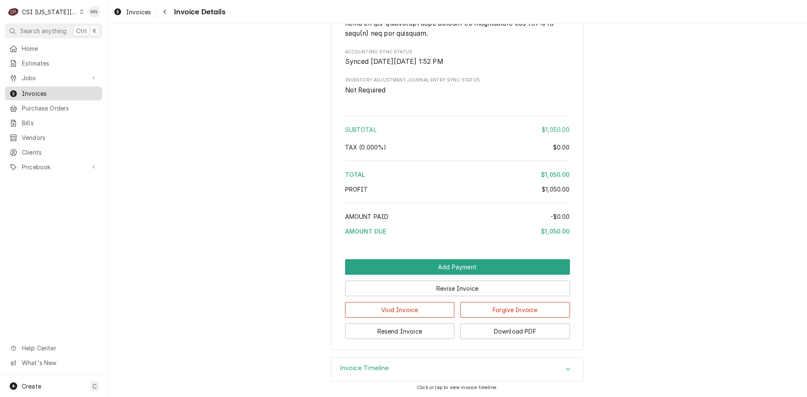
click at [37, 89] on span "Invoices" at bounding box center [60, 93] width 76 height 9
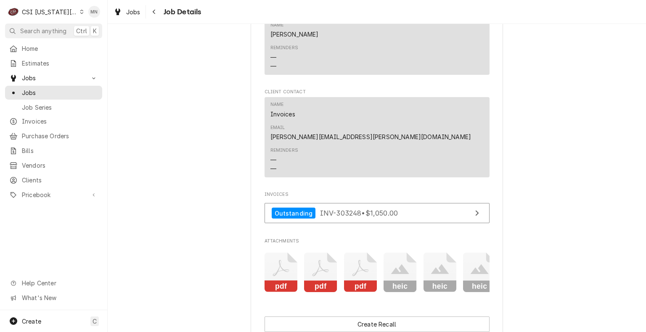
scroll to position [1472, 0]
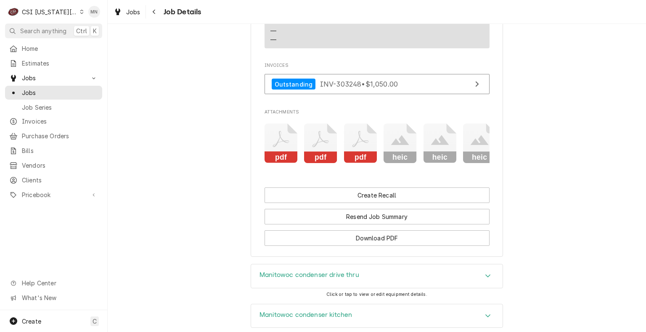
click at [275, 131] on icon "Attachments" at bounding box center [281, 144] width 33 height 40
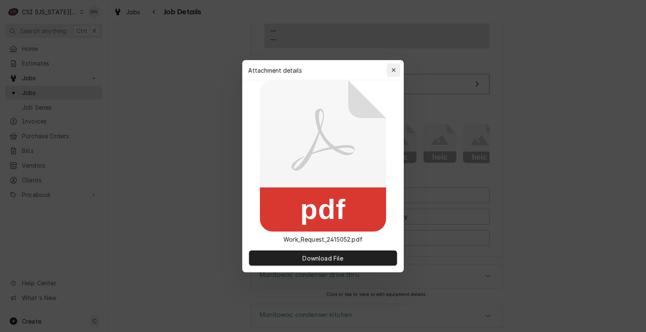
click at [392, 67] on icon "button" at bounding box center [394, 70] width 5 height 6
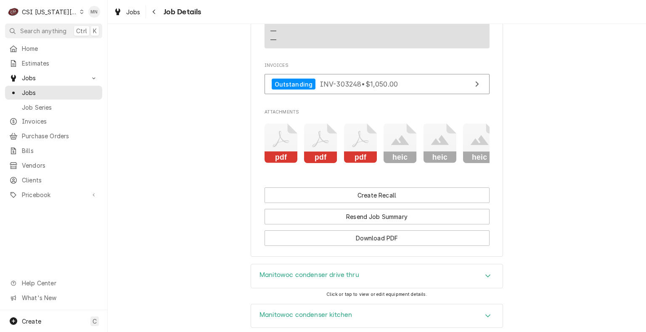
click at [323, 124] on icon "Attachments" at bounding box center [320, 144] width 33 height 40
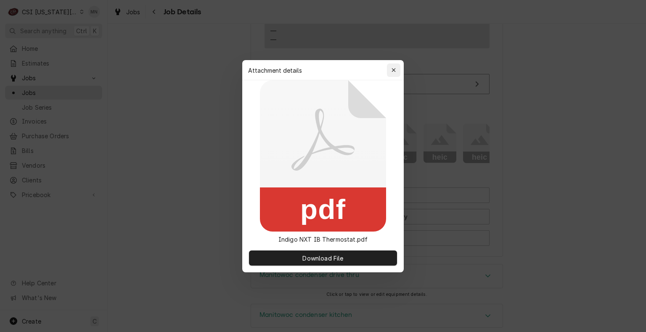
drag, startPoint x: 392, startPoint y: 70, endPoint x: 383, endPoint y: 80, distance: 13.4
click at [392, 70] on icon "button" at bounding box center [394, 70] width 5 height 6
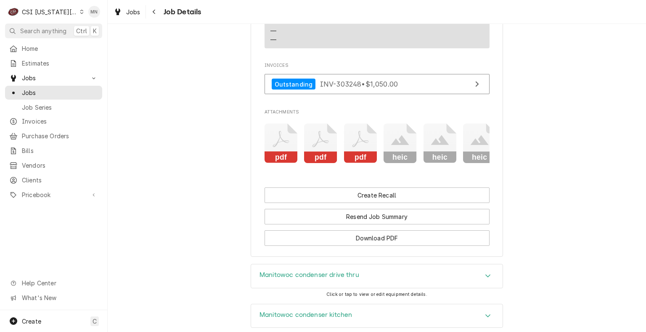
click at [368, 116] on rect "Attachments" at bounding box center [387, 117] width 40 height 33
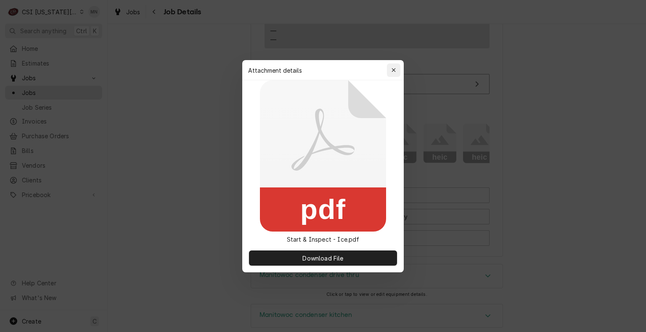
click at [394, 66] on div "button" at bounding box center [393, 70] width 8 height 8
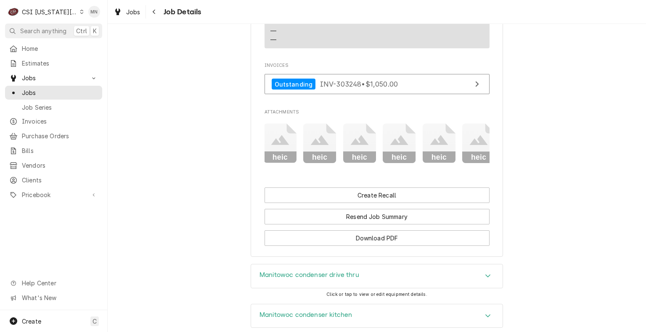
scroll to position [0, 530]
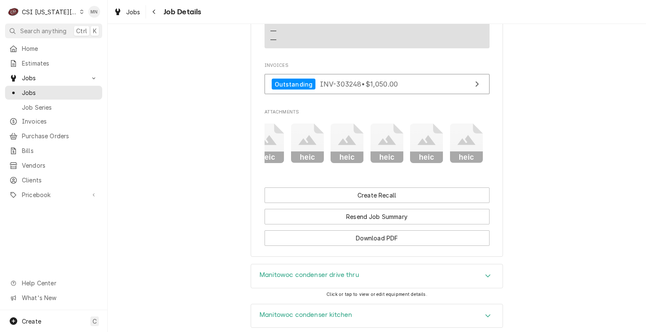
click at [454, 137] on icon "Attachments" at bounding box center [466, 144] width 33 height 40
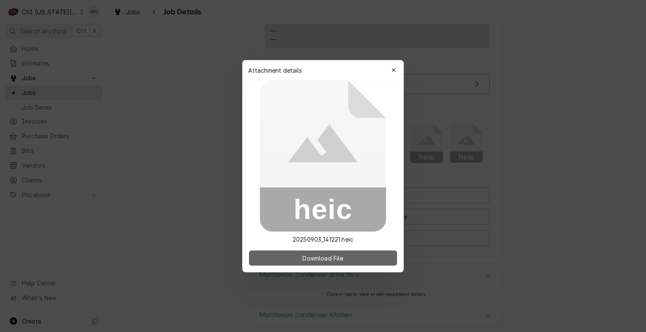
click at [331, 261] on span "Download File" at bounding box center [323, 258] width 44 height 9
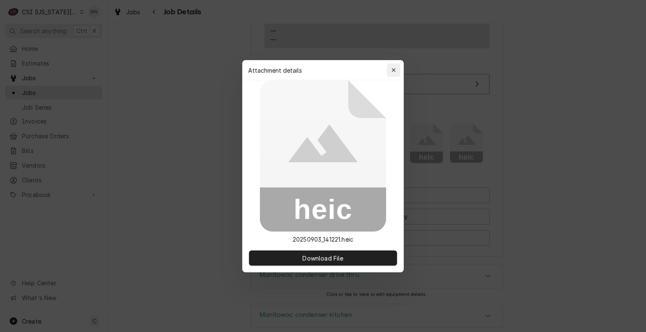
click at [395, 70] on icon "button" at bounding box center [394, 70] width 5 height 6
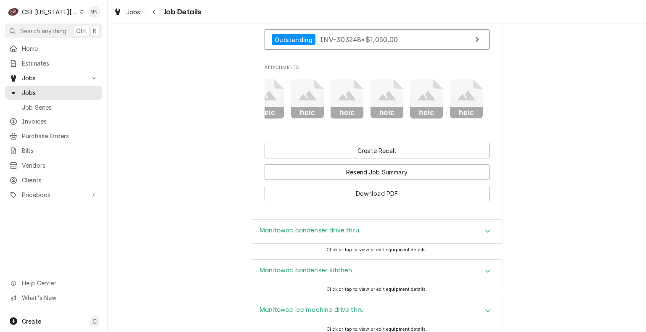
scroll to position [1598, 0]
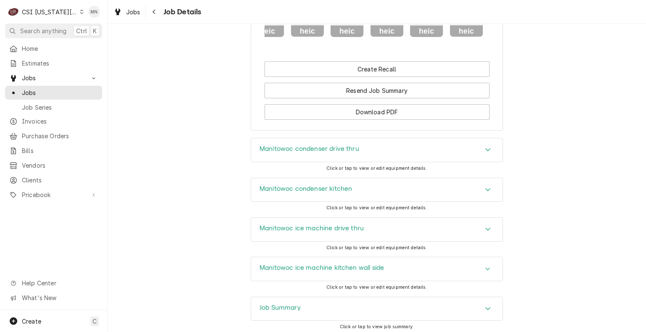
click at [367, 146] on div "Manitowoc condenser drive thru" at bounding box center [376, 150] width 251 height 24
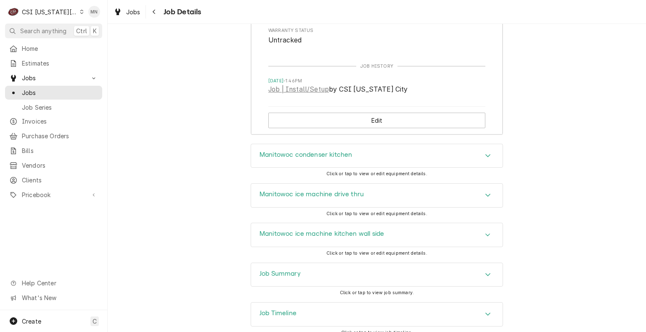
scroll to position [1924, 0]
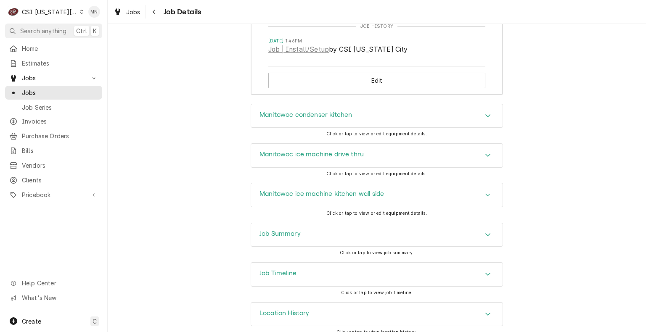
click at [396, 226] on div "Job Summary" at bounding box center [376, 235] width 251 height 24
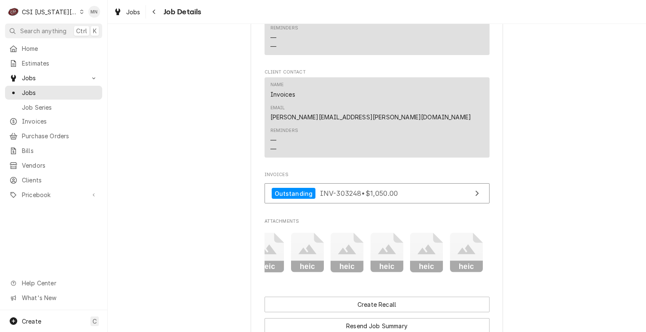
scroll to position [1419, 0]
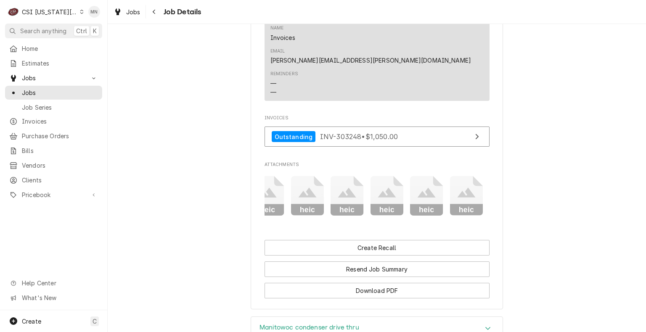
click at [344, 187] on icon "Attachments" at bounding box center [347, 196] width 33 height 40
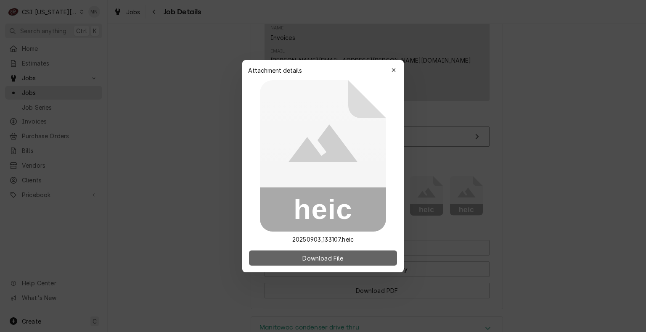
click at [342, 260] on span "Download File" at bounding box center [323, 258] width 44 height 9
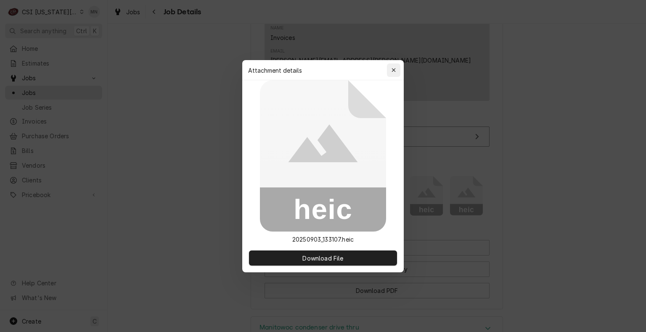
click at [397, 70] on div "button" at bounding box center [393, 70] width 8 height 8
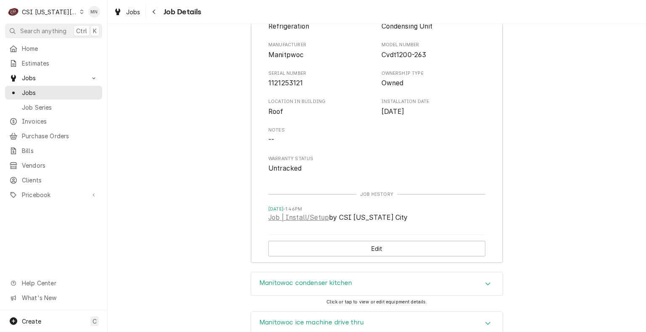
scroll to position [1882, 0]
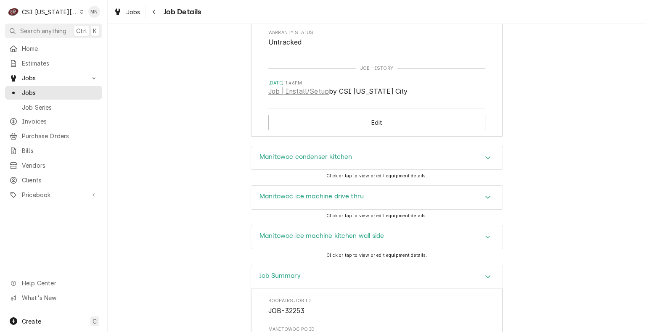
click at [326, 193] on h3 "Manitowoc ice machine drive thru" at bounding box center [311, 197] width 104 height 8
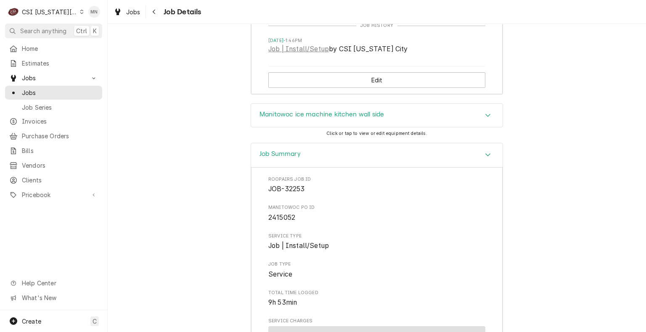
scroll to position [2260, 0]
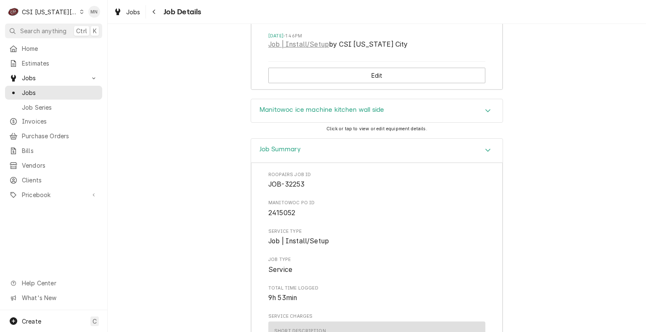
click at [330, 106] on h3 "Manitowoc ice machine kitchen wall side" at bounding box center [321, 110] width 124 height 8
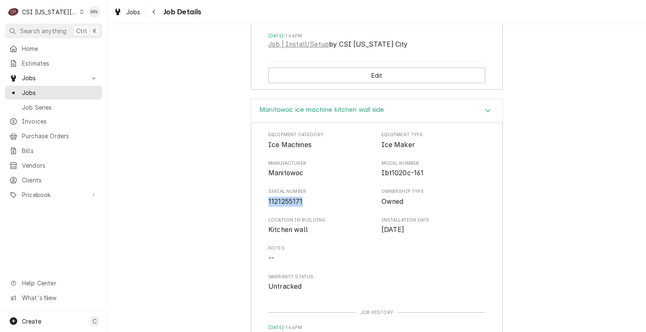
drag, startPoint x: 301, startPoint y: 191, endPoint x: 261, endPoint y: 193, distance: 40.0
click at [261, 193] on div "Equipment Category Ice Machines Equipment Type Ice Maker Manufacturer Manitowoc…" at bounding box center [376, 252] width 251 height 258
copy span "1121255171"
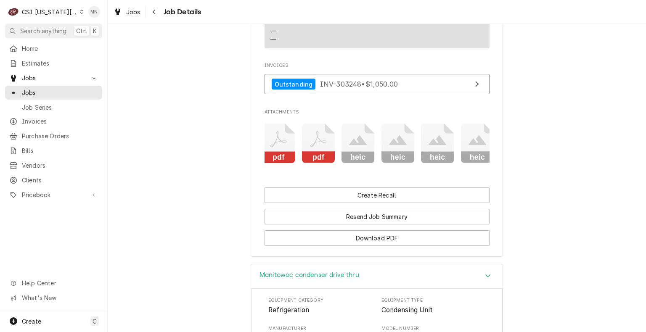
scroll to position [0, 0]
click at [271, 152] on rect "Attachments" at bounding box center [281, 158] width 33 height 12
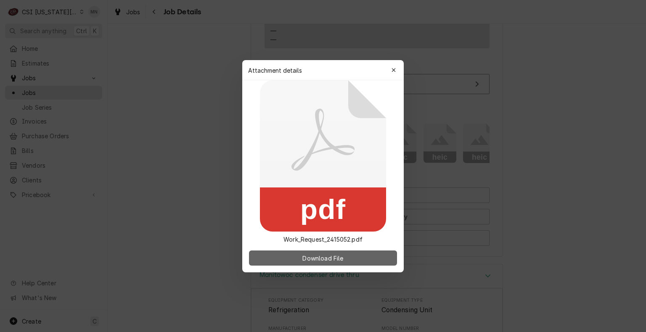
click at [338, 260] on span "Download File" at bounding box center [323, 258] width 44 height 9
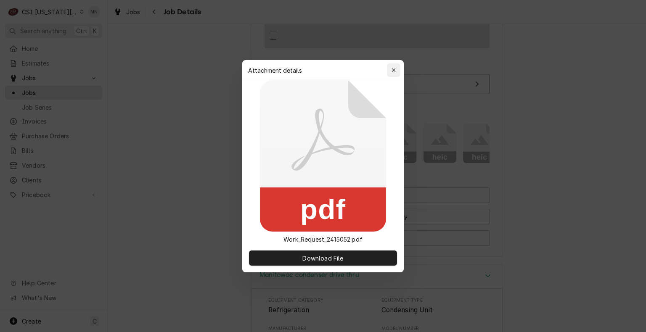
click at [396, 68] on div "button" at bounding box center [393, 70] width 8 height 8
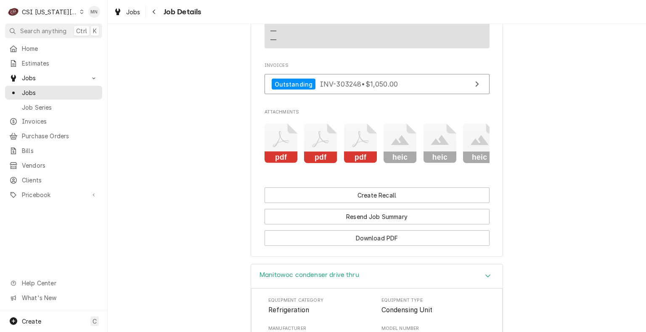
click at [305, 152] on rect "Attachments" at bounding box center [320, 158] width 33 height 12
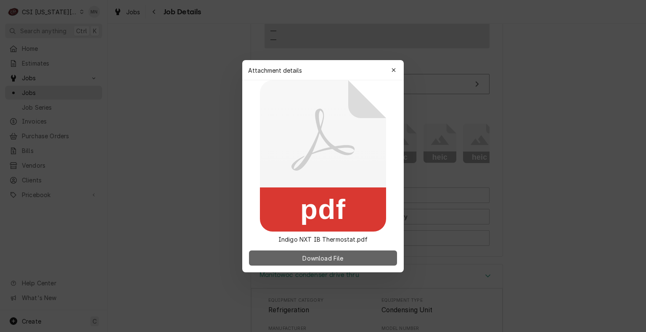
click at [317, 260] on span "Download File" at bounding box center [323, 258] width 44 height 9
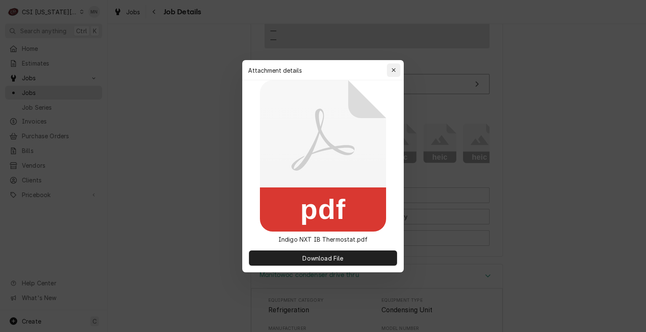
click at [395, 74] on div "button" at bounding box center [393, 70] width 8 height 8
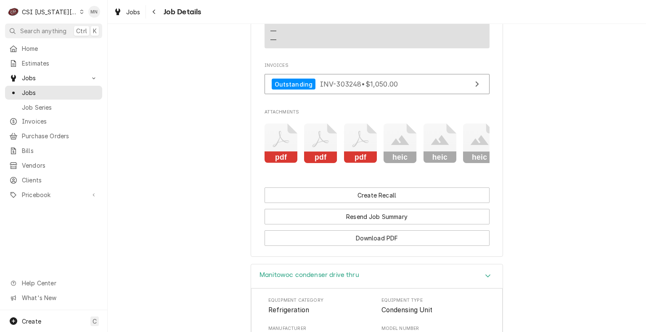
click at [352, 131] on icon "Attachments" at bounding box center [360, 139] width 16 height 16
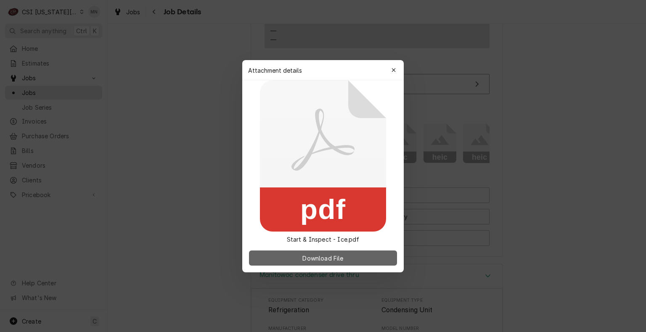
click at [322, 262] on span "Download File" at bounding box center [323, 258] width 44 height 9
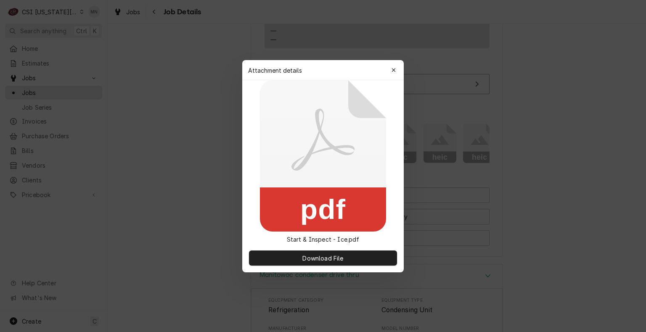
click at [397, 71] on div "button" at bounding box center [393, 70] width 8 height 8
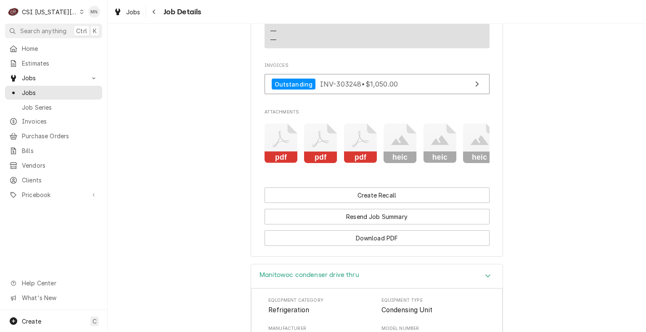
click at [402, 135] on icon "Attachments" at bounding box center [400, 140] width 18 height 10
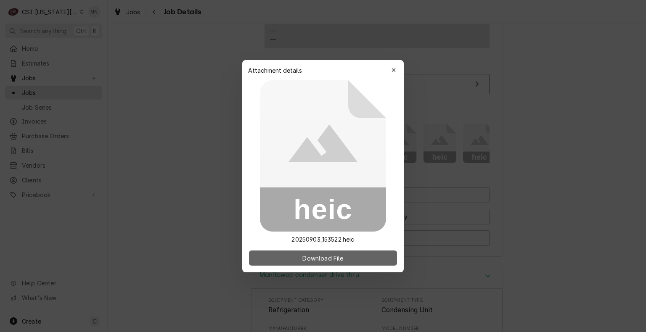
click at [340, 258] on span "Download File" at bounding box center [323, 258] width 44 height 9
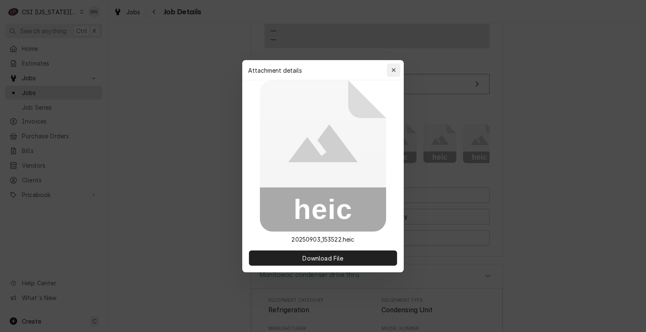
click at [398, 69] on button "button" at bounding box center [393, 69] width 13 height 13
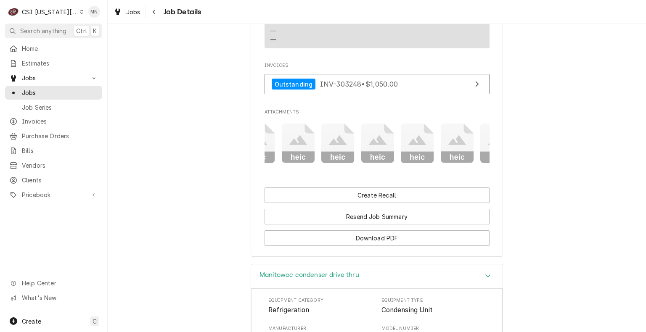
scroll to position [0, 143]
click at [301, 137] on icon "Attachments" at bounding box center [296, 144] width 33 height 40
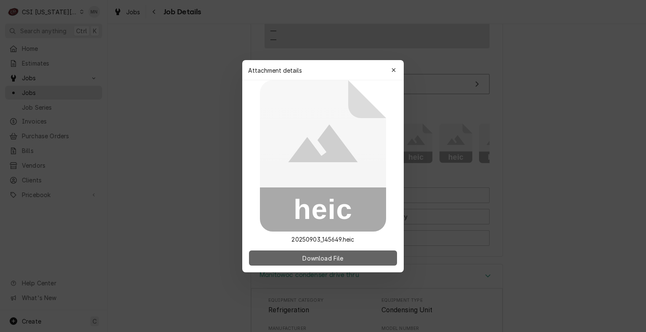
click at [328, 251] on button "Download File" at bounding box center [323, 258] width 148 height 15
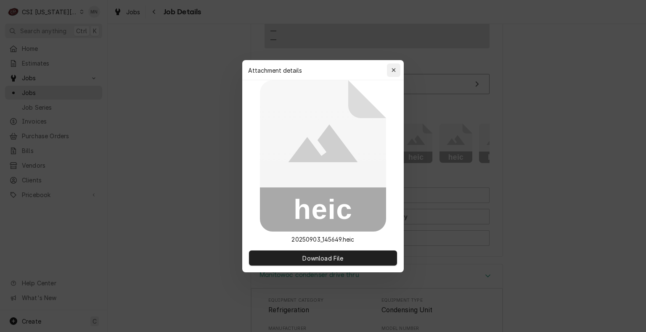
click at [395, 67] on icon "button" at bounding box center [394, 70] width 5 height 6
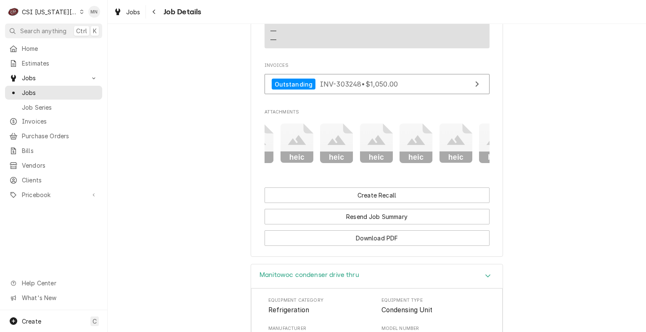
click at [332, 135] on icon "Attachments" at bounding box center [337, 140] width 18 height 10
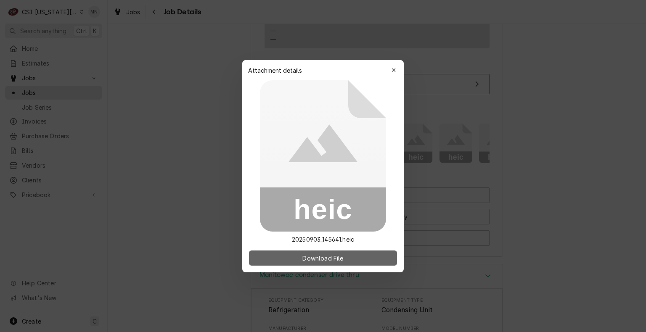
click at [343, 259] on span "Download File" at bounding box center [323, 258] width 44 height 9
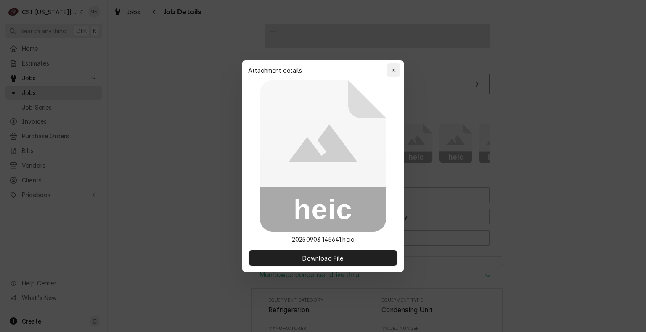
click at [395, 70] on icon "button" at bounding box center [394, 70] width 5 height 6
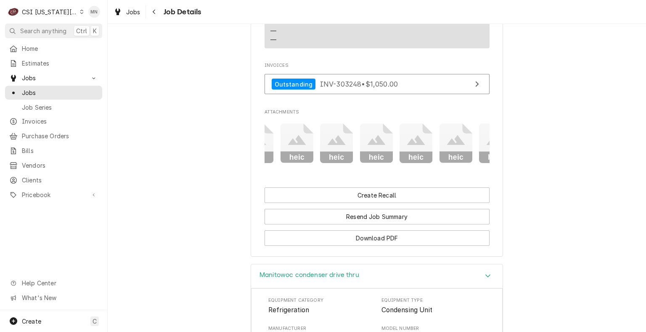
click at [370, 135] on icon "Attachments" at bounding box center [376, 140] width 18 height 10
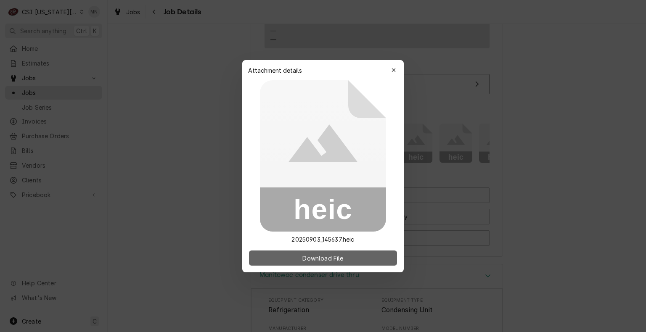
click at [341, 259] on span "Download File" at bounding box center [323, 258] width 44 height 9
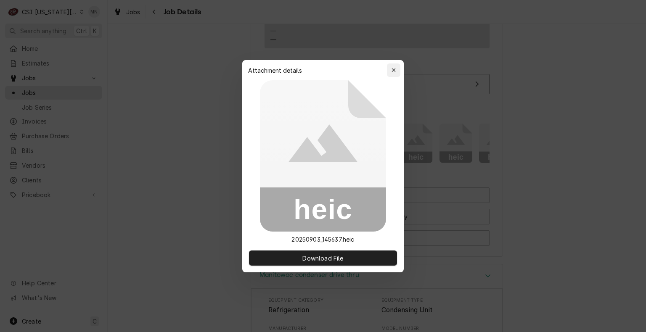
click at [395, 67] on icon "button" at bounding box center [394, 70] width 5 height 6
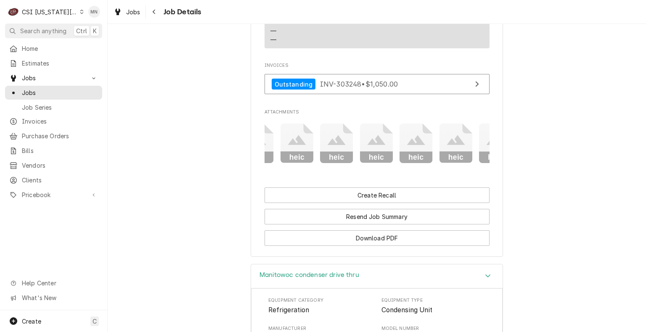
click at [382, 152] on rect "Attachments" at bounding box center [376, 158] width 33 height 12
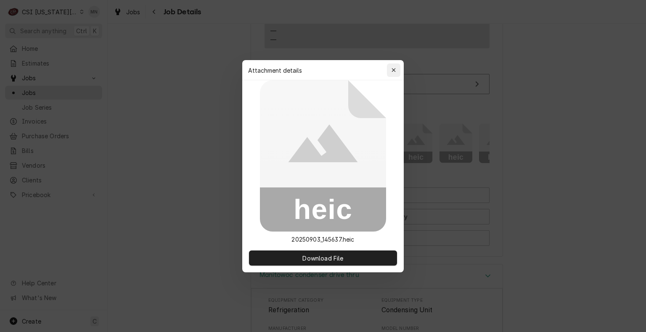
click at [394, 70] on icon "button" at bounding box center [394, 70] width 4 height 4
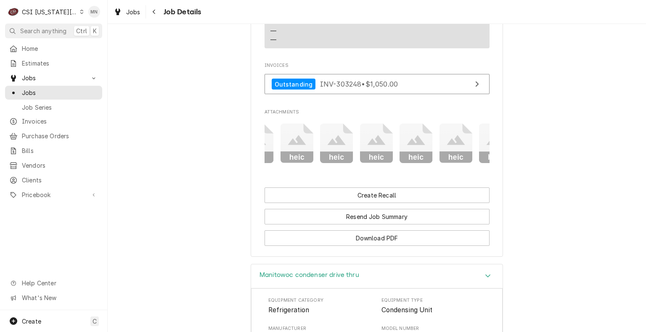
click at [413, 135] on icon "Attachments" at bounding box center [416, 140] width 18 height 10
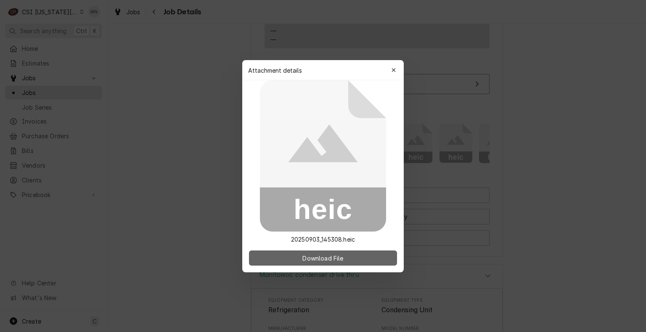
click at [334, 253] on button "Download File" at bounding box center [323, 258] width 148 height 15
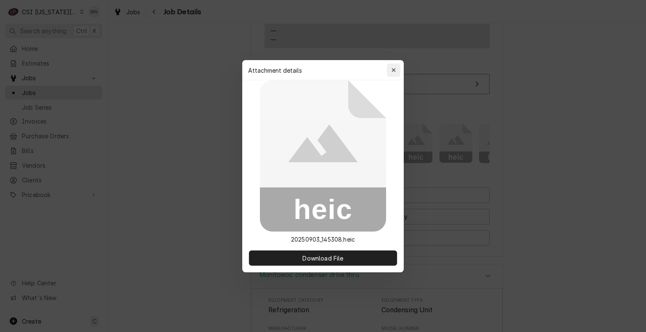
click at [397, 66] on div "button" at bounding box center [393, 70] width 8 height 8
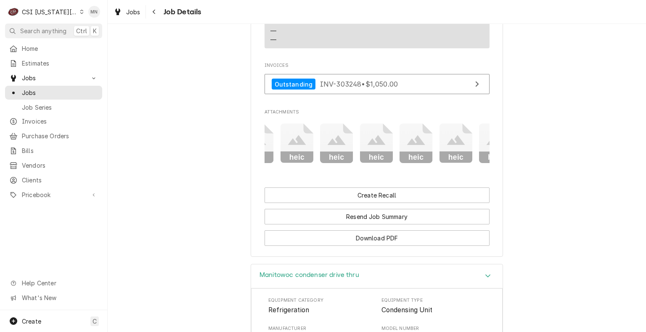
click at [407, 138] on icon "Attachments" at bounding box center [415, 144] width 33 height 40
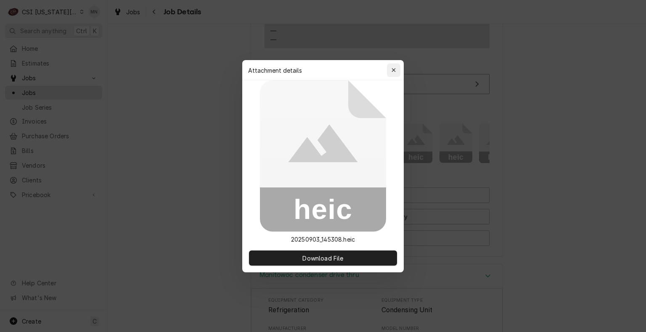
click at [391, 69] on div "button" at bounding box center [393, 70] width 8 height 8
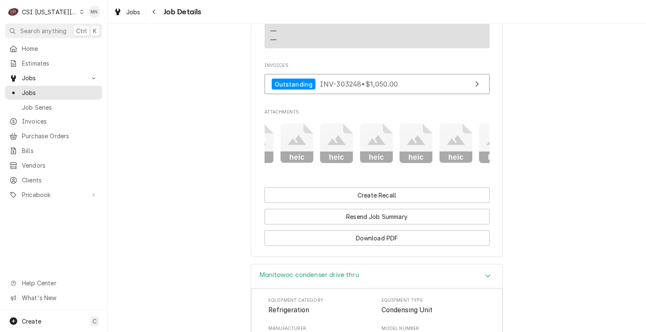
click at [457, 135] on icon "Attachments" at bounding box center [455, 144] width 33 height 40
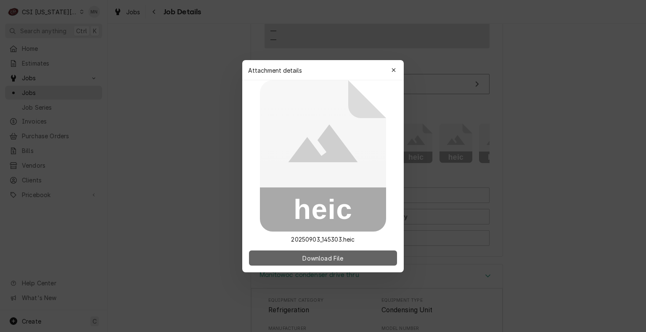
click at [350, 257] on button "Download File" at bounding box center [323, 258] width 148 height 15
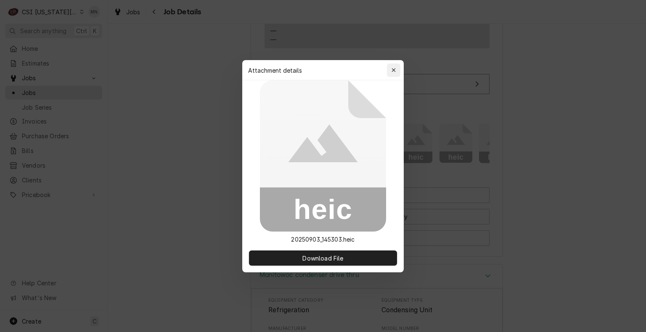
click at [394, 64] on button "button" at bounding box center [393, 69] width 13 height 13
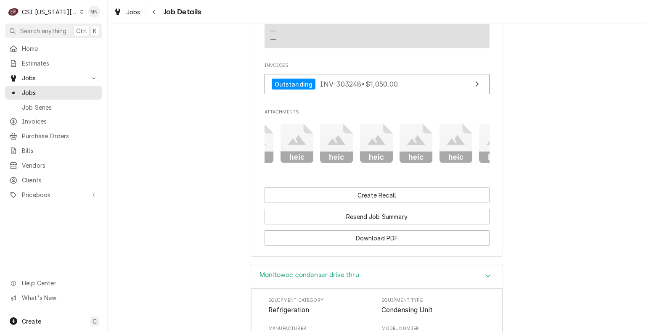
scroll to position [0, 530]
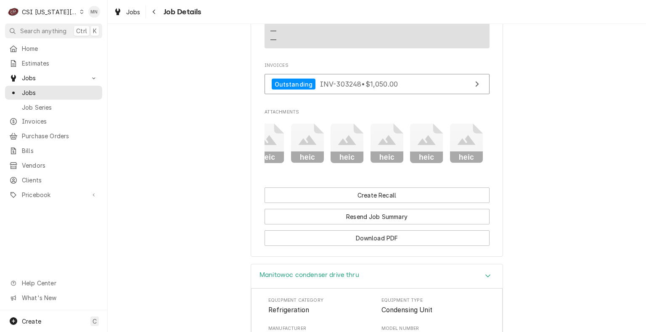
click at [466, 150] on div "pdf pdf pdf heic heic heic heic heic heic heic heic heic heic heic heic heic he…" at bounding box center [377, 143] width 225 height 53
click at [422, 152] on rect "Attachments" at bounding box center [426, 158] width 33 height 12
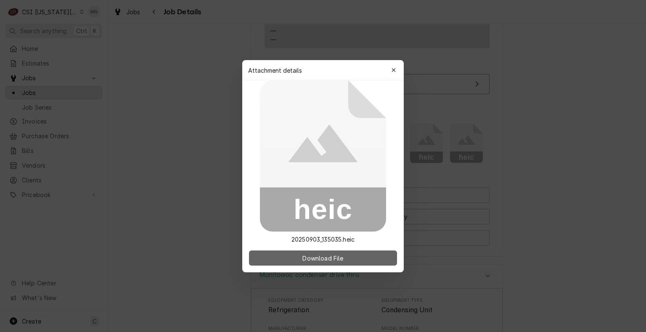
click at [318, 260] on span "Download File" at bounding box center [323, 258] width 44 height 9
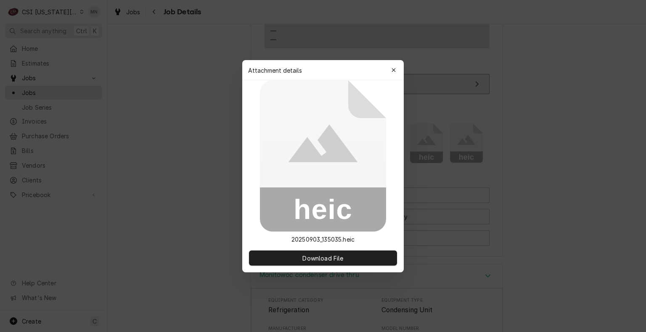
click at [397, 66] on button "button" at bounding box center [393, 69] width 13 height 13
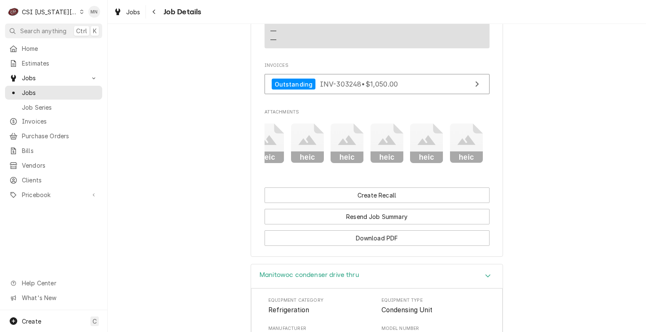
click at [345, 135] on icon "Attachments" at bounding box center [347, 140] width 18 height 10
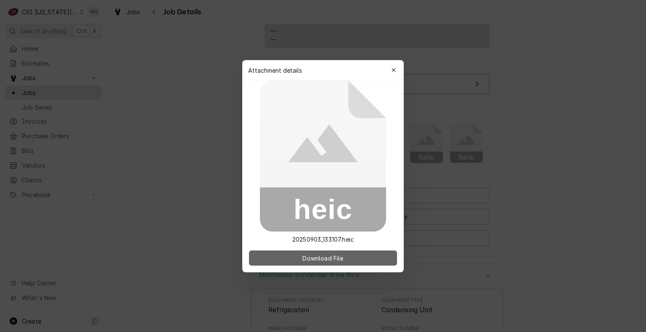
click at [328, 255] on span "Download File" at bounding box center [323, 258] width 44 height 9
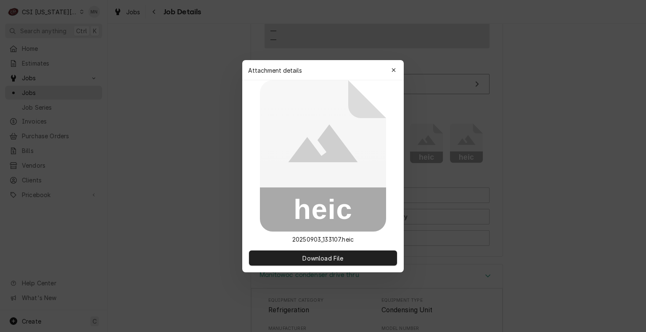
click at [401, 69] on div "Attachment details Close" at bounding box center [322, 70] width 161 height 20
click at [390, 71] on div "button" at bounding box center [393, 70] width 8 height 8
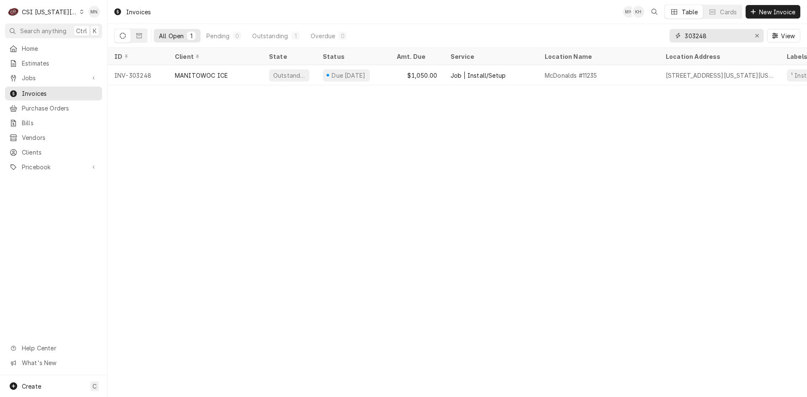
drag, startPoint x: 715, startPoint y: 40, endPoint x: 589, endPoint y: 18, distance: 128.0
click at [592, 19] on div "Invoices MN KH Table Cards New Invoice All Open 1 Pending 0 Outstanding 1 Overd…" at bounding box center [458, 24] width 700 height 48
type input "303350"
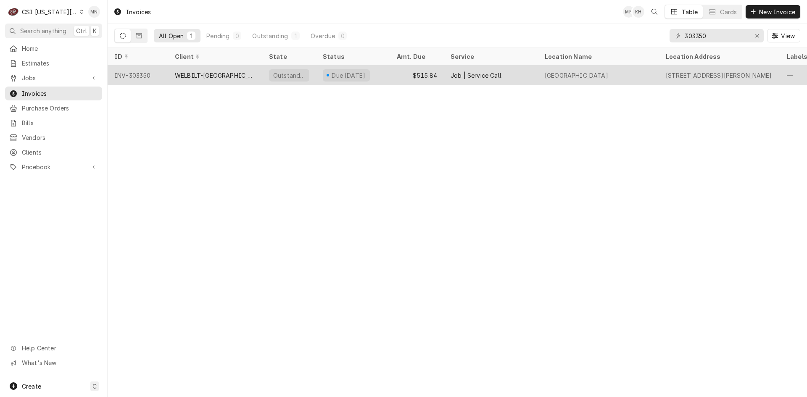
click at [226, 79] on div "WELBILT-[GEOGRAPHIC_DATA]" at bounding box center [215, 75] width 94 height 20
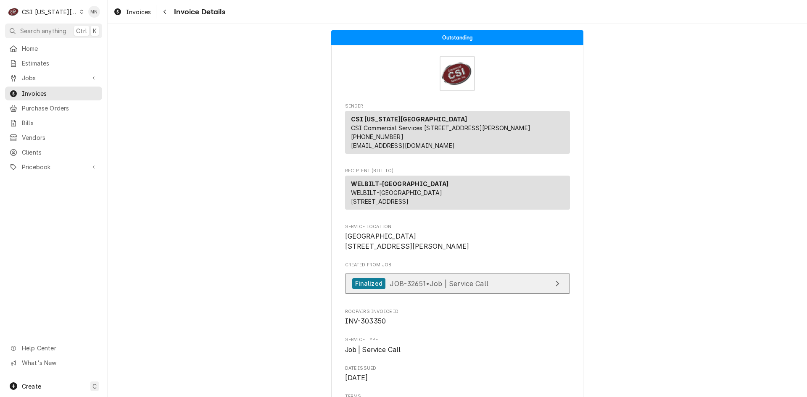
click at [431, 294] on link "Finalized JOB-32651 • Job | Service Call" at bounding box center [457, 284] width 225 height 21
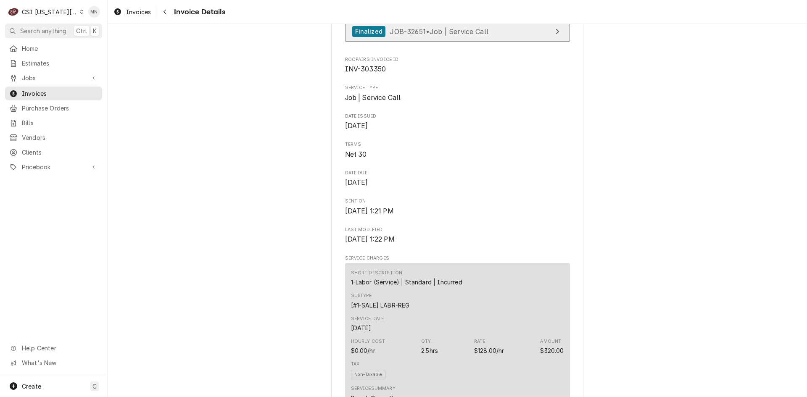
scroll to position [463, 0]
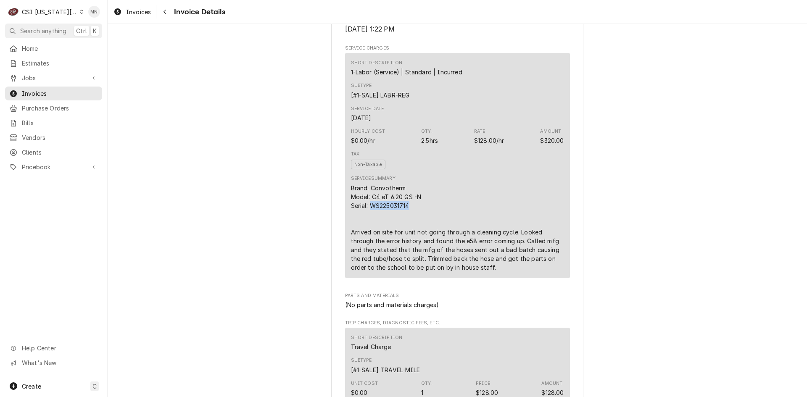
drag, startPoint x: 410, startPoint y: 233, endPoint x: 369, endPoint y: 235, distance: 40.9
click at [369, 235] on div "Brand: Convotherm Model: C4 eT 6.20 GS -N Serial: WS225031714 Arrived on site f…" at bounding box center [457, 228] width 213 height 88
copy div "WS225031714"
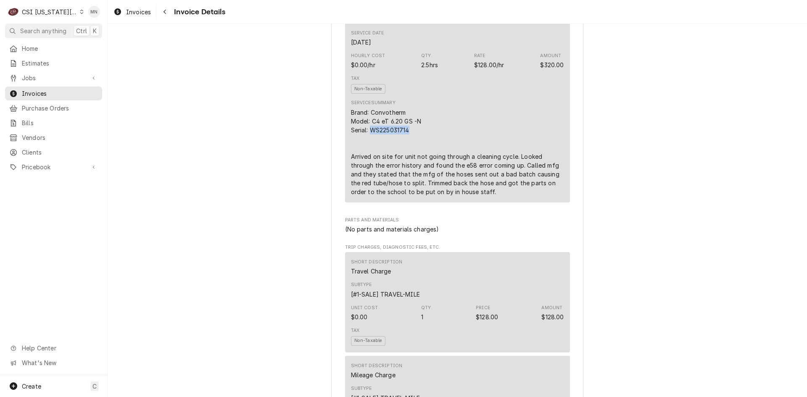
scroll to position [589, 0]
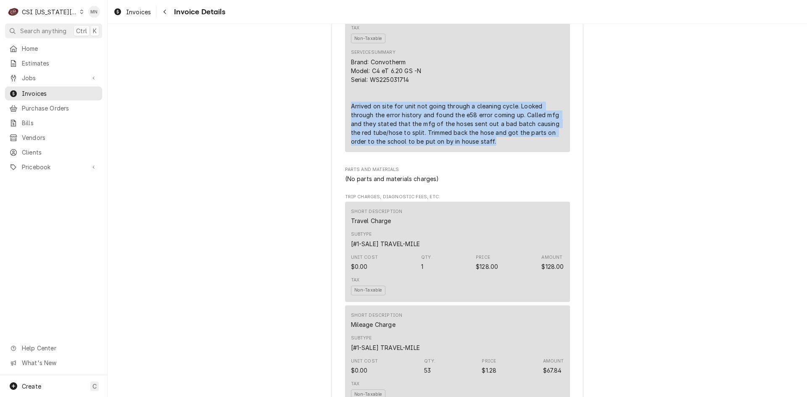
drag, startPoint x: 347, startPoint y: 134, endPoint x: 468, endPoint y: 169, distance: 125.5
click at [468, 152] on div "Short Description 1-Labor (Service) | Standard | Incurred Subtype [#1-SALE] LAB…" at bounding box center [457, 39] width 225 height 225
copy div "Arrived on site for unit not going through a cleaning cycle. Looked through the…"
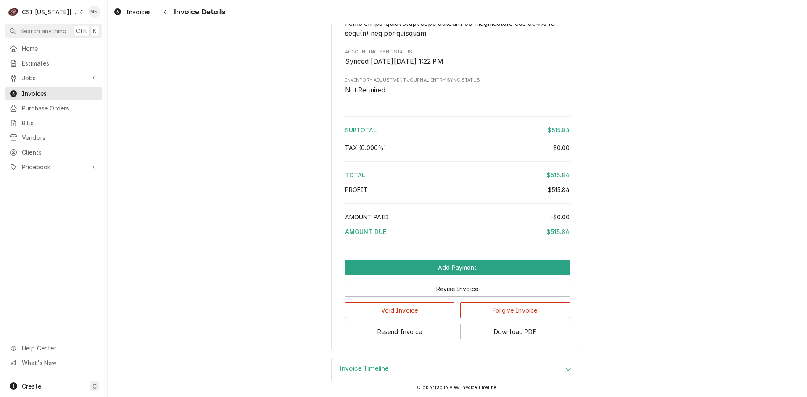
scroll to position [1447, 0]
click at [518, 335] on button "Download PDF" at bounding box center [515, 332] width 110 height 16
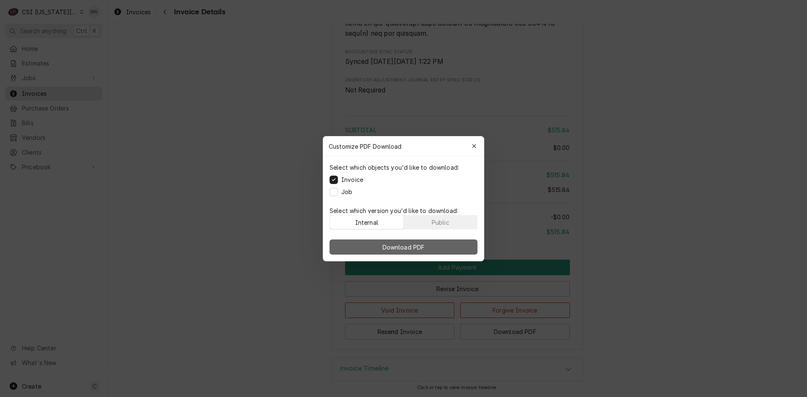
click at [437, 246] on button "Download PDF" at bounding box center [404, 247] width 148 height 15
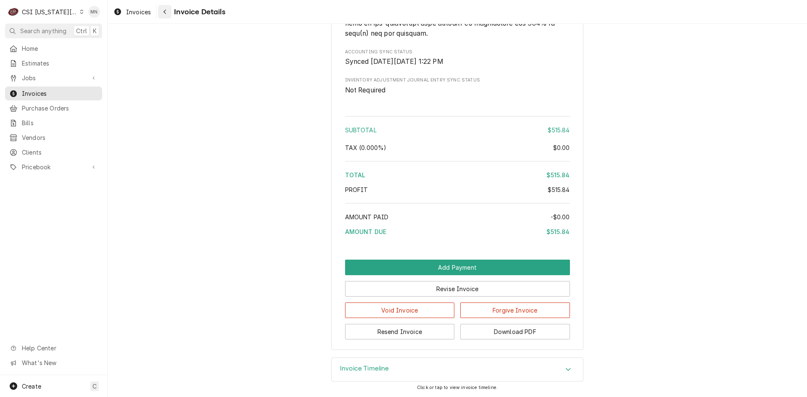
click at [169, 11] on div "Navigate back" at bounding box center [165, 12] width 8 height 8
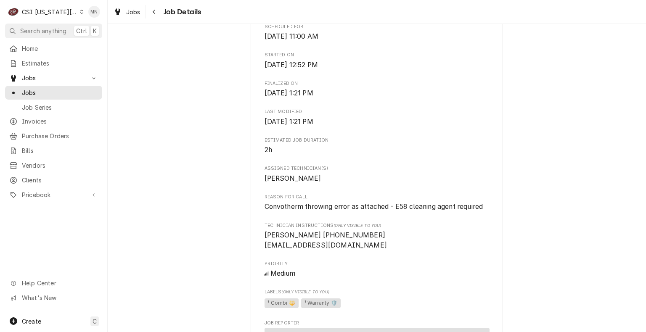
scroll to position [505, 0]
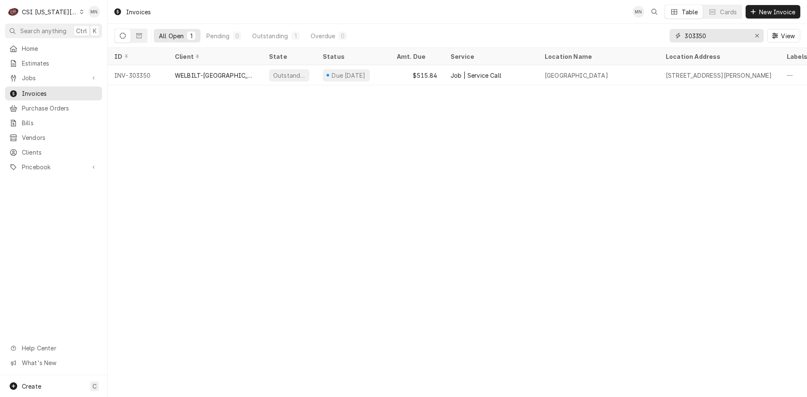
drag, startPoint x: 724, startPoint y: 40, endPoint x: 565, endPoint y: 37, distance: 159.4
click at [565, 37] on div "All Open 1 Pending 0 Outstanding 1 Overdue 0 303350 View" at bounding box center [457, 36] width 686 height 24
type input "303375"
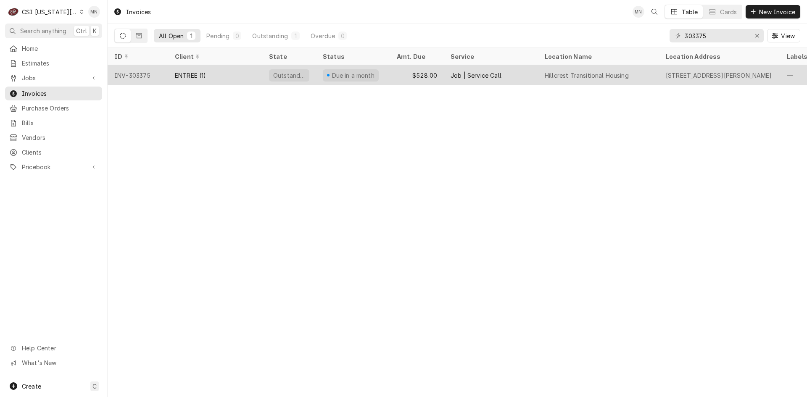
click at [238, 74] on div "ENTREE (1)" at bounding box center [215, 75] width 94 height 20
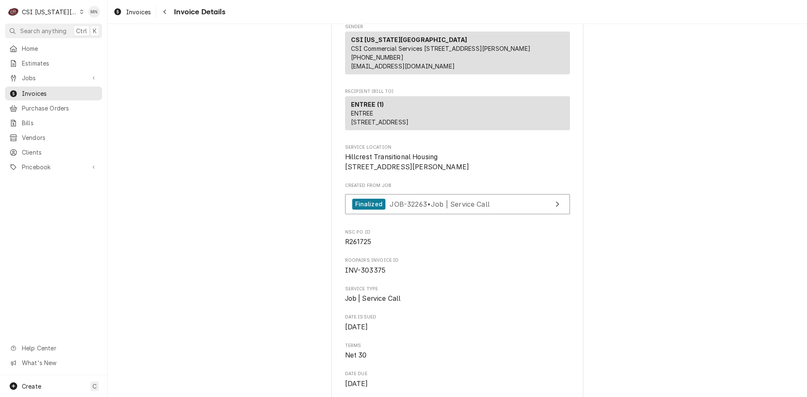
scroll to position [84, 0]
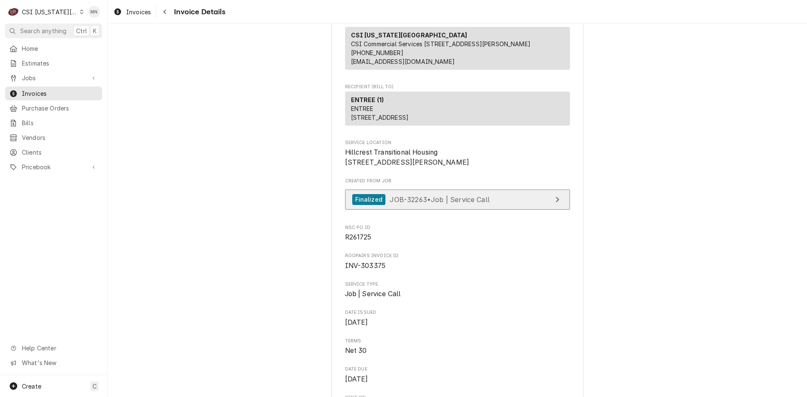
click at [470, 204] on span "JOB-32263 • Job | Service Call" at bounding box center [440, 199] width 100 height 8
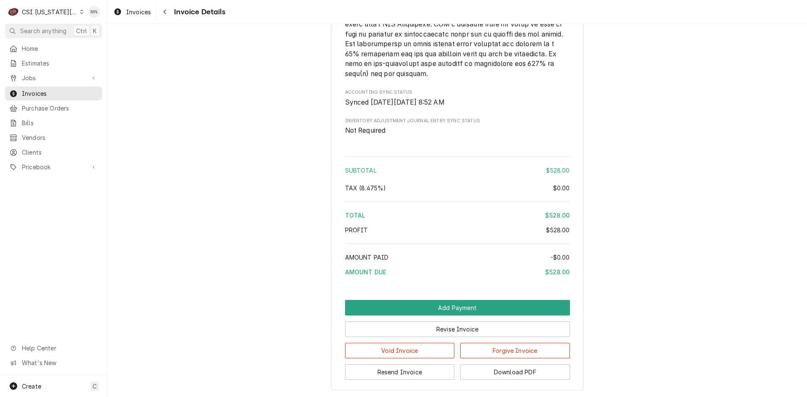
scroll to position [1440, 0]
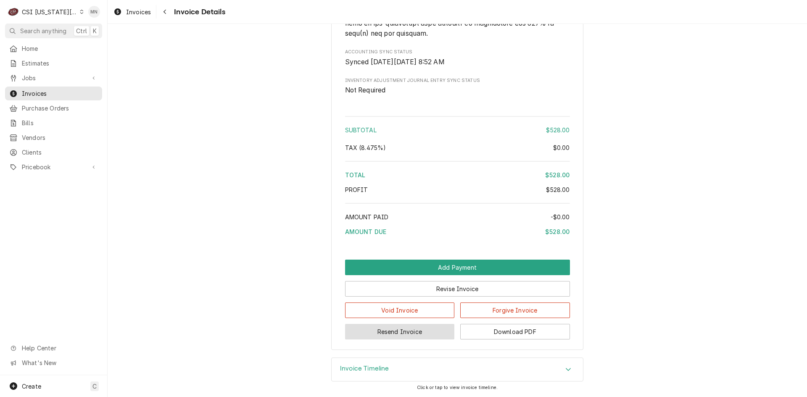
click at [388, 336] on button "Resend Invoice" at bounding box center [400, 332] width 110 height 16
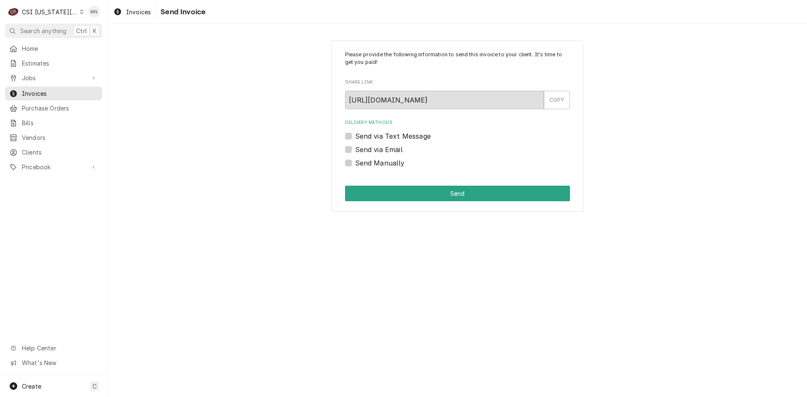
click at [355, 153] on label "Send via Email" at bounding box center [379, 150] width 48 height 10
click at [355, 153] on input "Send via Email" at bounding box center [467, 154] width 225 height 19
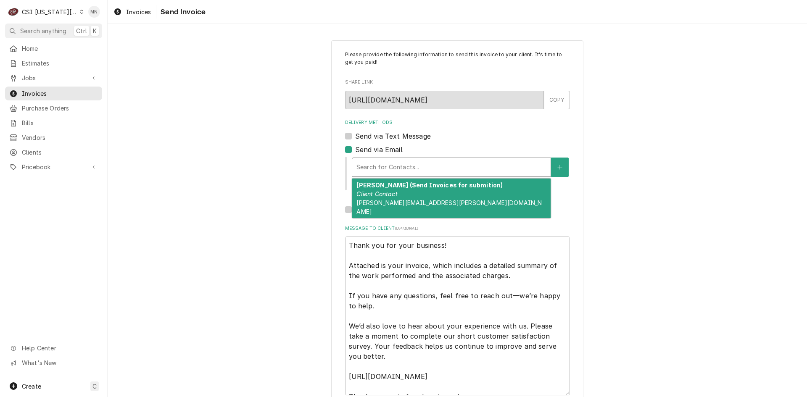
click at [394, 167] on div "Delivery Methods" at bounding box center [452, 167] width 190 height 15
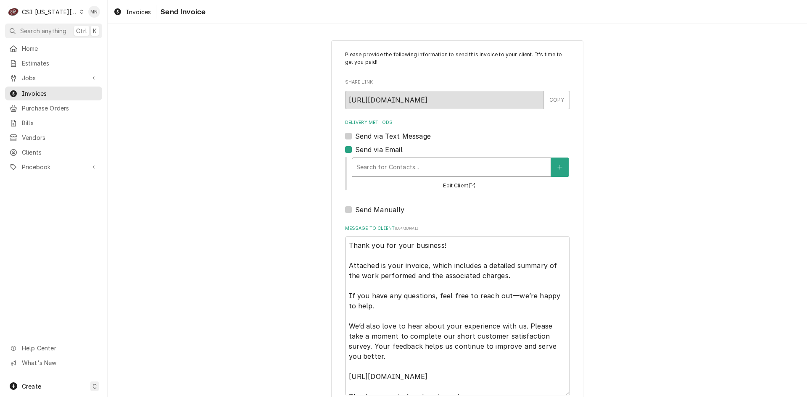
click at [394, 167] on div "Delivery Methods" at bounding box center [452, 167] width 190 height 15
click at [355, 150] on label "Send via Email" at bounding box center [379, 150] width 48 height 10
click at [355, 150] on input "Send via Email" at bounding box center [467, 154] width 225 height 19
checkbox input "false"
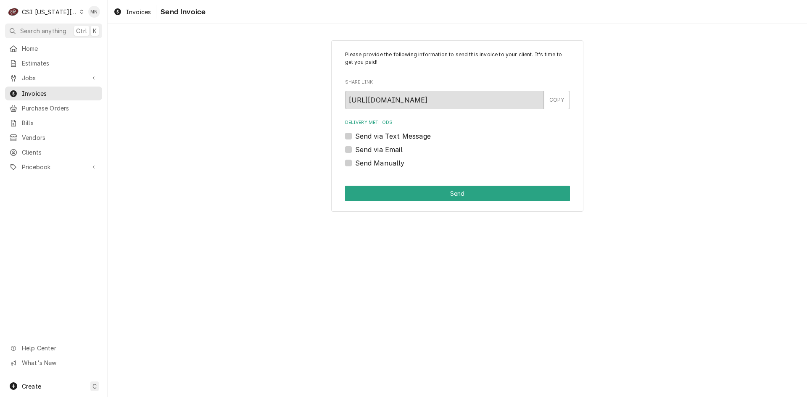
click at [174, 82] on div "Please provide the following information to send this invoice to your client. I…" at bounding box center [458, 126] width 700 height 187
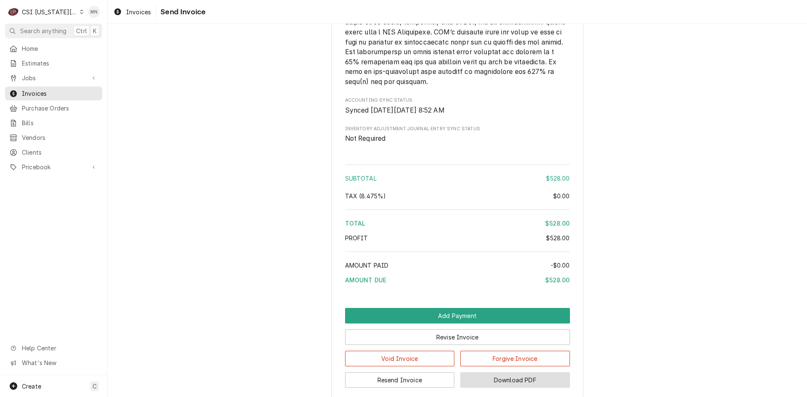
scroll to position [1440, 0]
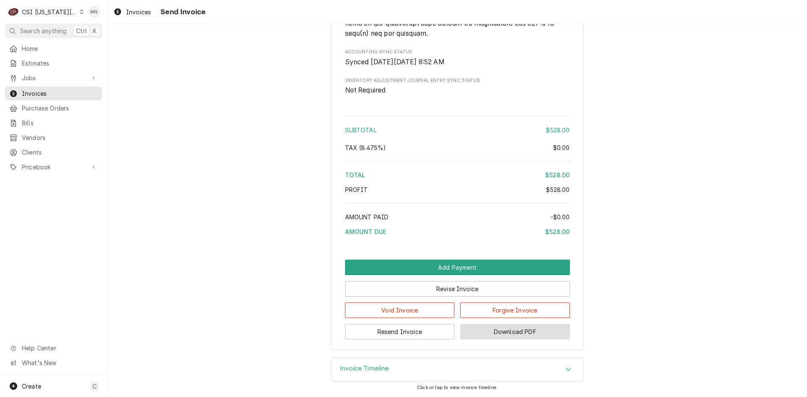
click at [510, 331] on button "Download PDF" at bounding box center [515, 332] width 110 height 16
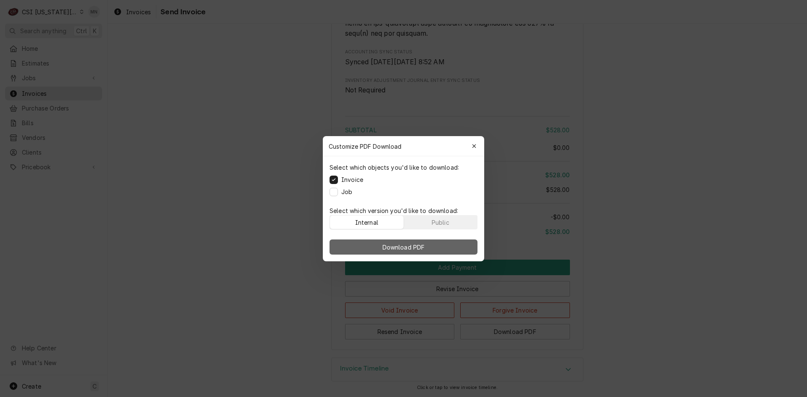
click at [403, 247] on span "Download PDF" at bounding box center [404, 247] width 46 height 9
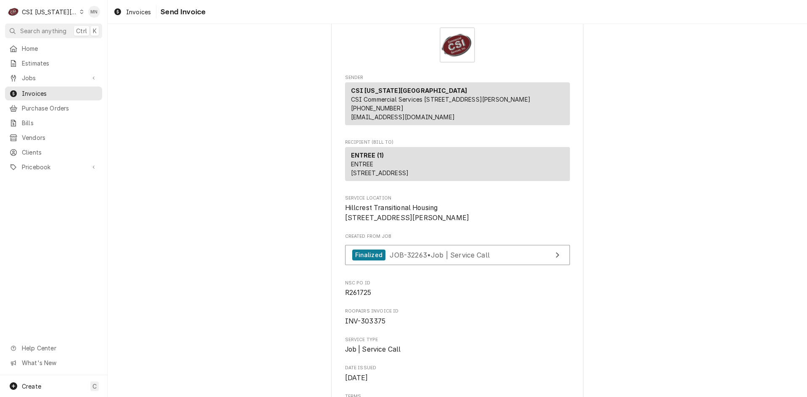
scroll to position [11, 0]
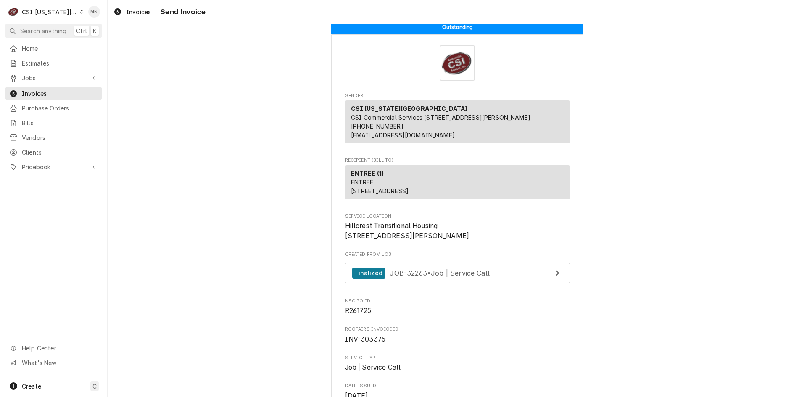
drag, startPoint x: 182, startPoint y: 156, endPoint x: 179, endPoint y: 166, distance: 10.1
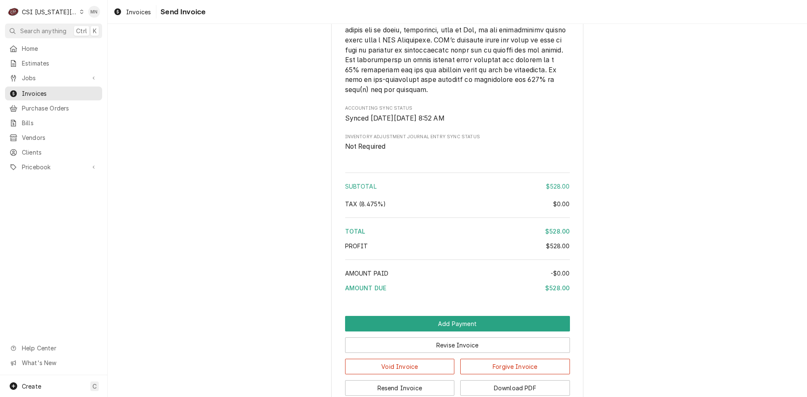
scroll to position [1440, 0]
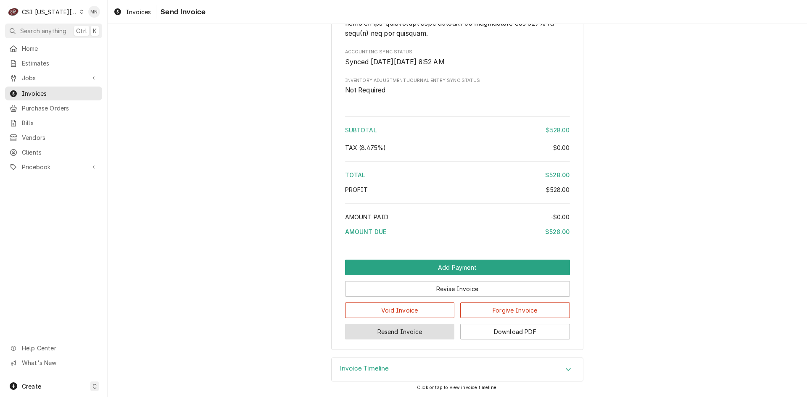
click at [413, 332] on button "Resend Invoice" at bounding box center [400, 332] width 110 height 16
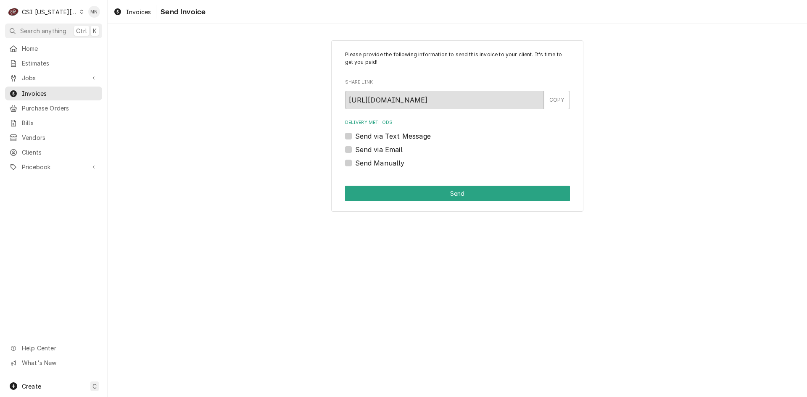
click at [355, 162] on label "Send Manually" at bounding box center [380, 163] width 50 height 10
click at [355, 162] on input "Send Manually" at bounding box center [467, 167] width 225 height 19
checkbox input "true"
click at [455, 196] on button "Send" at bounding box center [457, 194] width 225 height 16
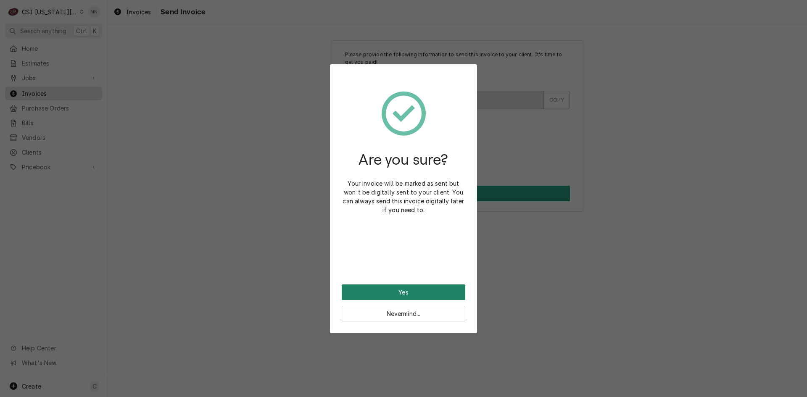
click at [404, 293] on button "Yes" at bounding box center [404, 293] width 124 height 16
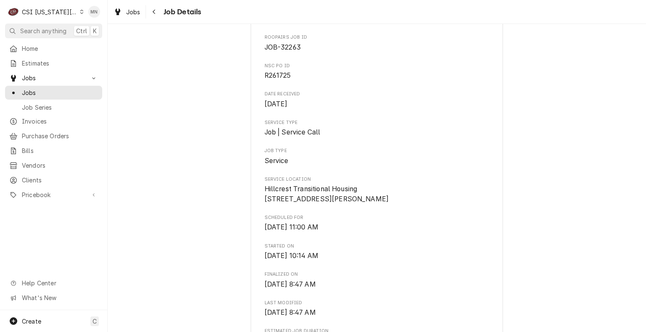
scroll to position [84, 0]
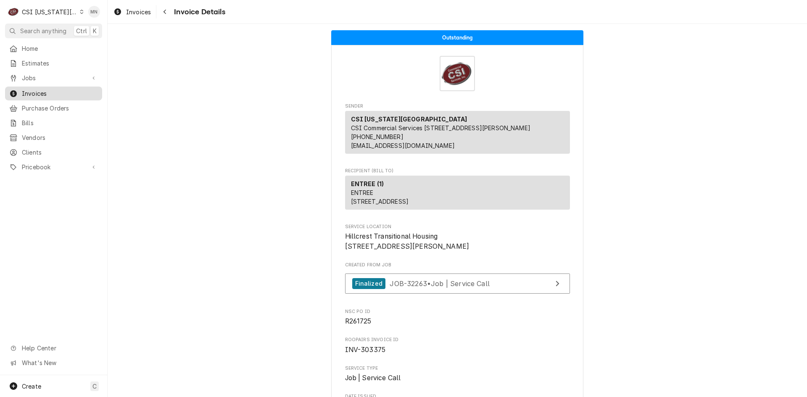
click at [34, 89] on span "Invoices" at bounding box center [60, 93] width 76 height 9
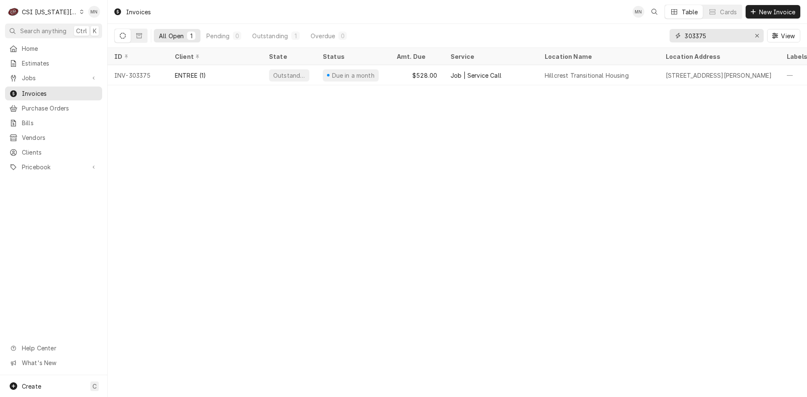
drag, startPoint x: 723, startPoint y: 38, endPoint x: 641, endPoint y: 40, distance: 82.0
click at [647, 39] on div "All Open 1 Pending 0 Outstanding 1 Overdue 0 303375 View" at bounding box center [457, 36] width 686 height 24
type input "303379"
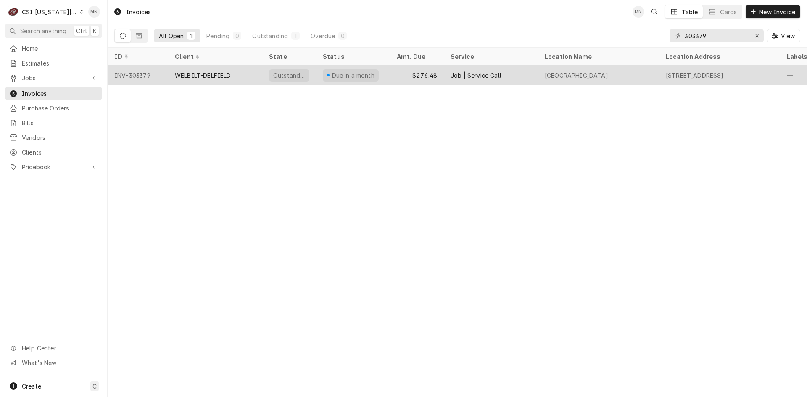
click at [185, 75] on div "WELBILT-DELFIELD" at bounding box center [203, 75] width 56 height 9
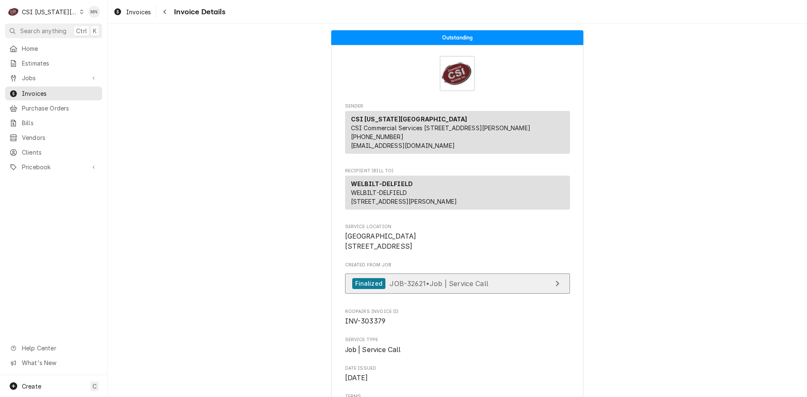
click at [425, 288] on span "JOB-32621 • Job | Service Call" at bounding box center [439, 283] width 99 height 8
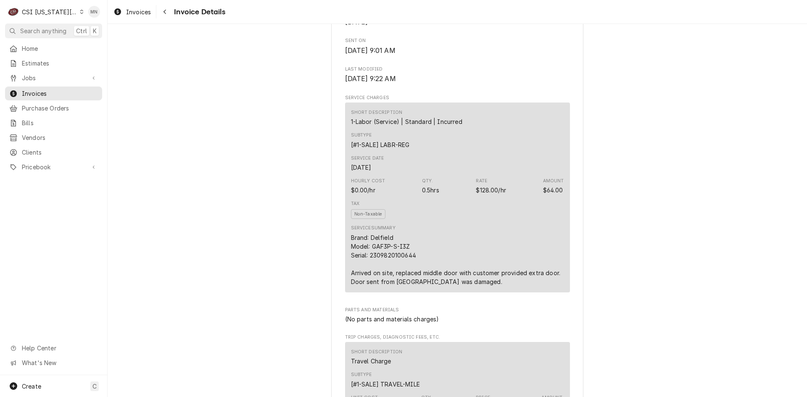
scroll to position [421, 0]
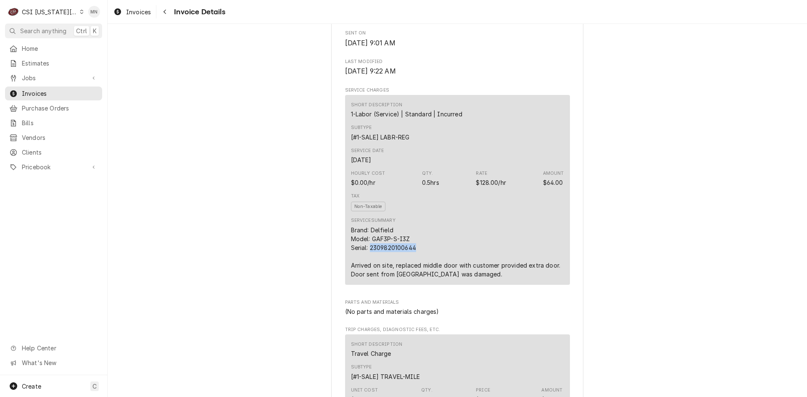
drag, startPoint x: 413, startPoint y: 274, endPoint x: 368, endPoint y: 276, distance: 45.4
click at [368, 276] on div "Brand: Delfield Model: GAF3P-S-I3Z Serial: 2309820100644 Arrived on site, repla…" at bounding box center [457, 252] width 213 height 53
copy div "2309820100644"
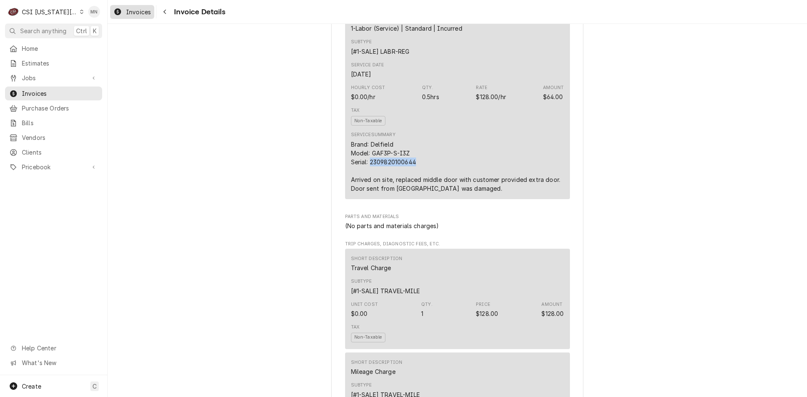
scroll to position [505, 0]
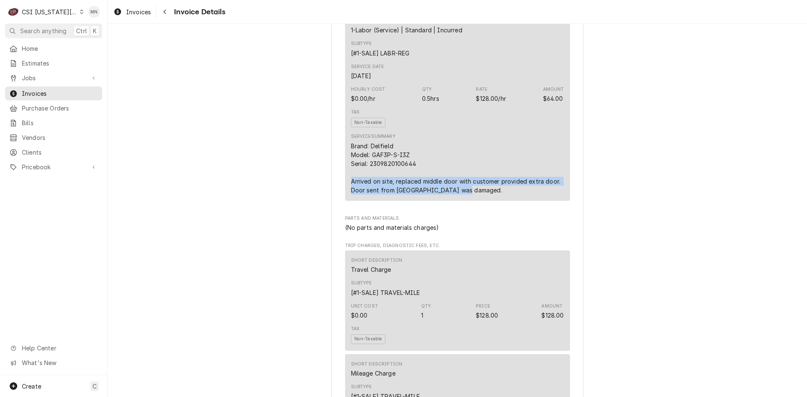
drag, startPoint x: 349, startPoint y: 209, endPoint x: 458, endPoint y: 220, distance: 109.5
click at [458, 195] on div "Brand: Delfield Model: GAF3P-S-I3Z Serial: 2309820100644 Arrived on site, repla…" at bounding box center [457, 168] width 213 height 53
copy div "Arrived on site, replaced middle door with customer provided extra door. Door s…"
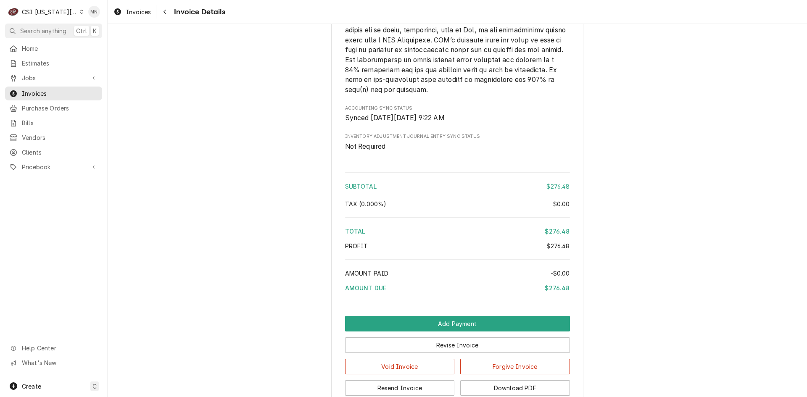
scroll to position [1412, 0]
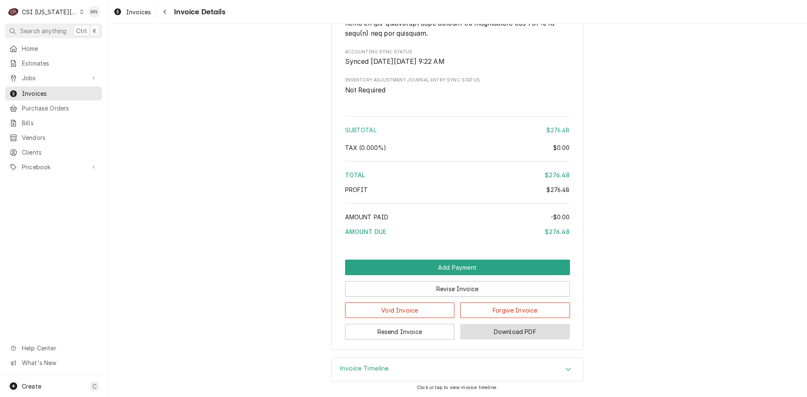
click at [500, 325] on button "Download PDF" at bounding box center [515, 332] width 110 height 16
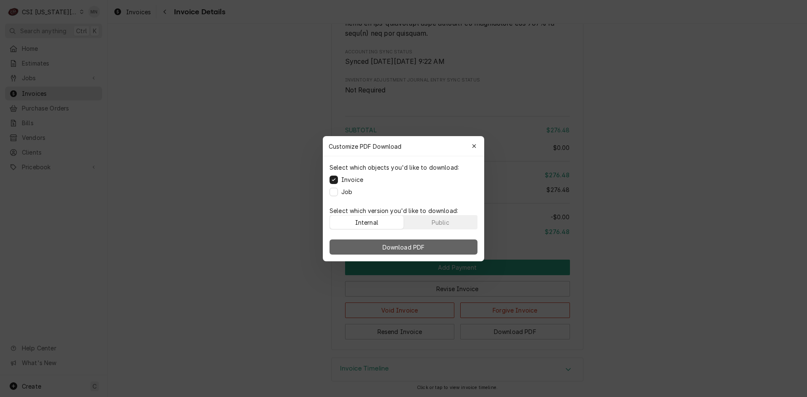
click at [425, 248] on span "Download PDF" at bounding box center [404, 247] width 46 height 9
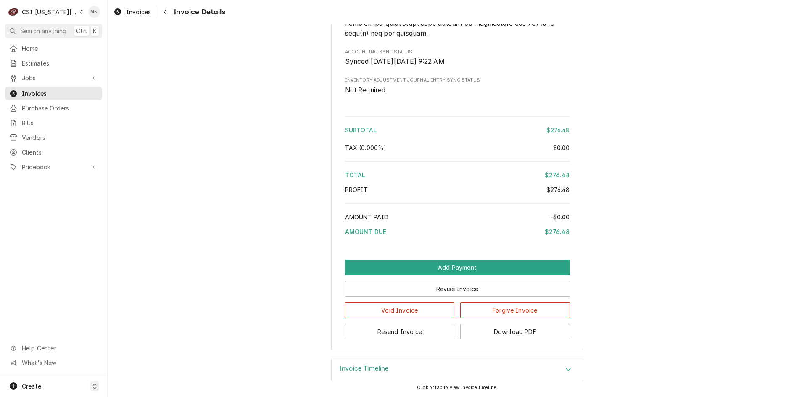
click at [43, 14] on div "CSI Kansas City" at bounding box center [50, 12] width 56 height 9
click at [96, 32] on div "CSI [US_STATE]" at bounding box center [144, 31] width 123 height 9
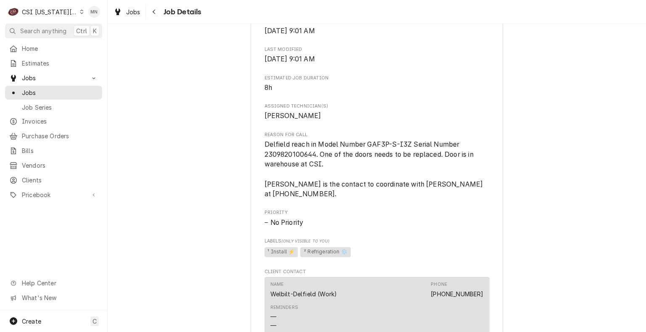
scroll to position [749, 0]
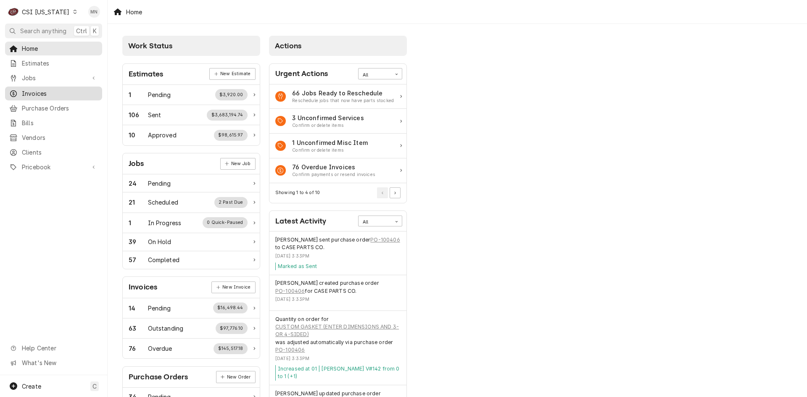
click at [39, 97] on link "Invoices" at bounding box center [53, 94] width 97 height 14
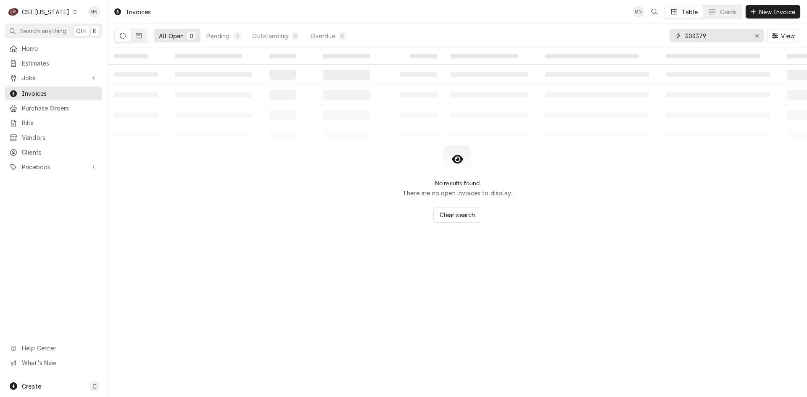
drag, startPoint x: 720, startPoint y: 36, endPoint x: 583, endPoint y: 20, distance: 138.5
click at [583, 20] on div "Invoices MN Table Cards New Invoice All Open 0 Pending 0 Outstanding 0 Overdue …" at bounding box center [458, 24] width 700 height 48
type input "100704"
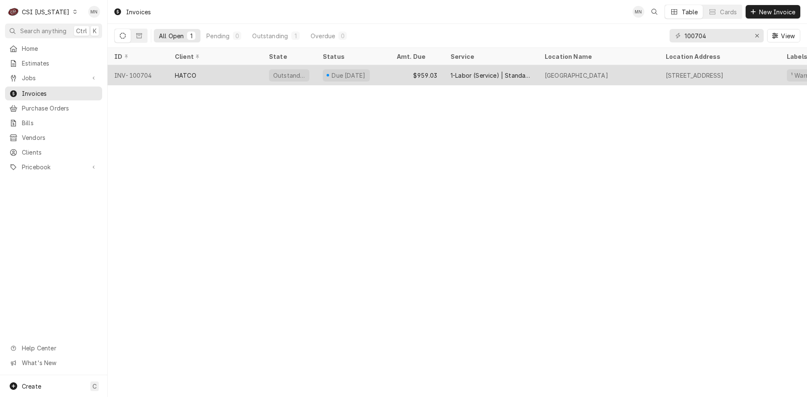
click at [233, 81] on div "HATCO" at bounding box center [215, 75] width 94 height 20
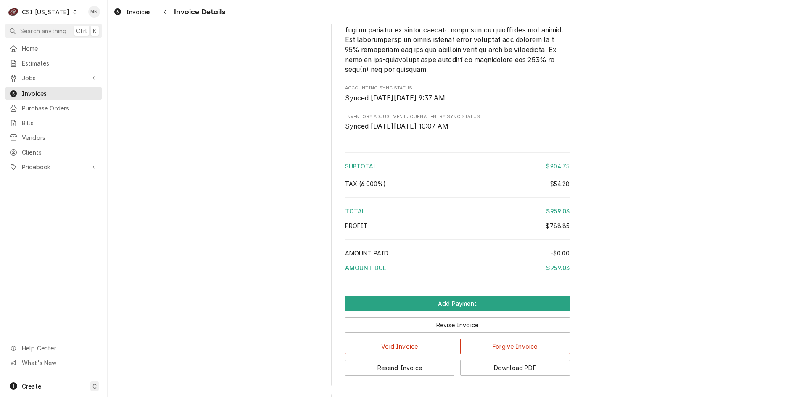
scroll to position [1877, 0]
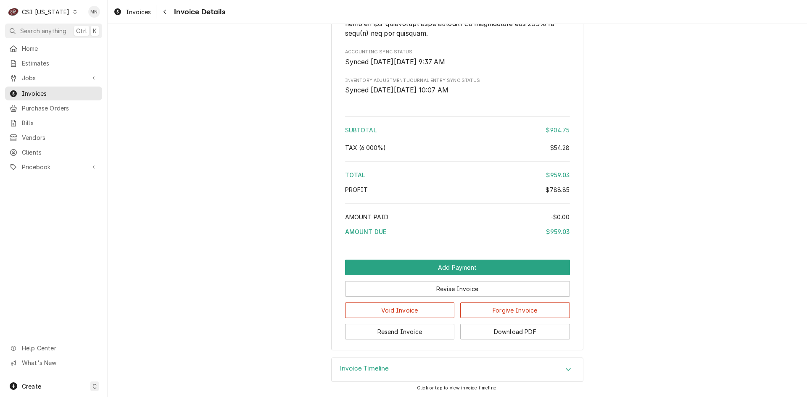
click at [50, 14] on div "CSI Kentucky" at bounding box center [46, 12] width 48 height 9
click at [80, 18] on div "CSI [US_STATE][GEOGRAPHIC_DATA]" at bounding box center [131, 16] width 111 height 9
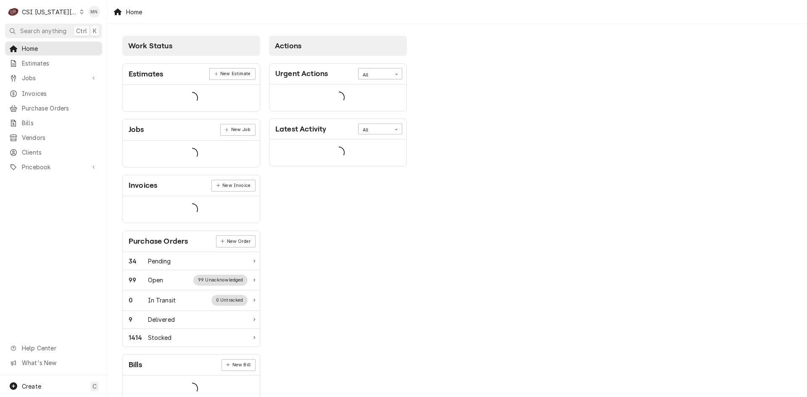
click at [45, 14] on div "CSI [US_STATE][GEOGRAPHIC_DATA]" at bounding box center [50, 12] width 56 height 9
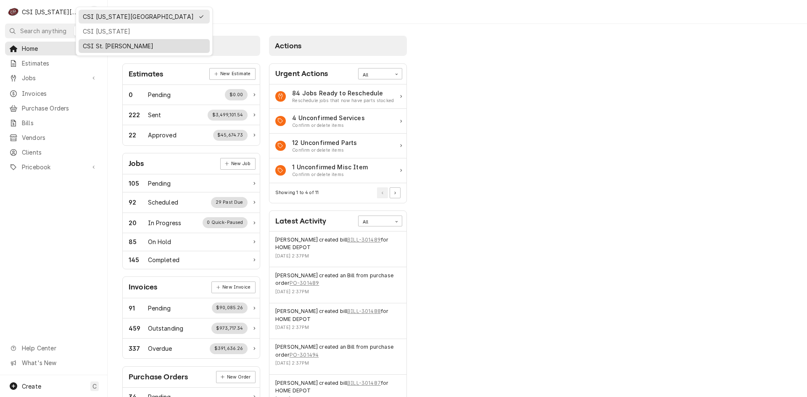
click at [99, 49] on div "CSI St. [PERSON_NAME]" at bounding box center [144, 46] width 123 height 9
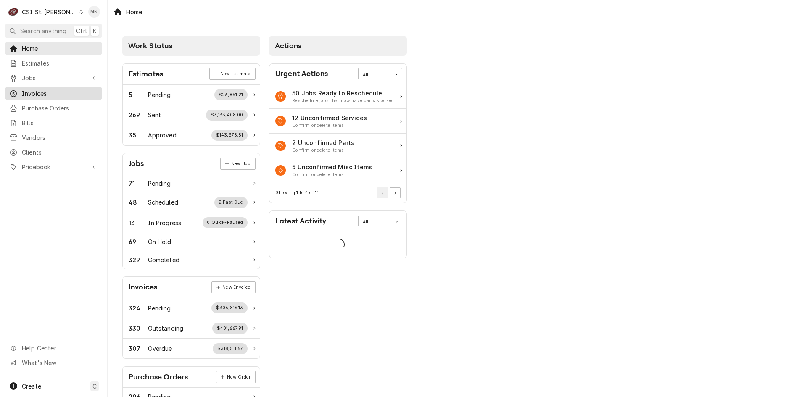
click at [48, 93] on span "Invoices" at bounding box center [60, 93] width 76 height 9
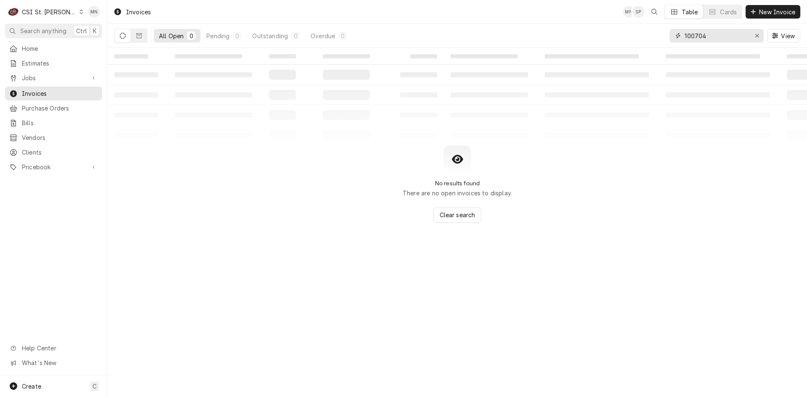
drag, startPoint x: 662, startPoint y: 34, endPoint x: 599, endPoint y: 28, distance: 62.9
click at [604, 28] on div "All Open 0 Pending 0 Outstanding 0 Overdue 0 100704 View" at bounding box center [457, 36] width 686 height 24
type input "403992"
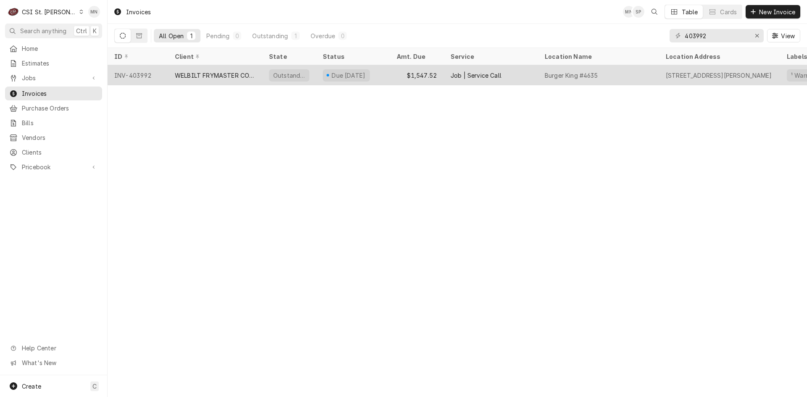
click at [194, 72] on div "WELBILT FRYMASTER CORPORATION" at bounding box center [215, 75] width 81 height 9
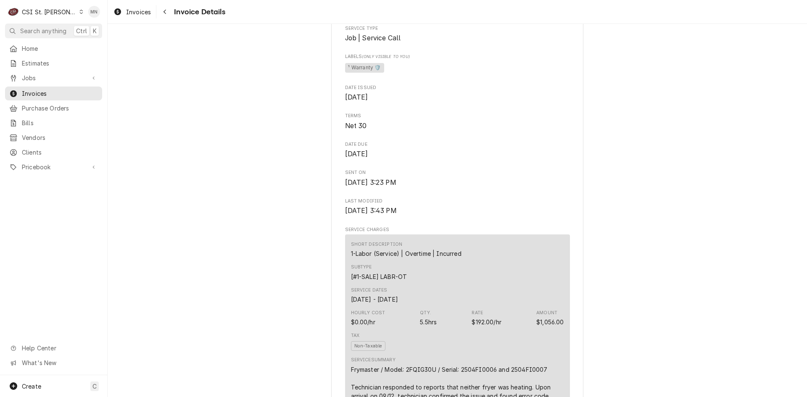
scroll to position [252, 0]
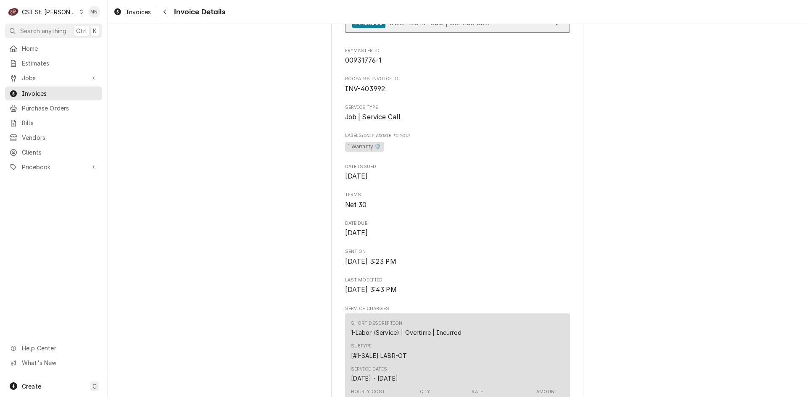
click at [509, 33] on link "Finalized JOB-42649 • Job | Service Call" at bounding box center [457, 23] width 225 height 21
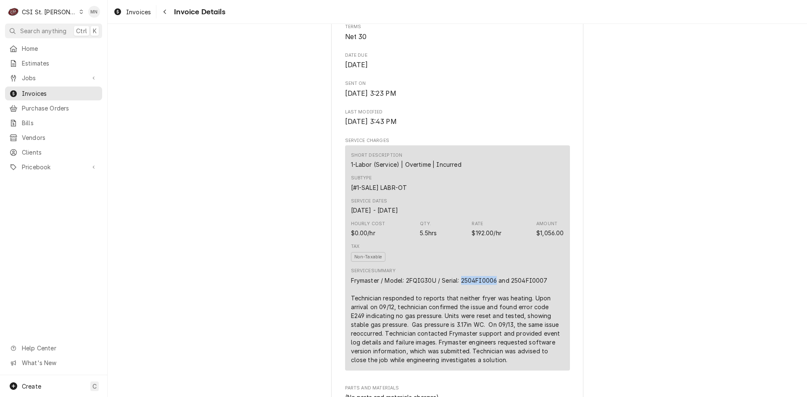
drag, startPoint x: 496, startPoint y: 309, endPoint x: 460, endPoint y: 310, distance: 35.3
click at [460, 310] on div "Frymaster / Model: 2FQIG30U / Serial: 2504FI0006 and 2504FI0007 Technician resp…" at bounding box center [457, 320] width 213 height 88
copy div "2504FI0006"
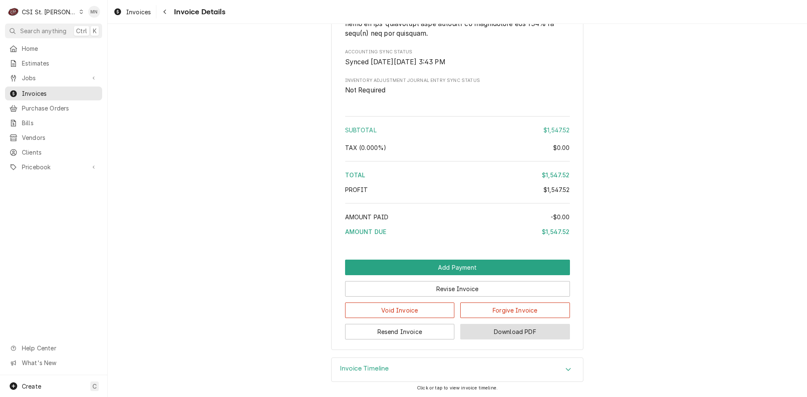
scroll to position [1520, 0]
click at [500, 330] on button "Download PDF" at bounding box center [515, 332] width 110 height 16
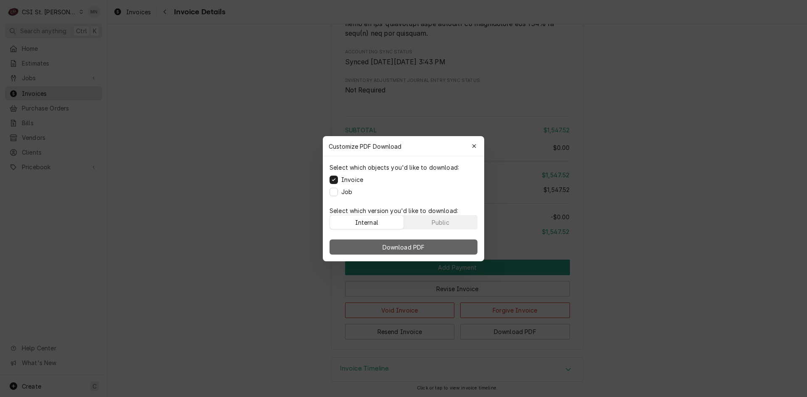
click at [395, 249] on span "Download PDF" at bounding box center [404, 247] width 46 height 9
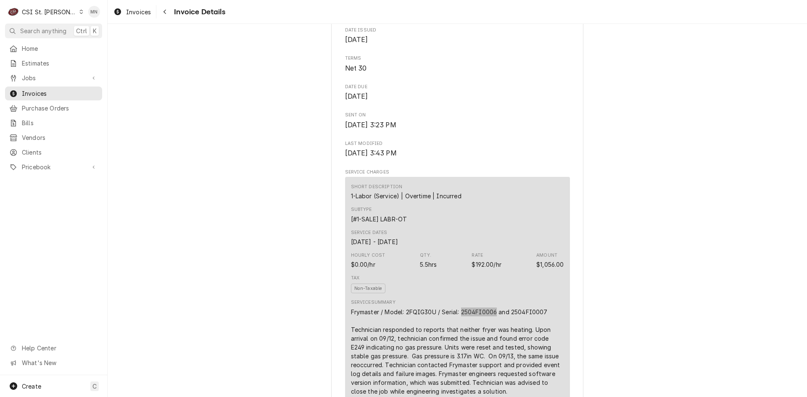
scroll to position [259, 0]
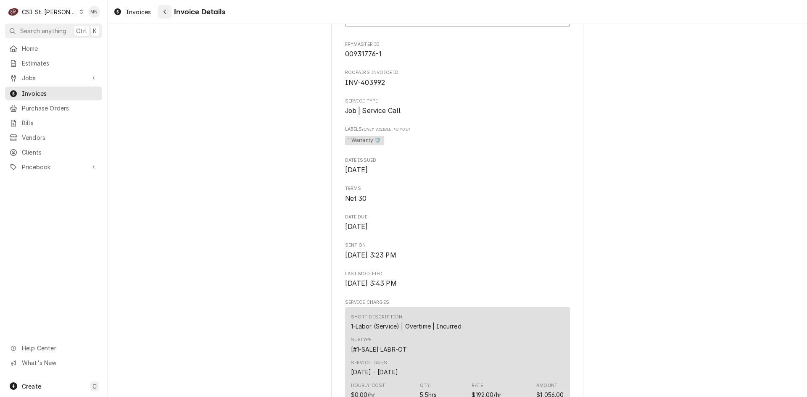
click at [163, 10] on div "Navigate back" at bounding box center [165, 12] width 8 height 8
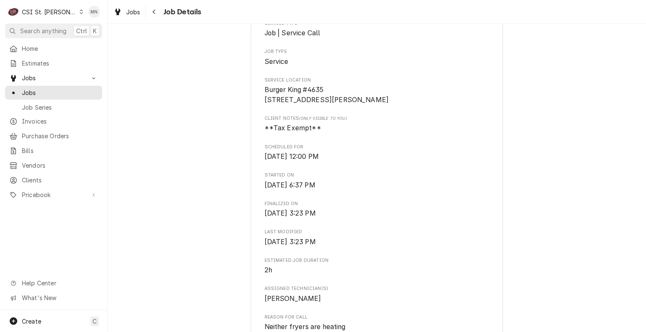
scroll to position [84, 0]
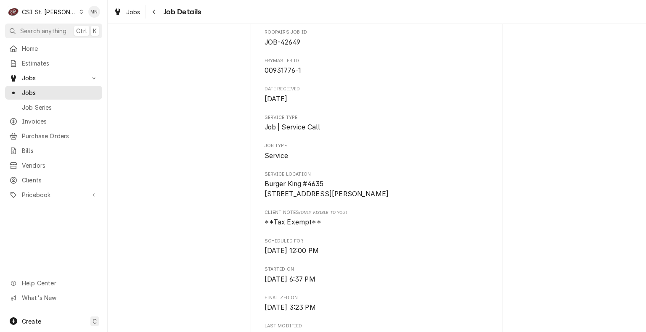
click at [372, 5] on div "Jobs Job Details" at bounding box center [377, 12] width 538 height 24
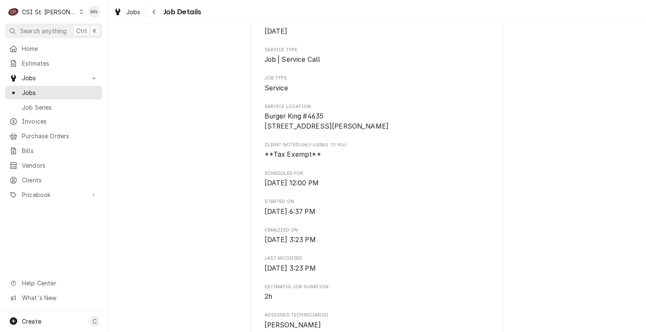
scroll to position [0, 0]
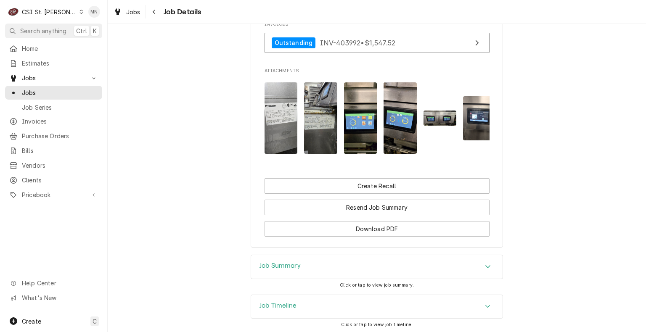
scroll to position [773, 0]
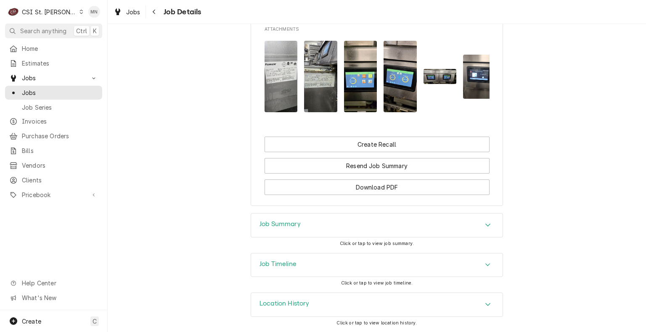
click at [352, 260] on div "Job Timeline" at bounding box center [376, 266] width 251 height 24
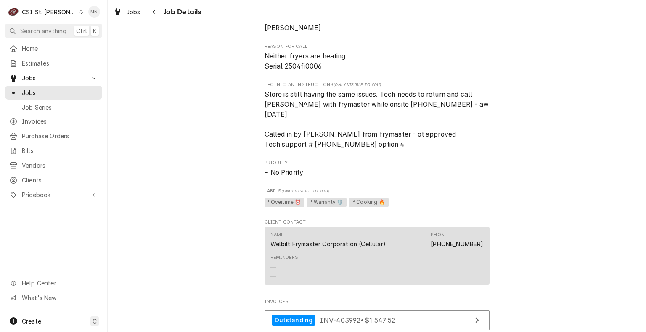
scroll to position [336, 0]
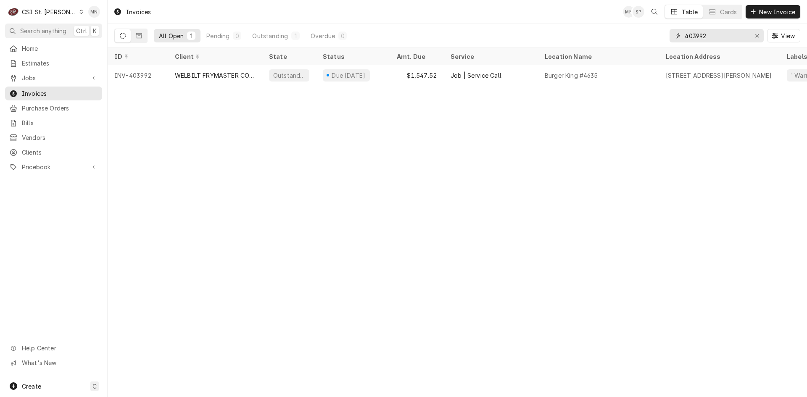
drag, startPoint x: 719, startPoint y: 37, endPoint x: 586, endPoint y: 37, distance: 133.3
click at [582, 39] on div "All Open 1 Pending 0 Outstanding 1 Overdue 0 403992 View" at bounding box center [457, 36] width 686 height 24
type input "403998"
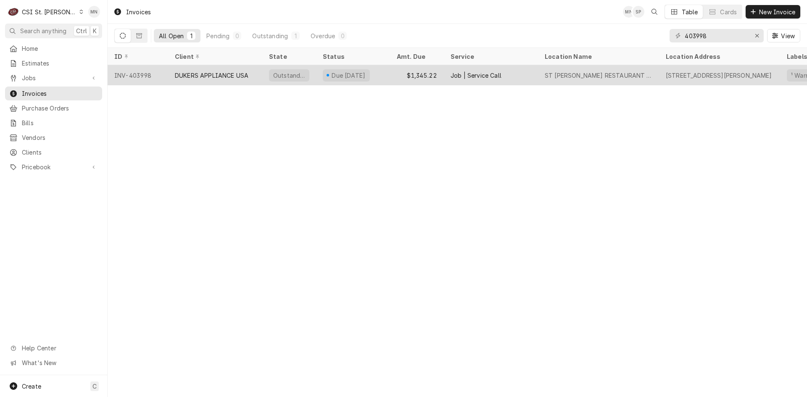
click at [482, 80] on div "Job | Service Call" at bounding box center [491, 75] width 94 height 20
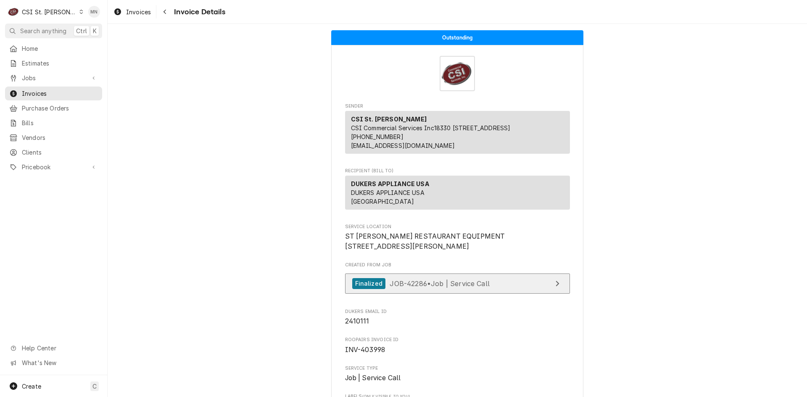
click at [423, 288] on span "JOB-42286 • Job | Service Call" at bounding box center [440, 283] width 100 height 8
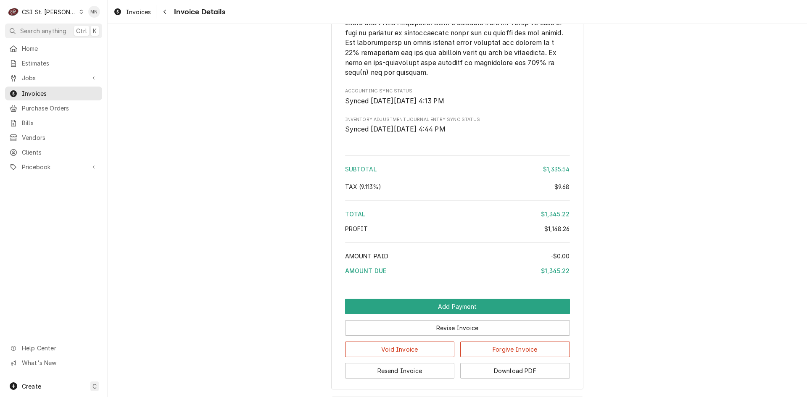
scroll to position [2145, 0]
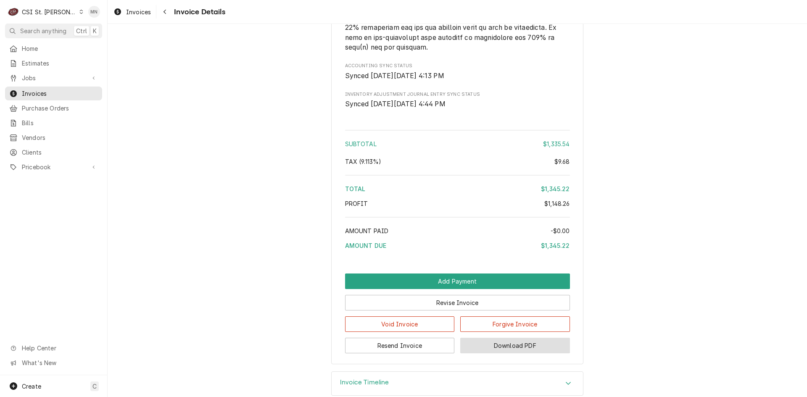
click at [516, 354] on button "Download PDF" at bounding box center [515, 346] width 110 height 16
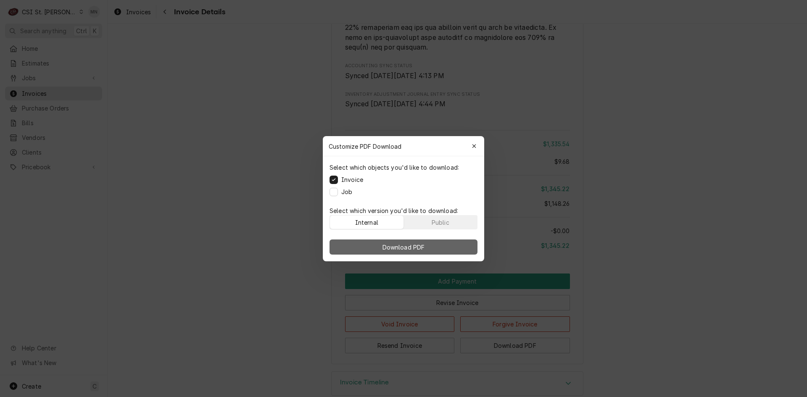
click at [415, 246] on span "Download PDF" at bounding box center [404, 247] width 46 height 9
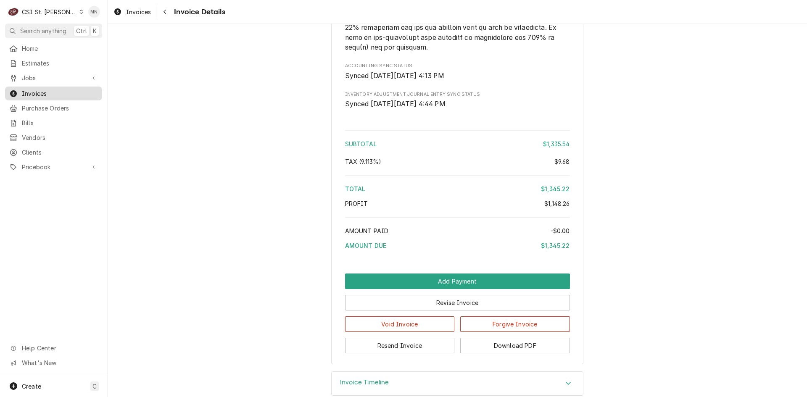
click at [34, 90] on span "Invoices" at bounding box center [60, 93] width 76 height 9
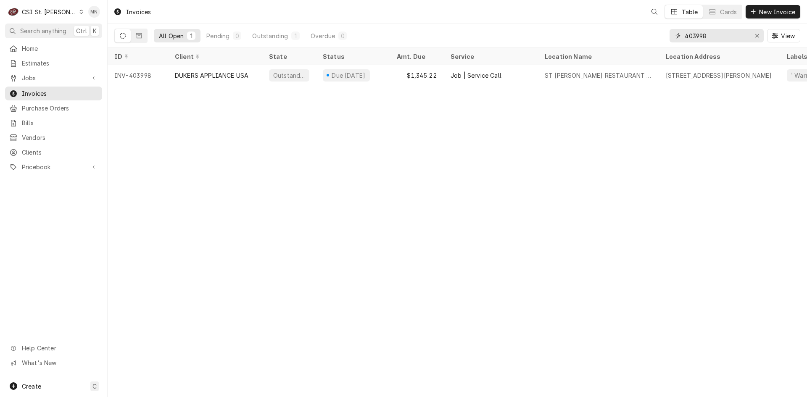
drag, startPoint x: 711, startPoint y: 32, endPoint x: 588, endPoint y: 40, distance: 123.4
click at [588, 40] on div "All Open 1 Pending 0 Outstanding 1 Overdue 0 403998 View" at bounding box center [457, 36] width 686 height 24
type input "404031"
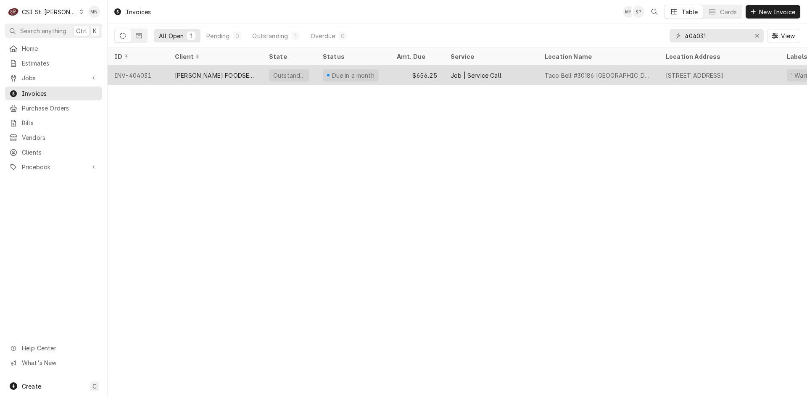
click at [167, 71] on div "INV-404031" at bounding box center [138, 75] width 61 height 20
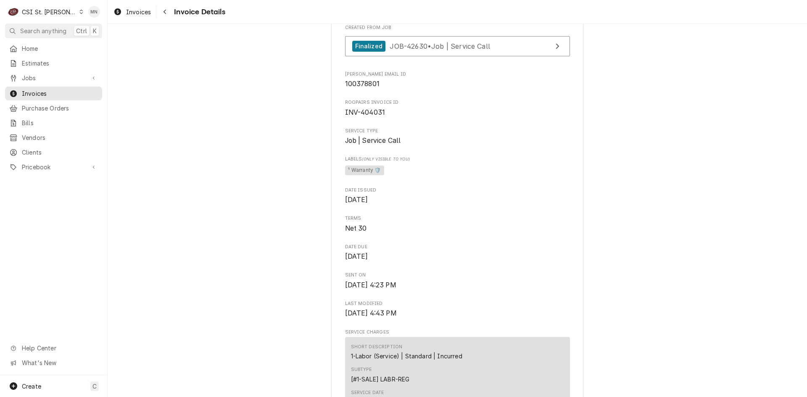
scroll to position [126, 0]
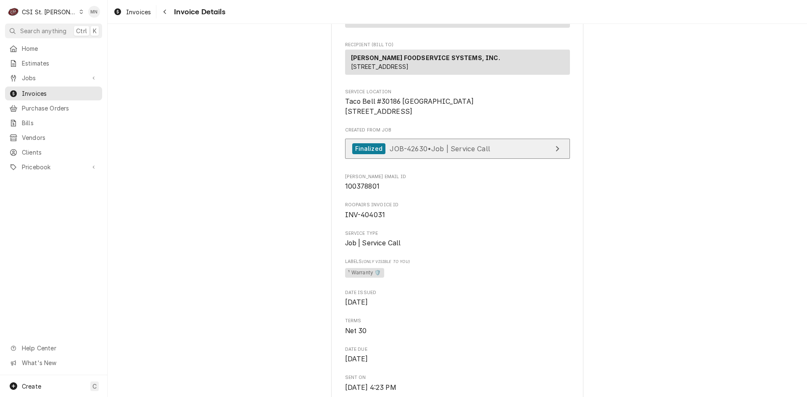
click at [484, 159] on link "Finalized JOB-42630 • Job | Service Call" at bounding box center [457, 149] width 225 height 21
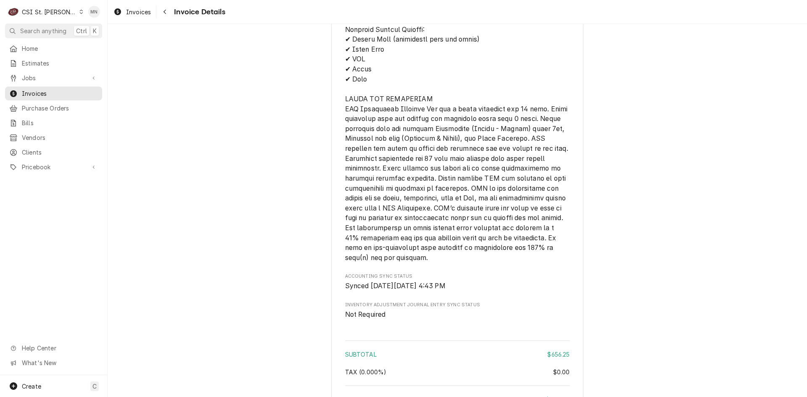
scroll to position [1363, 0]
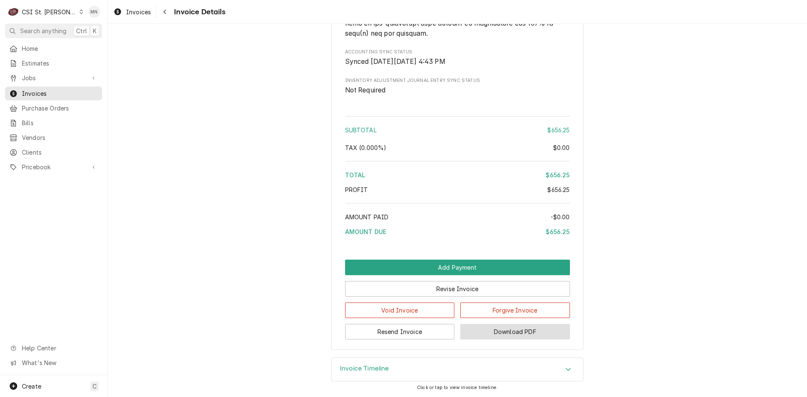
click at [534, 333] on button "Download PDF" at bounding box center [515, 332] width 110 height 16
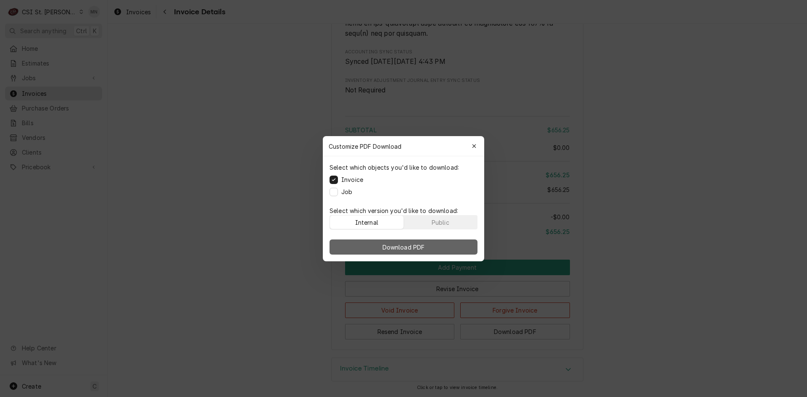
click at [431, 245] on button "Download PDF" at bounding box center [404, 247] width 148 height 15
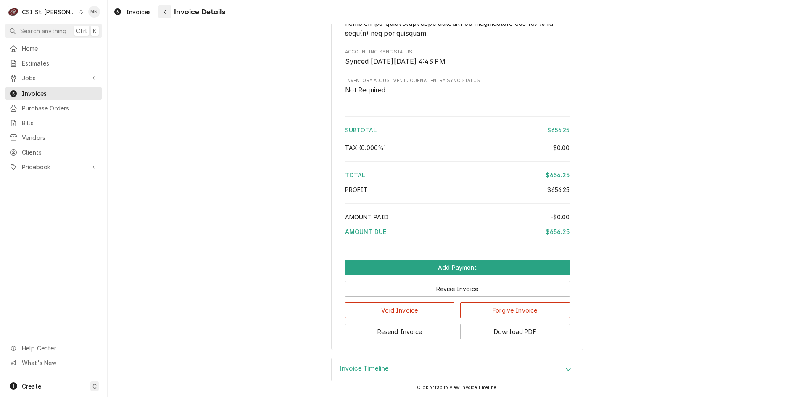
click at [167, 10] on div "Navigate back" at bounding box center [165, 12] width 8 height 8
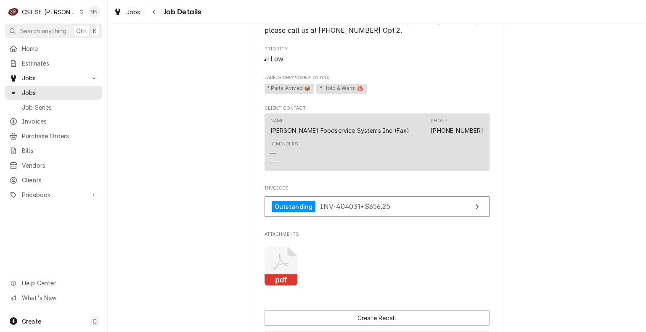
scroll to position [651, 0]
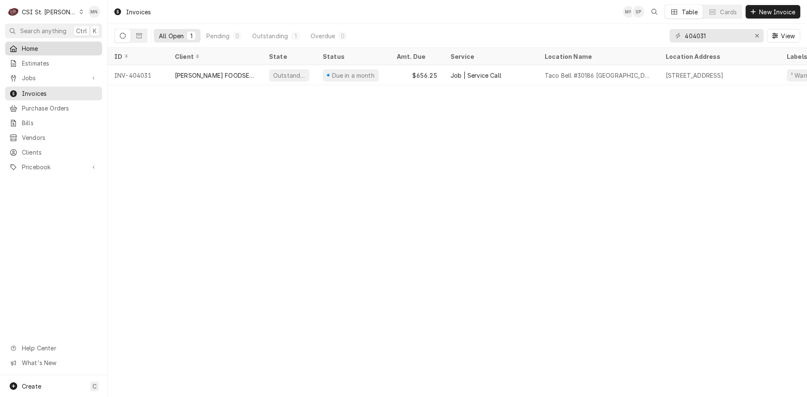
click at [31, 48] on span "Home" at bounding box center [60, 48] width 76 height 9
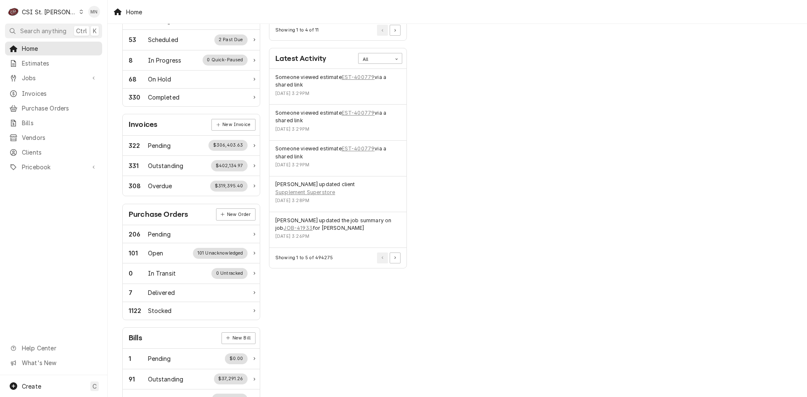
scroll to position [148, 0]
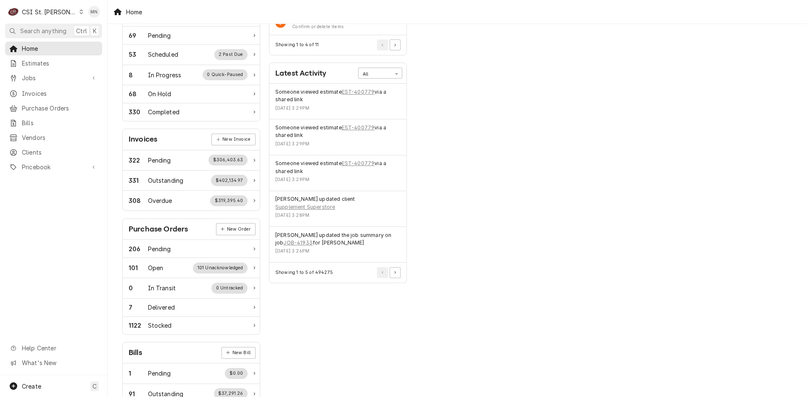
click at [42, 12] on div "CSI St. [PERSON_NAME]" at bounding box center [49, 12] width 55 height 9
click at [80, 13] on div "CSI Kansas City" at bounding box center [129, 16] width 111 height 9
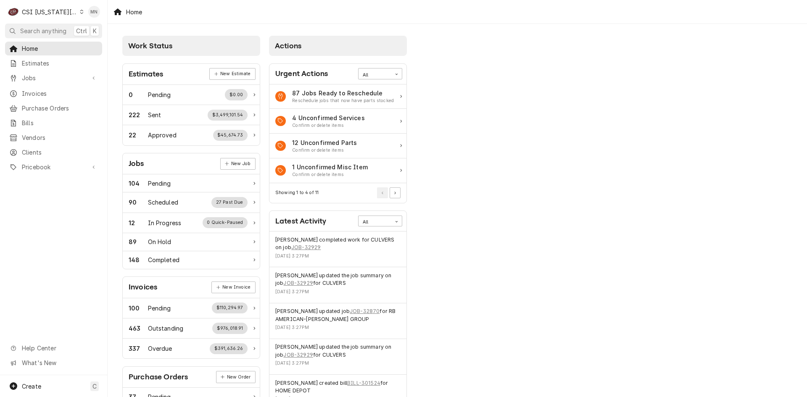
click at [59, 6] on div "C CSI [US_STATE] City" at bounding box center [45, 11] width 81 height 17
click at [83, 32] on div "CSI [US_STATE]" at bounding box center [144, 31] width 123 height 9
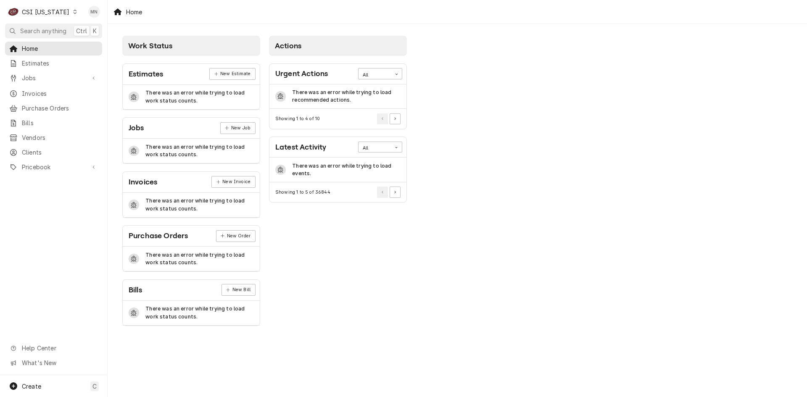
click at [57, 13] on div "CSI [US_STATE]" at bounding box center [46, 12] width 48 height 9
click at [85, 38] on div "CSI [US_STATE] City CSI [US_STATE] CSI [GEOGRAPHIC_DATA][PERSON_NAME]" at bounding box center [131, 31] width 125 height 49
click at [45, 12] on html "C CSI [US_STATE] [GEOGRAPHIC_DATA] Search anything Ctrl K Home Estimates Jobs J…" at bounding box center [403, 198] width 807 height 397
click at [56, 12] on div "CSI [US_STATE]" at bounding box center [46, 12] width 48 height 9
click at [91, 44] on div "CSI St. [PERSON_NAME]" at bounding box center [131, 46] width 111 height 9
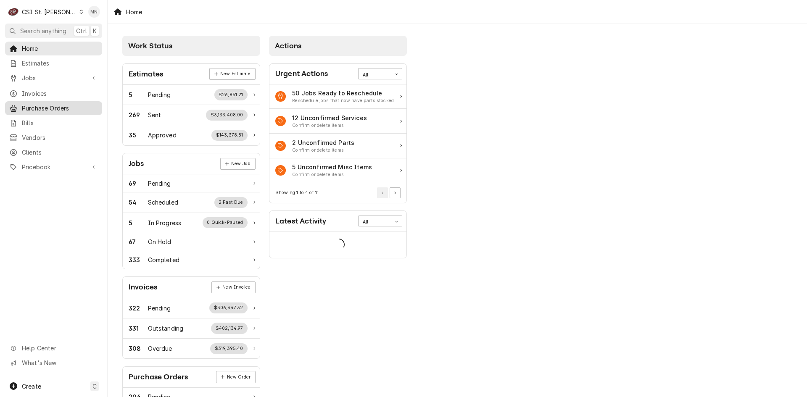
click at [37, 108] on span "Purchase Orders" at bounding box center [60, 108] width 76 height 9
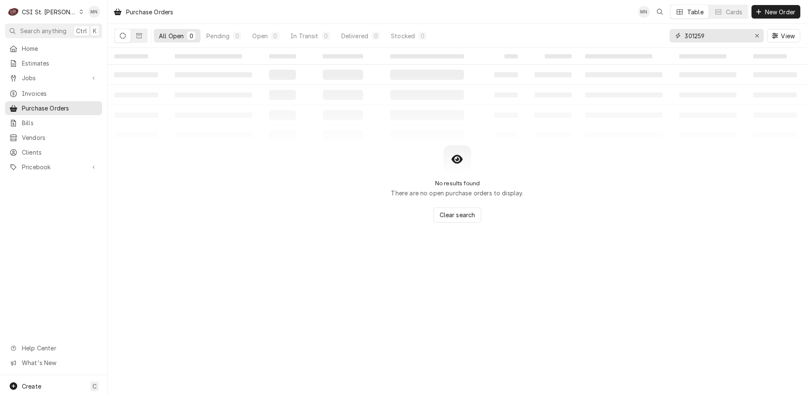
drag, startPoint x: 637, startPoint y: 44, endPoint x: 557, endPoint y: 46, distance: 79.9
click at [557, 46] on div "All Open 0 Pending 0 Open 0 In Transit 0 Delivered 0 Stocked 0 301259 View" at bounding box center [457, 36] width 686 height 24
type input "401074"
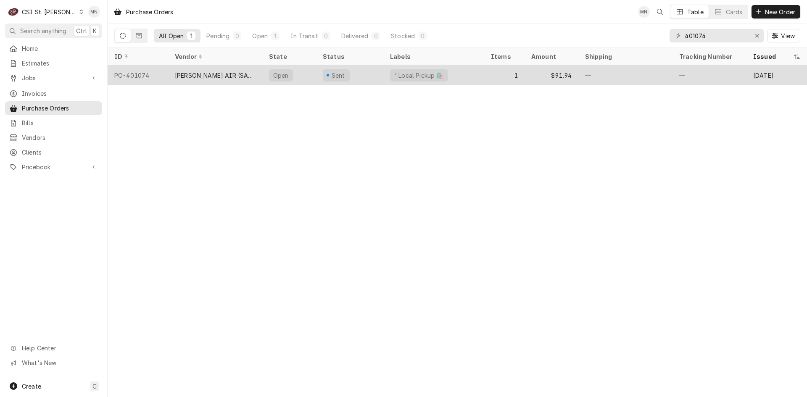
click at [189, 75] on div "[PERSON_NAME] AIR (SALES/[PERSON_NAME])" at bounding box center [215, 75] width 81 height 9
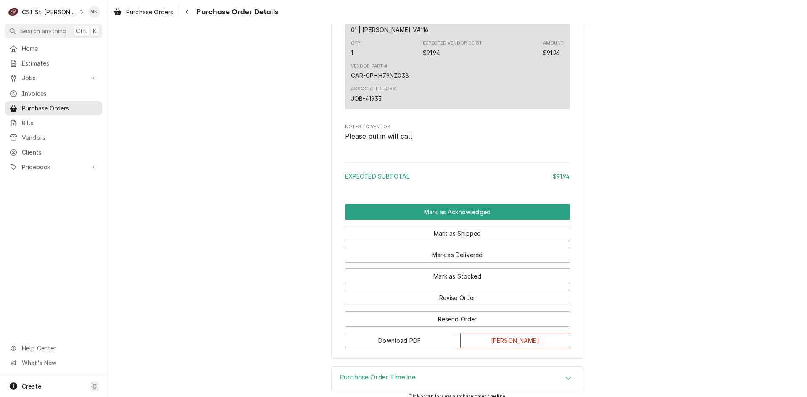
scroll to position [620, 0]
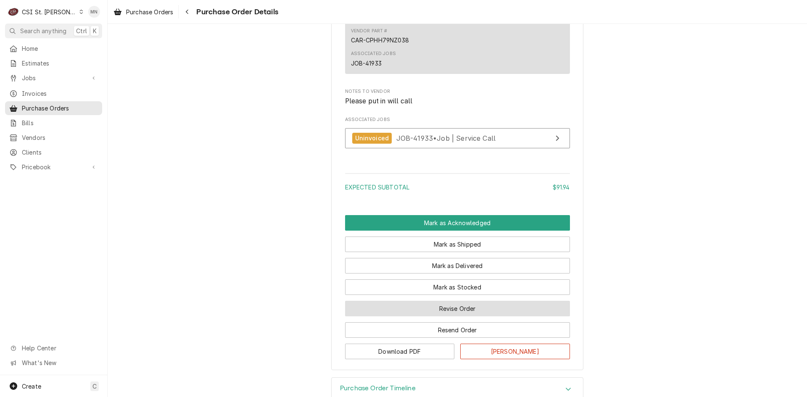
click at [453, 317] on button "Revise Order" at bounding box center [457, 309] width 225 height 16
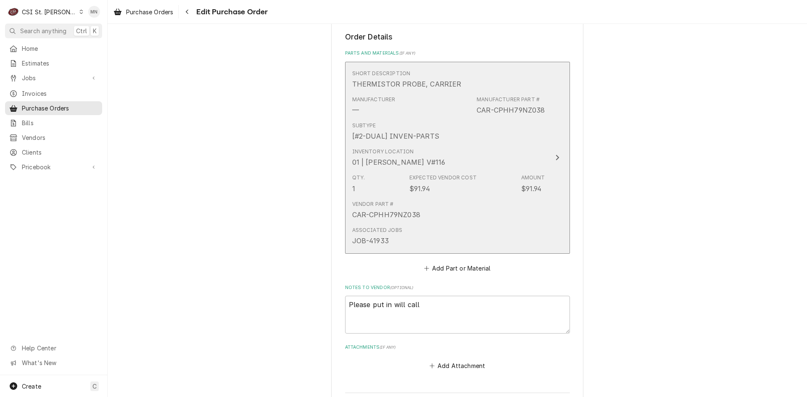
scroll to position [450, 0]
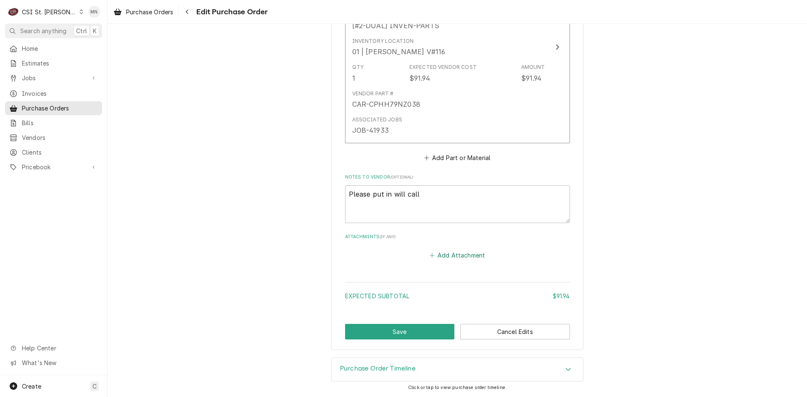
click at [455, 254] on button "Add Attachment" at bounding box center [457, 256] width 59 height 12
type textarea "x"
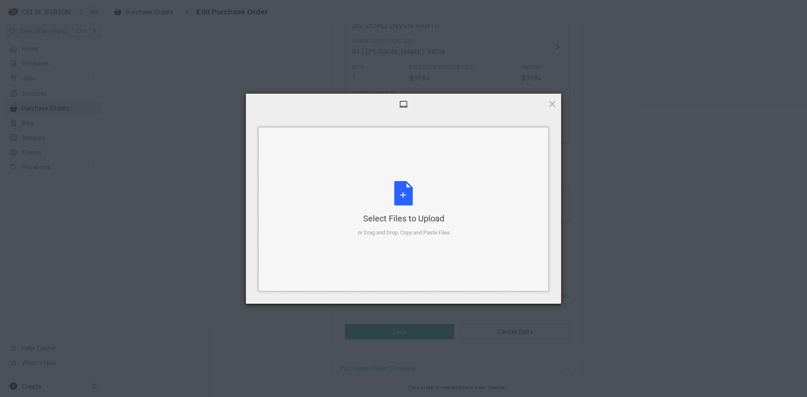
click at [410, 206] on div "Select Files to Upload or Drag and Drop, Copy and Paste Files" at bounding box center [404, 209] width 92 height 56
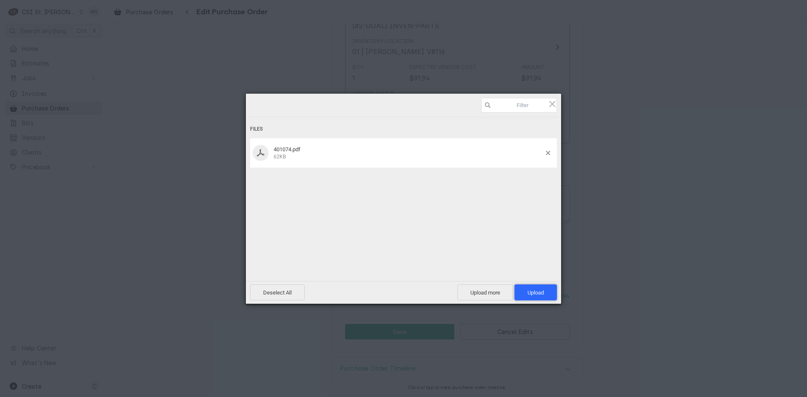
click at [546, 291] on span "Upload 1" at bounding box center [536, 293] width 42 height 16
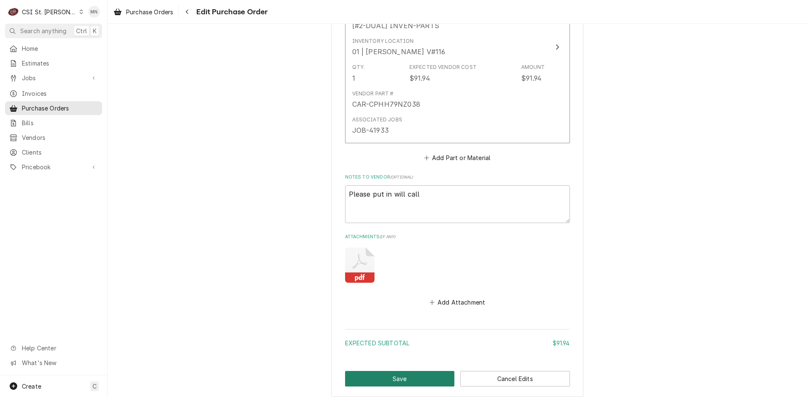
click at [397, 376] on button "Save" at bounding box center [400, 379] width 110 height 16
type textarea "x"
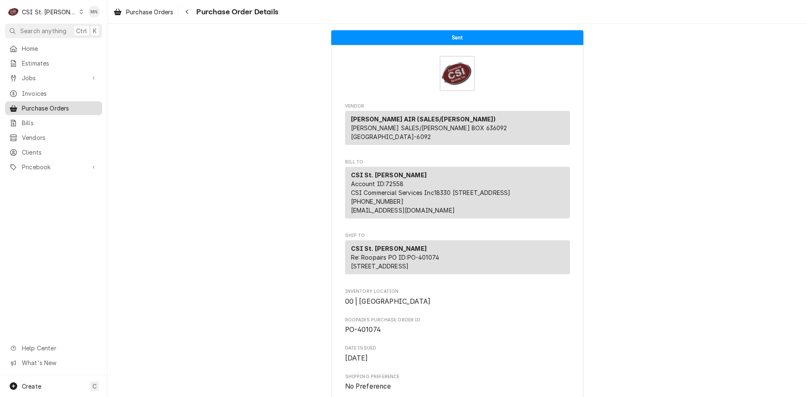
drag, startPoint x: 48, startPoint y: 105, endPoint x: 55, endPoint y: 104, distance: 6.8
click at [48, 105] on span "Purchase Orders" at bounding box center [60, 108] width 76 height 9
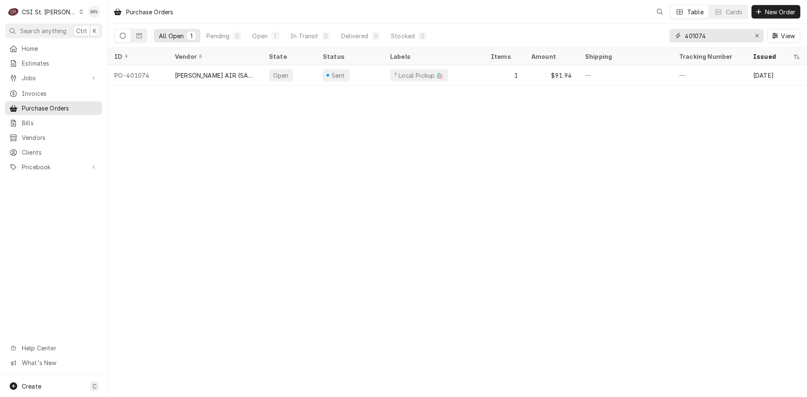
drag, startPoint x: 716, startPoint y: 37, endPoint x: 583, endPoint y: 40, distance: 133.3
click at [587, 40] on div "All Open 1 Pending 0 Open 1 In Transit 0 Delivered 0 Stocked 0 401074 View" at bounding box center [457, 36] width 686 height 24
type input "401294"
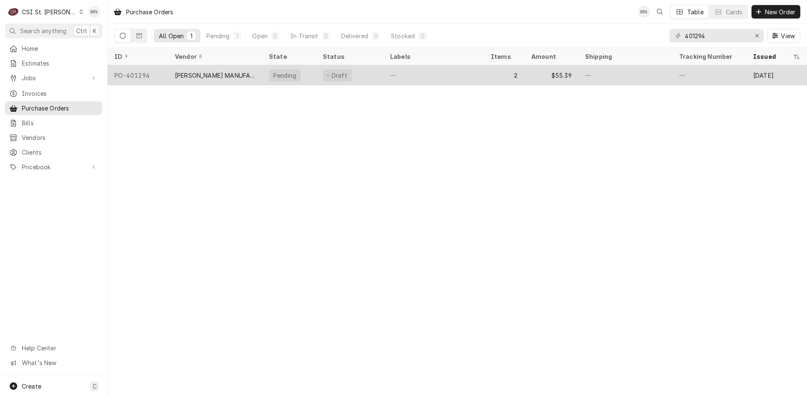
click at [210, 74] on div "HARDT MANUFACTURING" at bounding box center [215, 75] width 81 height 9
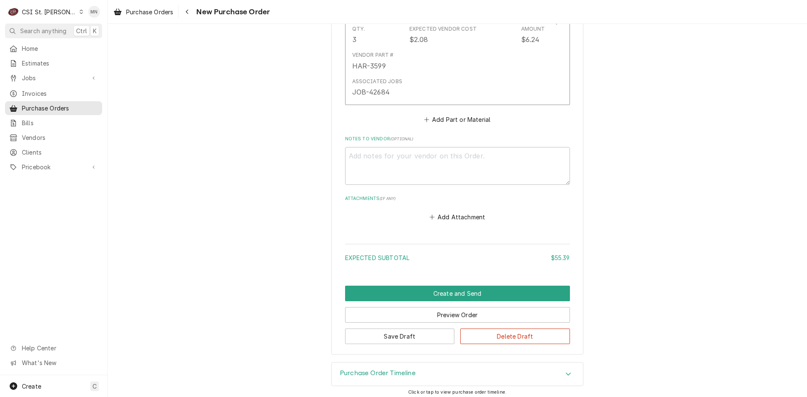
scroll to position [677, 0]
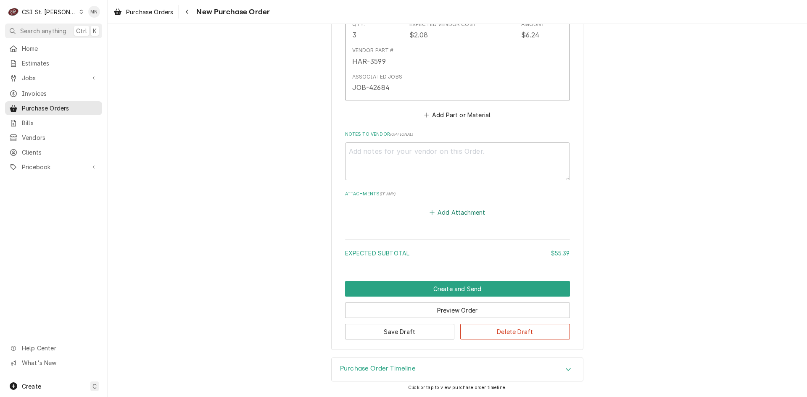
click at [451, 214] on button "Add Attachment" at bounding box center [457, 213] width 59 height 12
type textarea "x"
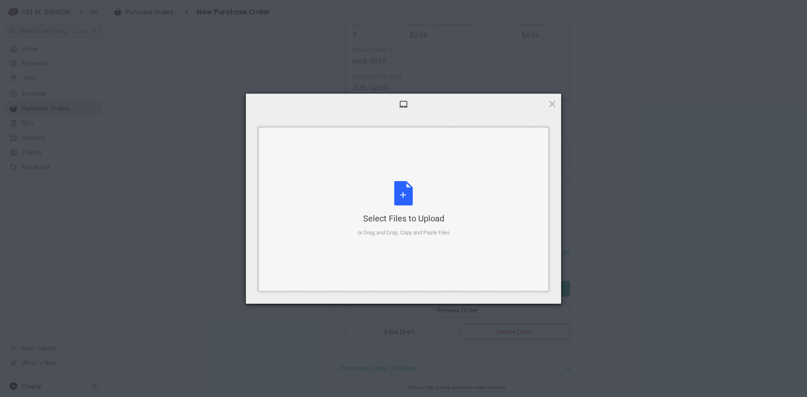
click at [412, 208] on div "Select Files to Upload or Drag and Drop, Copy and Paste Files" at bounding box center [404, 209] width 92 height 56
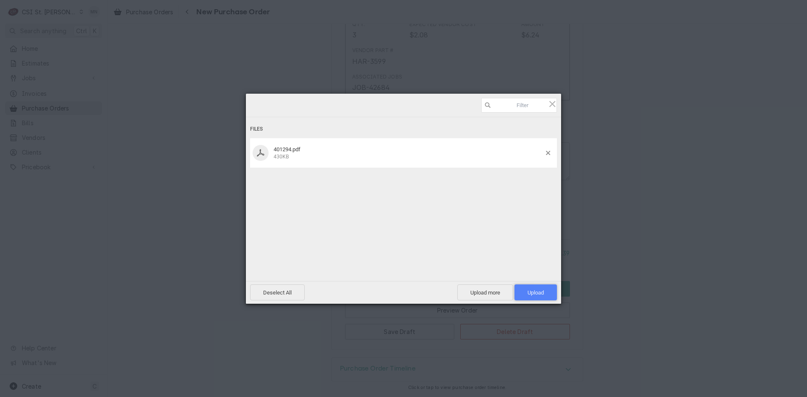
click at [533, 294] on span "Upload 1" at bounding box center [536, 293] width 16 height 6
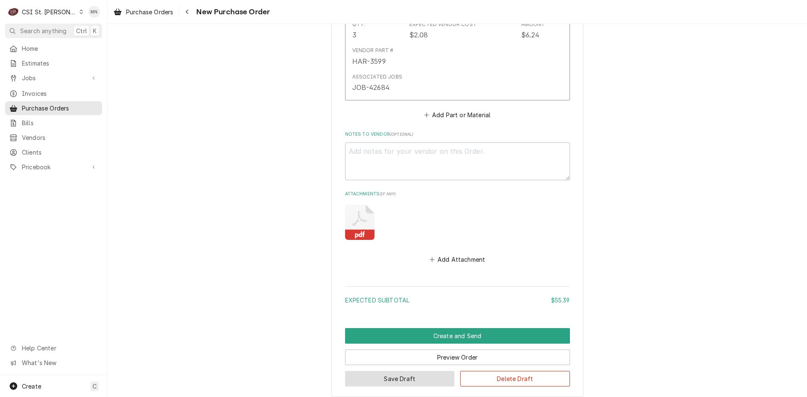
click at [396, 380] on button "Save Draft" at bounding box center [400, 379] width 110 height 16
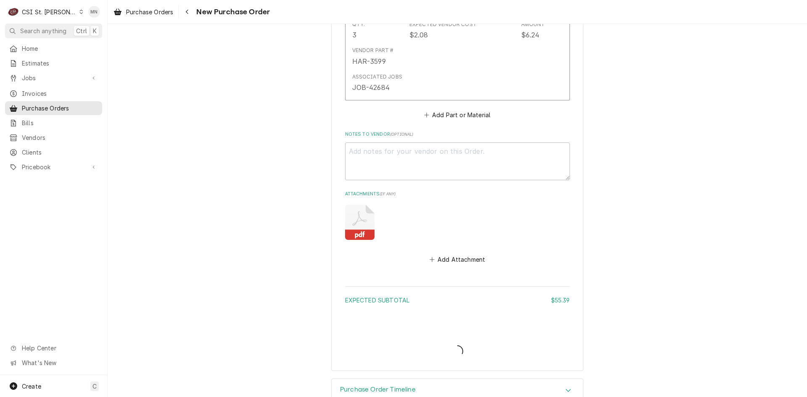
type textarea "x"
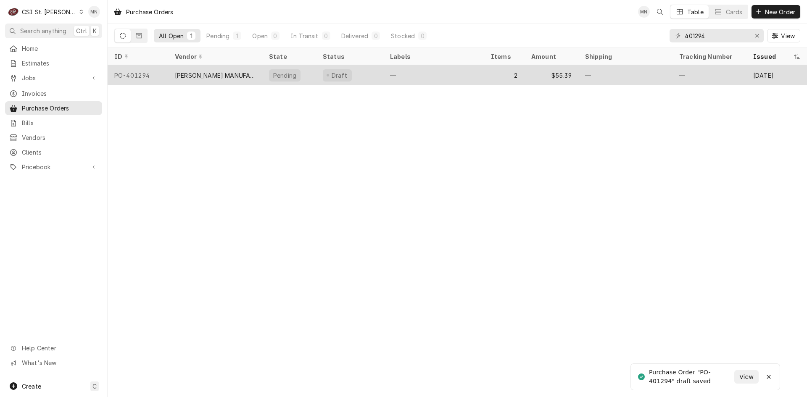
click at [254, 77] on div "[PERSON_NAME] MANUFACTURING" at bounding box center [215, 75] width 94 height 20
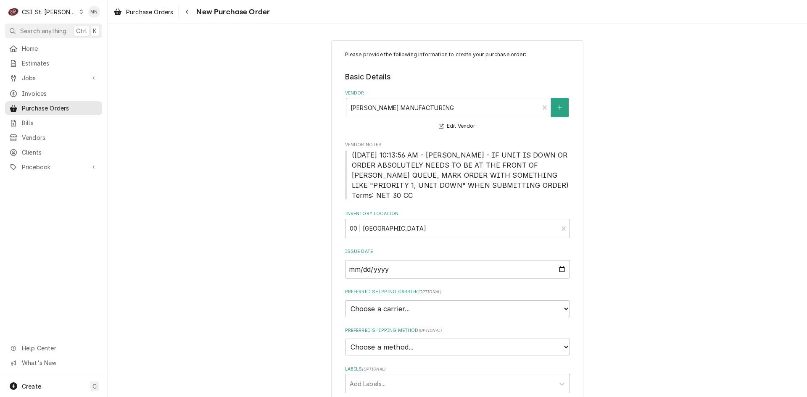
click at [46, 8] on div "CSI St. [PERSON_NAME]" at bounding box center [49, 12] width 55 height 9
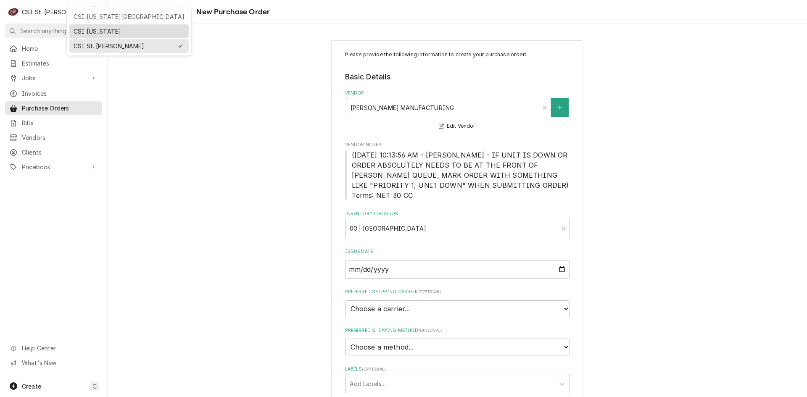
click at [83, 27] on div "CSI [US_STATE]" at bounding box center [129, 31] width 111 height 9
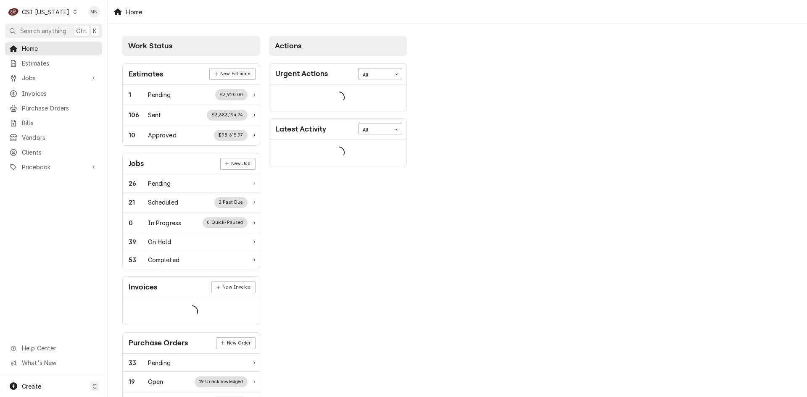
click at [53, 13] on div "CSI Kentucky" at bounding box center [46, 12] width 48 height 9
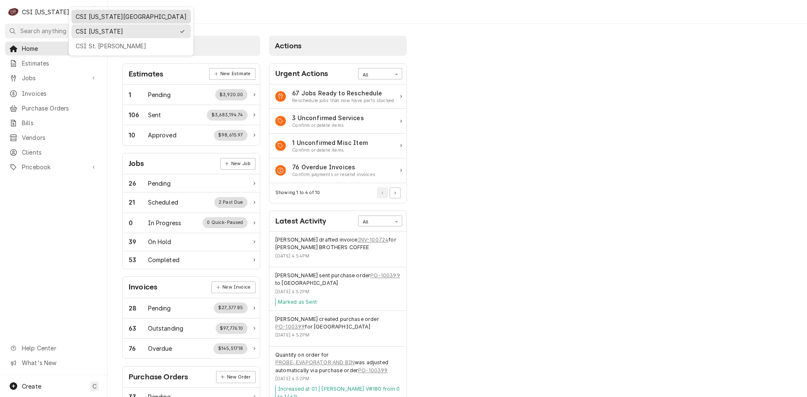
click at [79, 16] on div "CSI [US_STATE][GEOGRAPHIC_DATA]" at bounding box center [131, 16] width 111 height 9
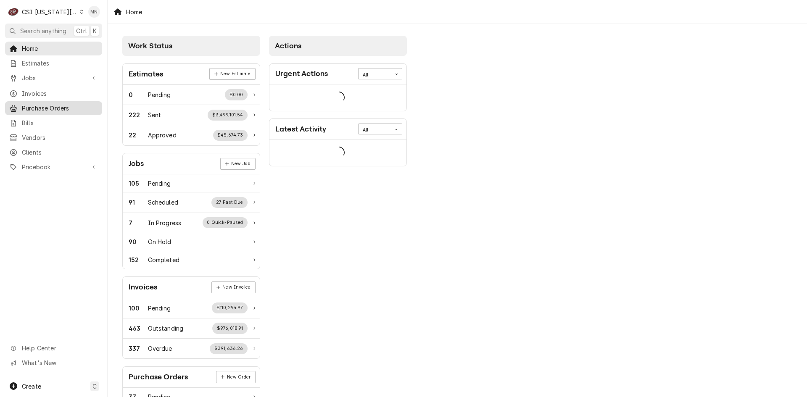
click at [56, 106] on span "Purchase Orders" at bounding box center [60, 108] width 76 height 9
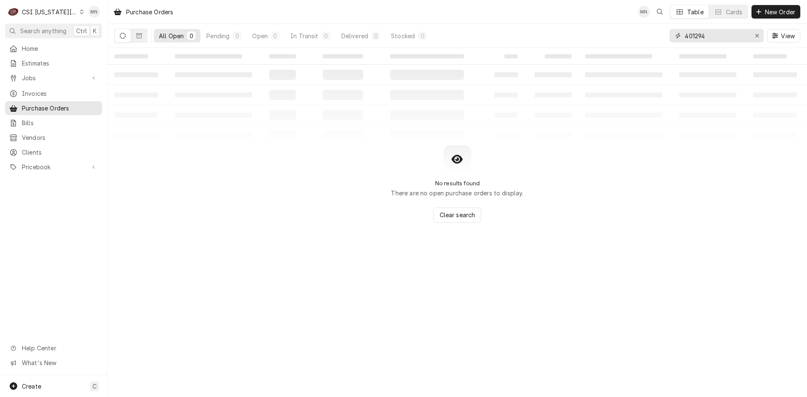
drag, startPoint x: 730, startPoint y: 37, endPoint x: 624, endPoint y: 37, distance: 106.0
click at [624, 37] on div "All Open 0 Pending 0 Open 0 In Transit 0 Delivered 0 Stocked 0 401294 View" at bounding box center [457, 36] width 686 height 24
type input "301575"
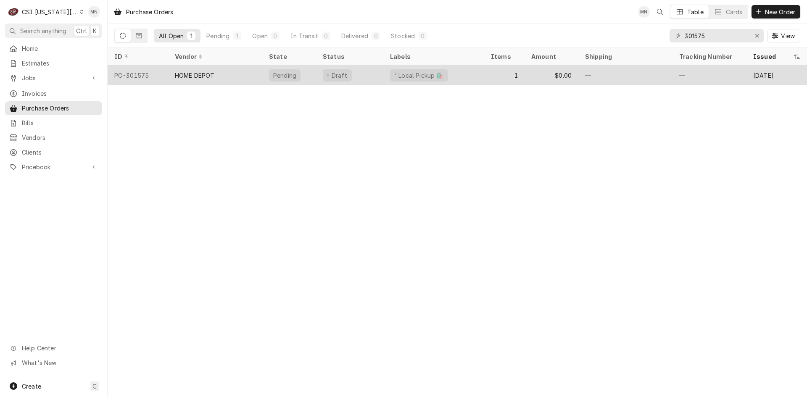
click at [226, 74] on div "HOME DEPOT" at bounding box center [215, 75] width 94 height 20
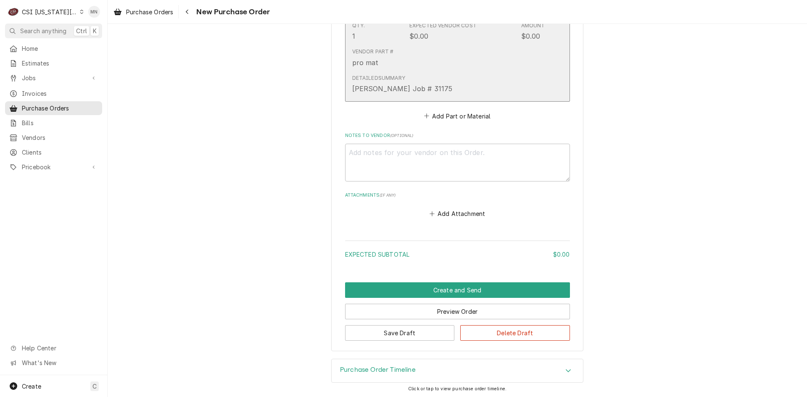
scroll to position [467, 0]
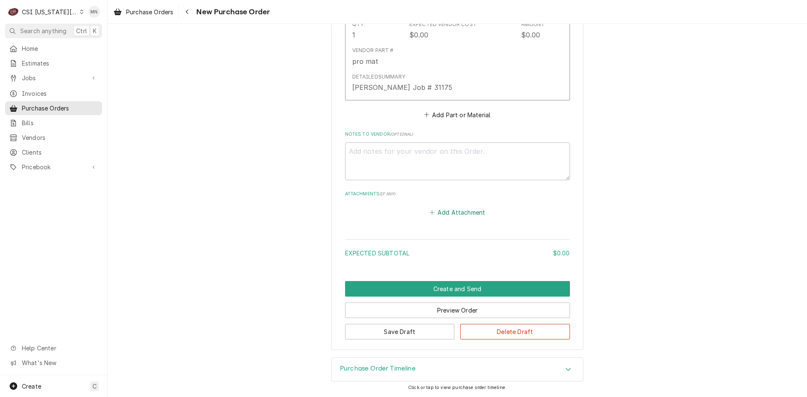
click at [456, 213] on button "Add Attachment" at bounding box center [457, 213] width 59 height 12
type textarea "x"
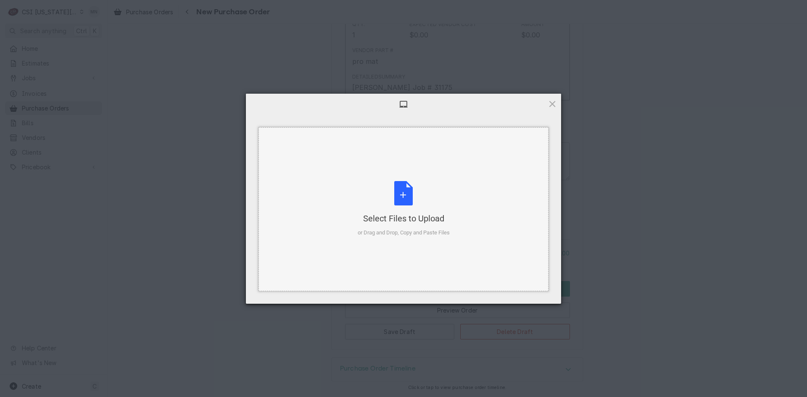
click at [405, 209] on div "Select Files to Upload or Drag and Drop, Copy and Paste Files" at bounding box center [404, 209] width 92 height 56
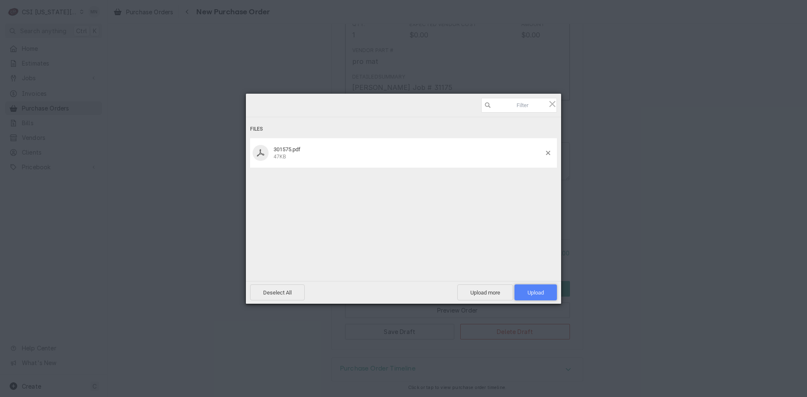
click at [531, 291] on span "Upload 1" at bounding box center [536, 293] width 16 height 6
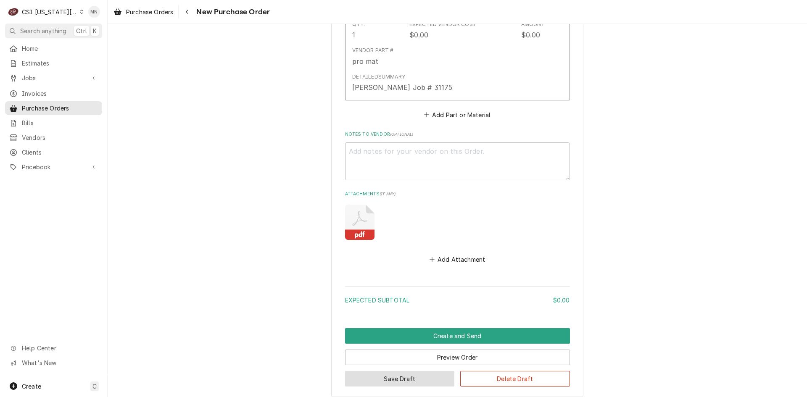
click at [422, 379] on button "Save Draft" at bounding box center [400, 379] width 110 height 16
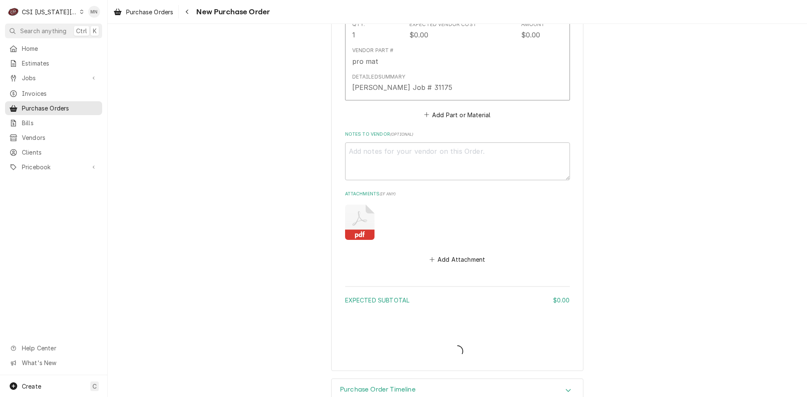
type textarea "x"
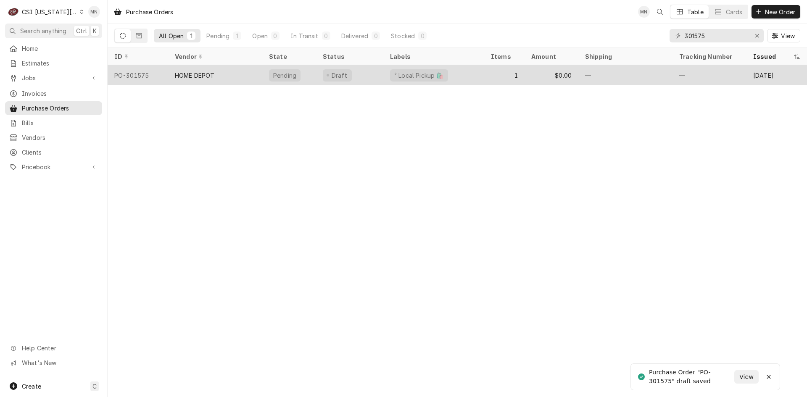
click at [214, 76] on div "HOME DEPOT" at bounding box center [195, 75] width 40 height 9
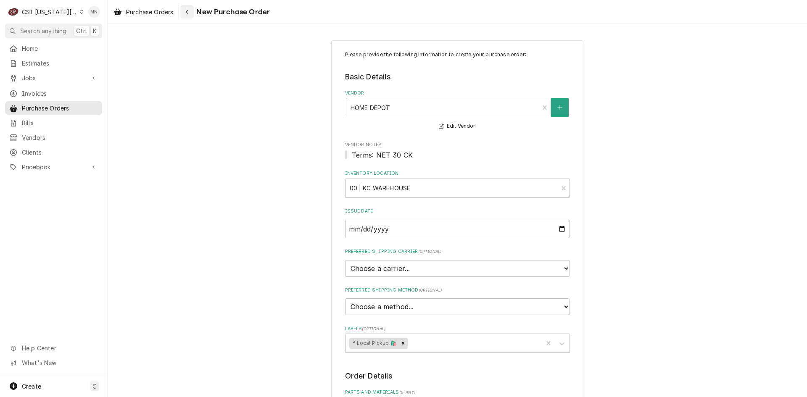
click at [193, 11] on button "Navigate back" at bounding box center [186, 11] width 13 height 13
